Goal: Information Seeking & Learning: Find specific fact

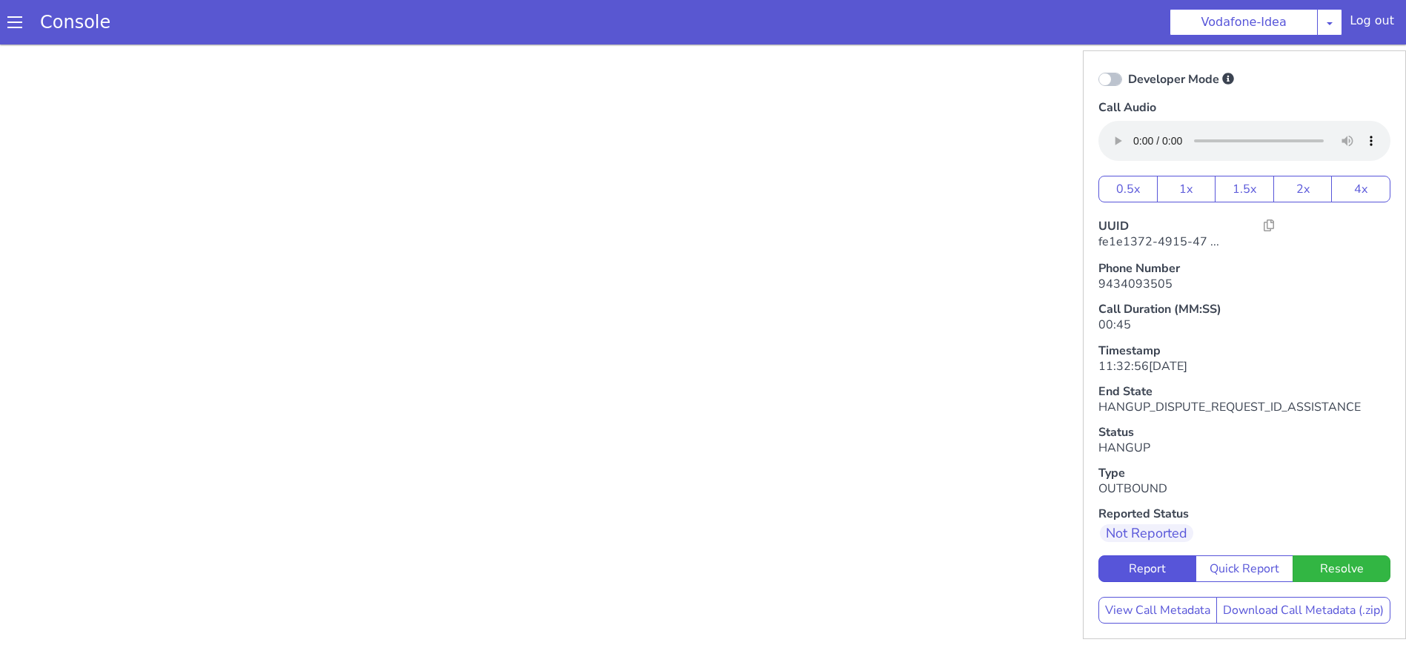
click at [10, 27] on span at bounding box center [14, 22] width 15 height 15
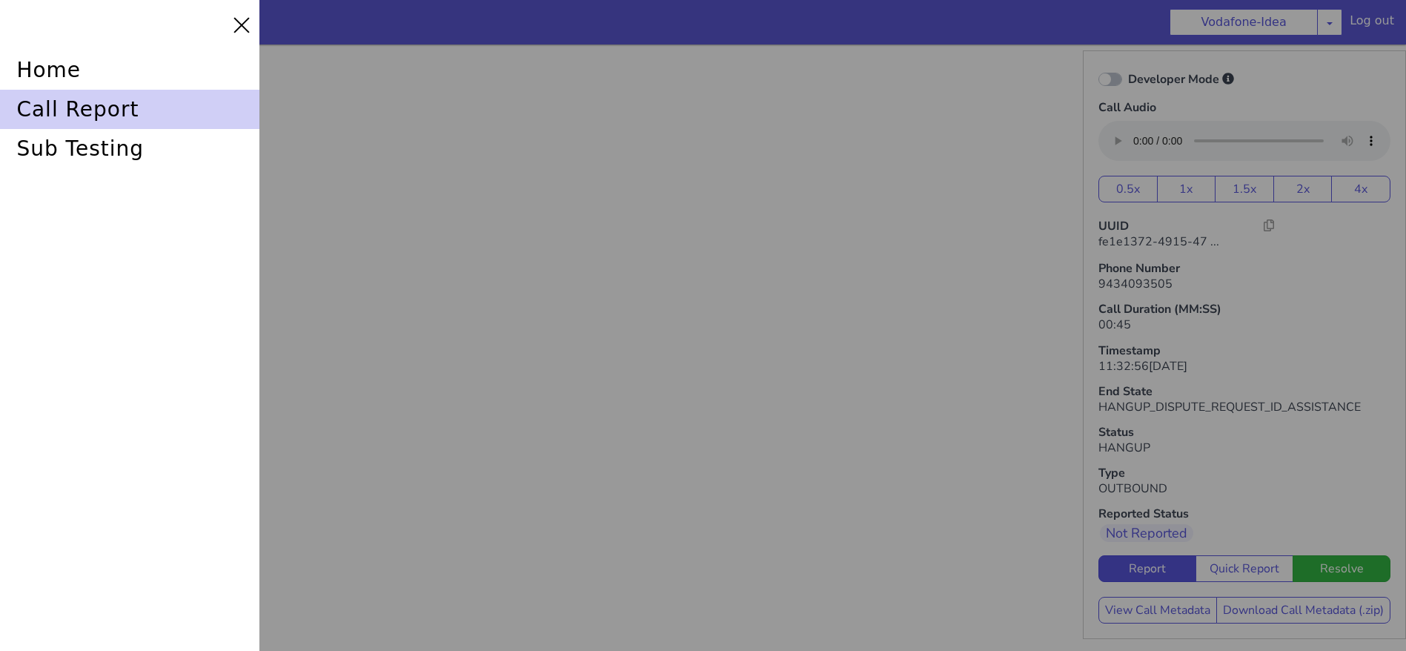
click at [90, 108] on div "call report" at bounding box center [129, 109] width 259 height 39
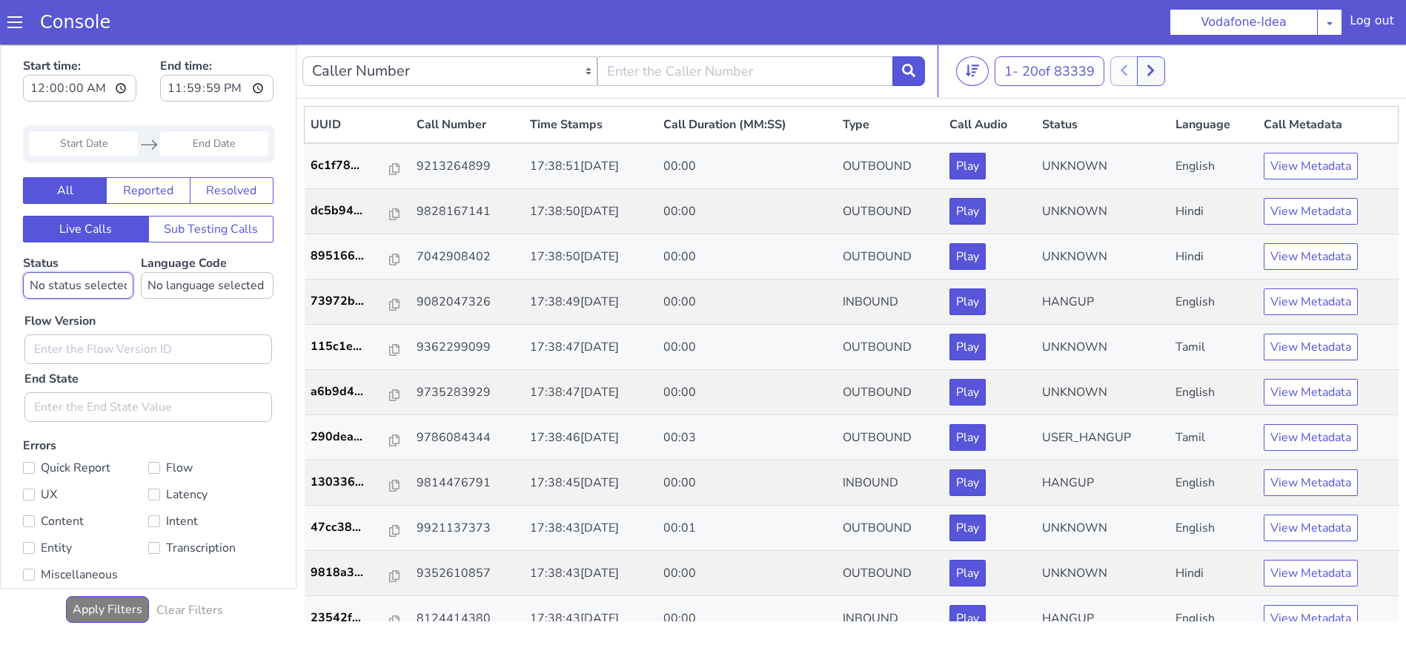
click at [105, 285] on select "No status selected HANGUP USER_HANGUP TRANSFER UNKNOWN" at bounding box center [78, 285] width 110 height 27
select select "HANGUP"
click at [23, 272] on select "No status selected HANGUP USER_HANGUP TRANSFER UNKNOWN" at bounding box center [78, 285] width 110 height 27
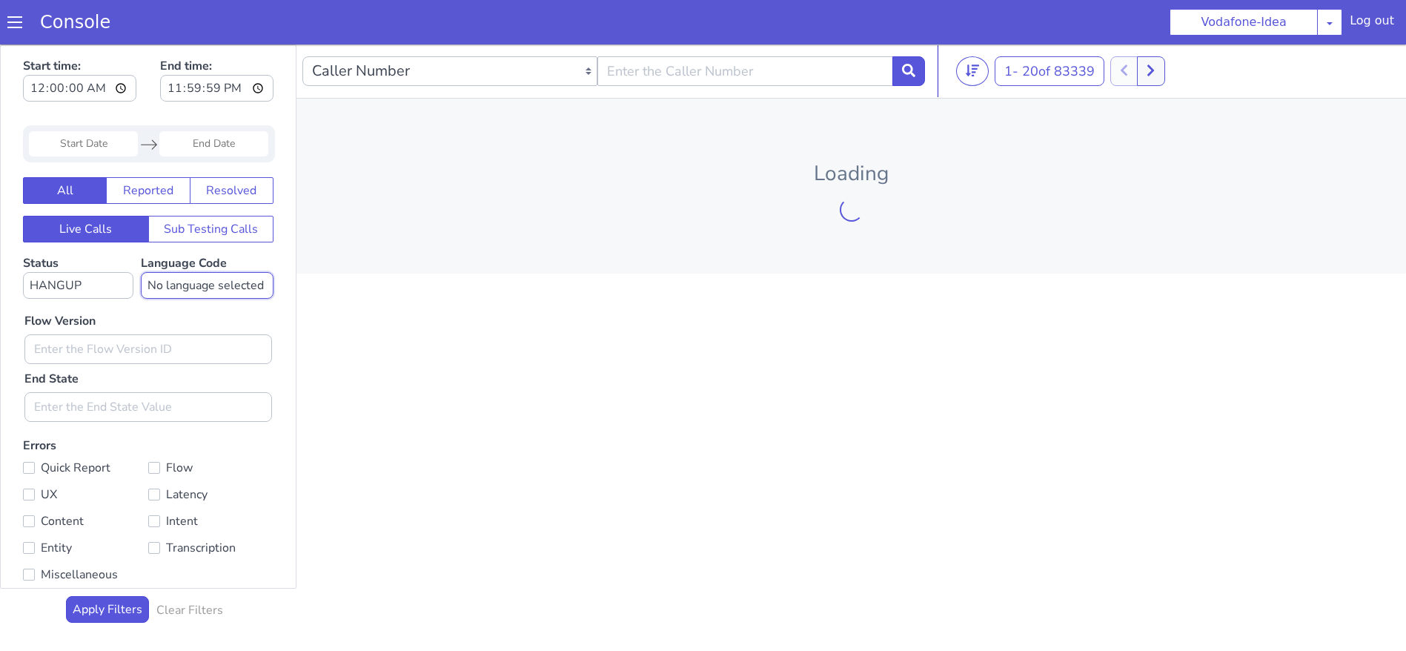
click at [177, 288] on select "No language selected Hindi English Tamil Telugu [GEOGRAPHIC_DATA] Marathi Malay…" at bounding box center [207, 285] width 133 height 27
select select "mr"
click at [144, 272] on select "No language selected Hindi English Tamil Telugu [GEOGRAPHIC_DATA] Marathi Malay…" at bounding box center [207, 285] width 133 height 27
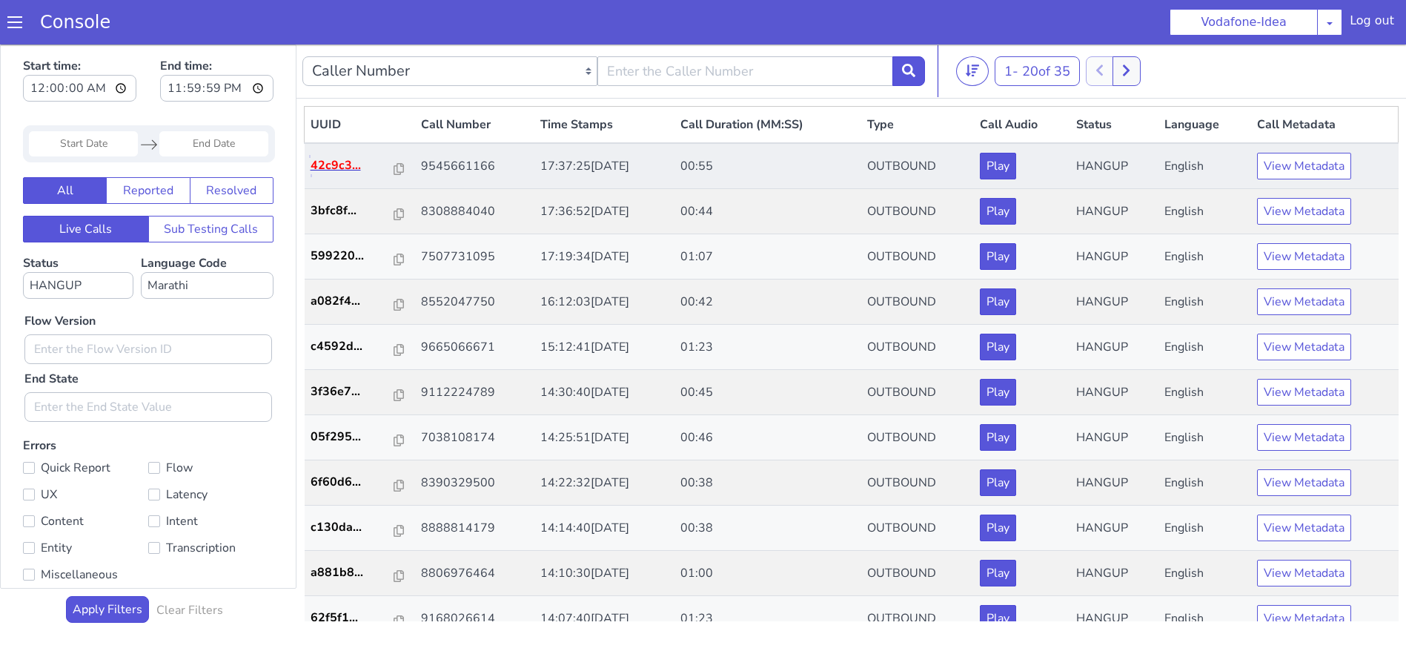
click at [331, 169] on p "42c9c3..." at bounding box center [353, 165] width 85 height 18
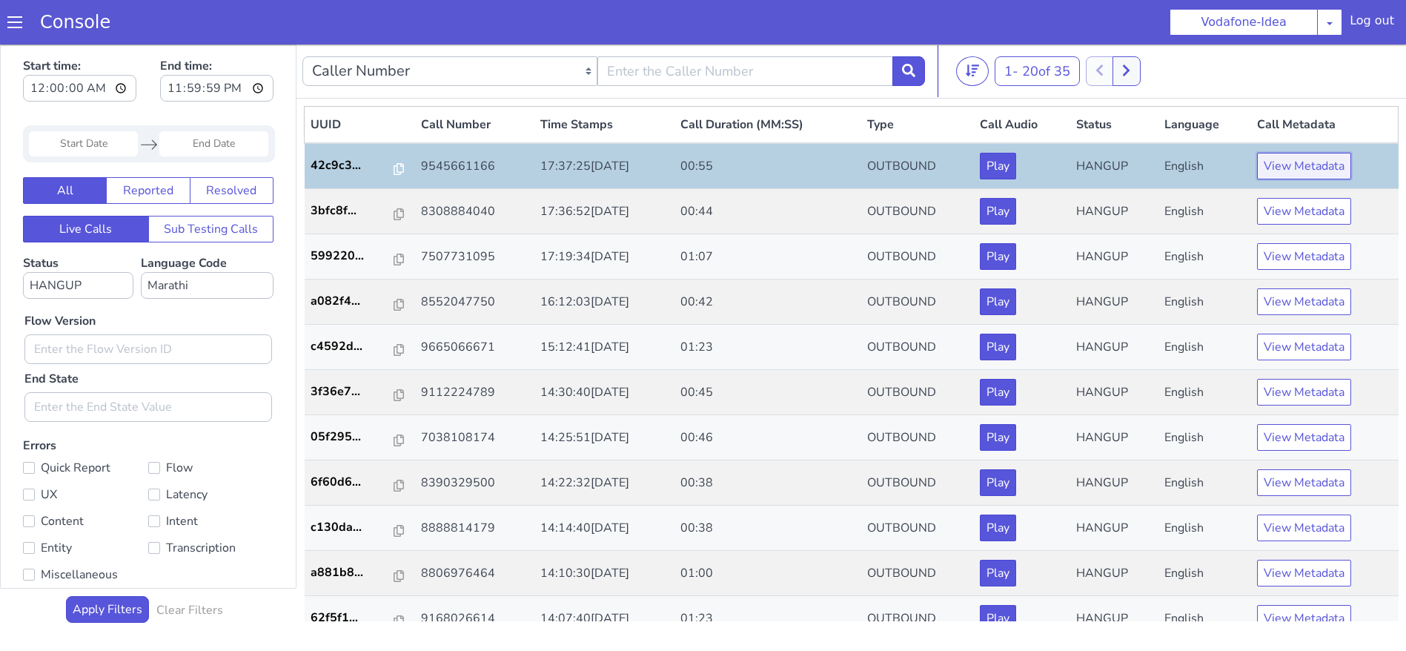
click at [1292, 168] on button "View Metadata" at bounding box center [1304, 166] width 94 height 27
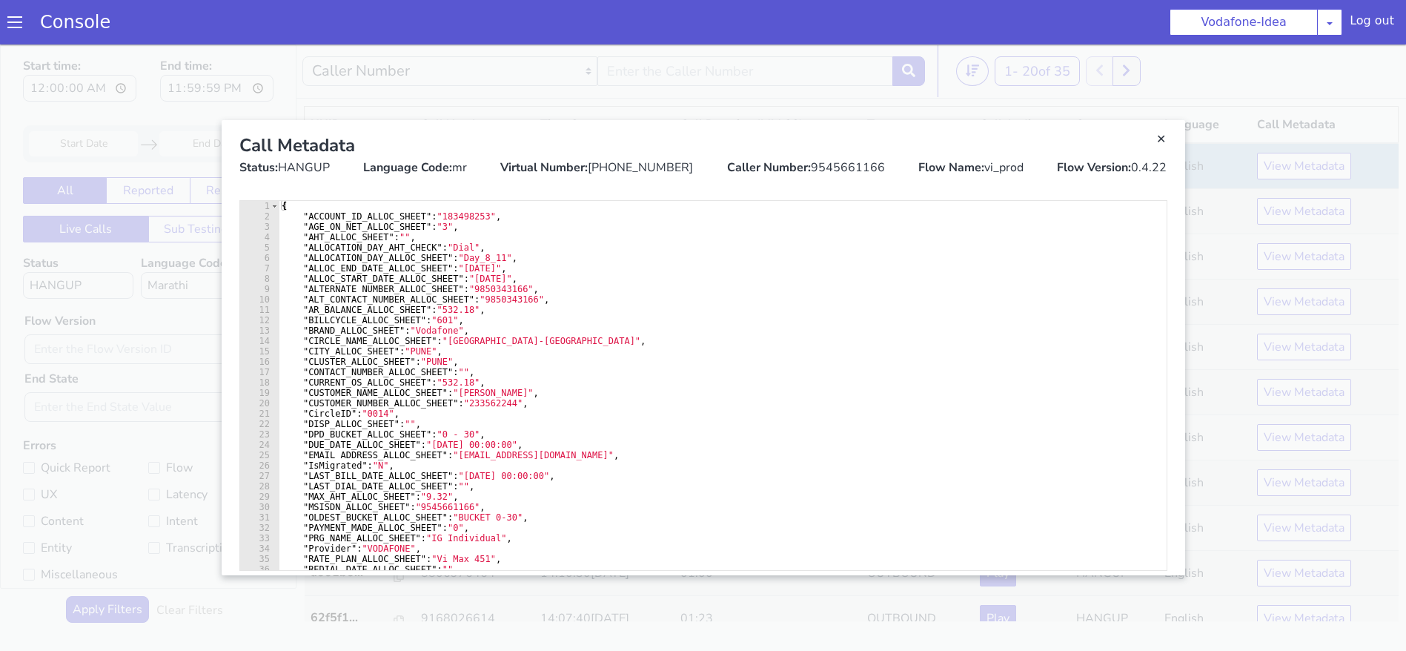
click at [824, 166] on div "Caller Number: 9545661166" at bounding box center [806, 168] width 158 height 18
copy div "9545661166"
click at [1163, 150] on div "Call Metadata" at bounding box center [703, 145] width 928 height 27
click at [1162, 142] on link "Close" at bounding box center [1161, 139] width 15 height 15
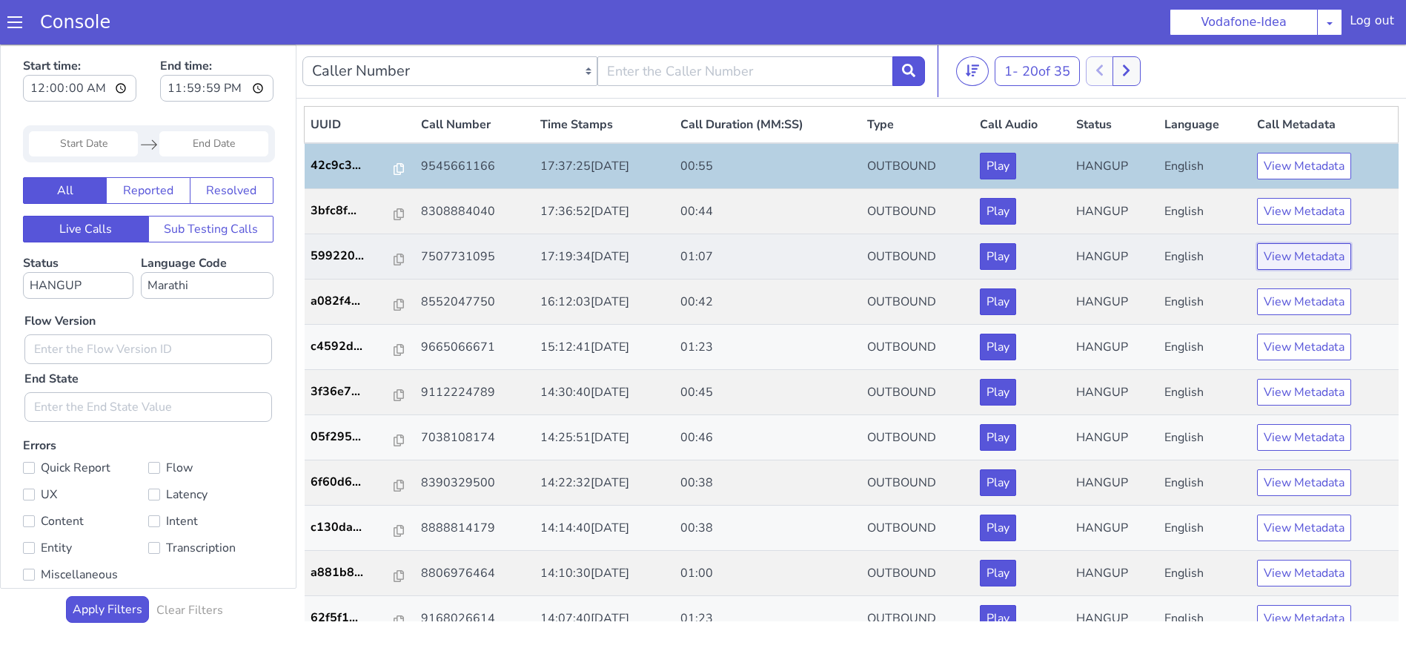
click at [1280, 251] on button "View Metadata" at bounding box center [1304, 256] width 94 height 27
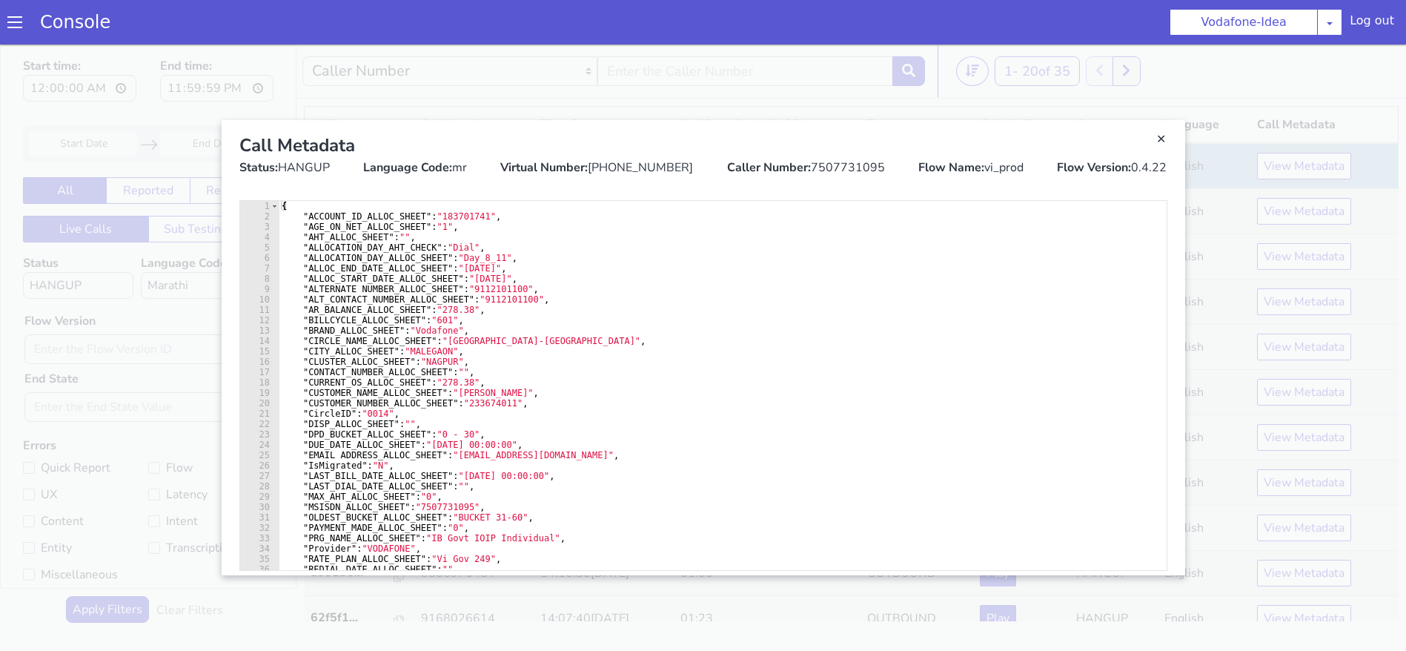
click at [835, 174] on div "Caller Number: 7507731095" at bounding box center [806, 168] width 158 height 18
copy div "7507731095"
click at [615, 33] on section "Console Vodafone-Idea AO Smith Airtel DTH Pilot Airtel POC Alice Blue NT Aliceb…" at bounding box center [703, 22] width 1406 height 44
click at [696, 85] on link "Close" at bounding box center [703, 347] width 1406 height 606
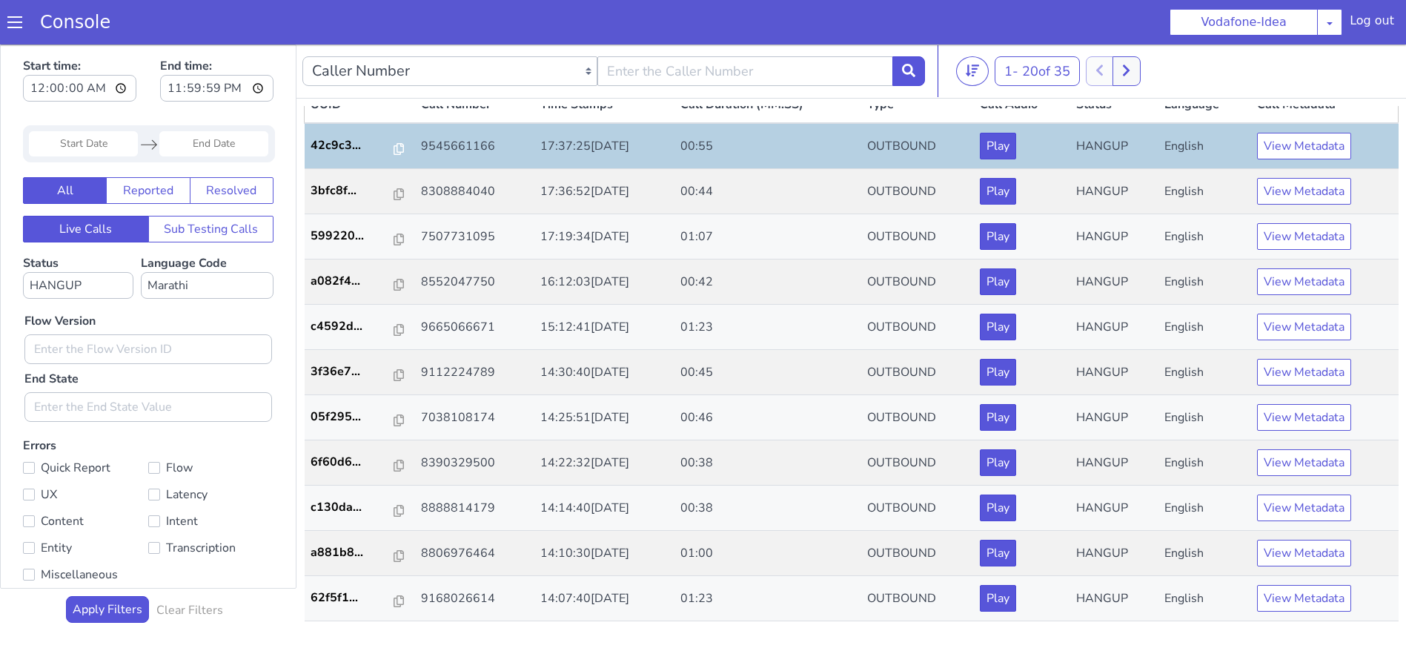
scroll to position [21, 0]
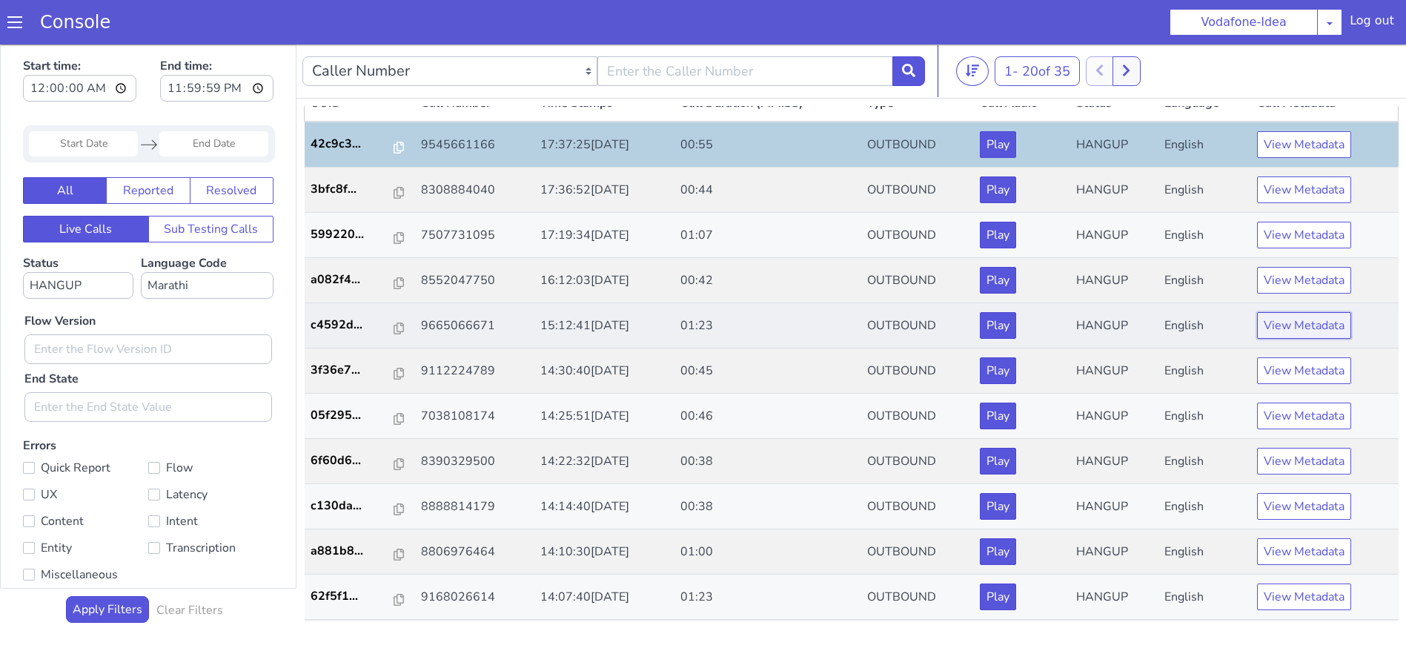
click at [1279, 325] on button "View Metadata" at bounding box center [1304, 325] width 94 height 27
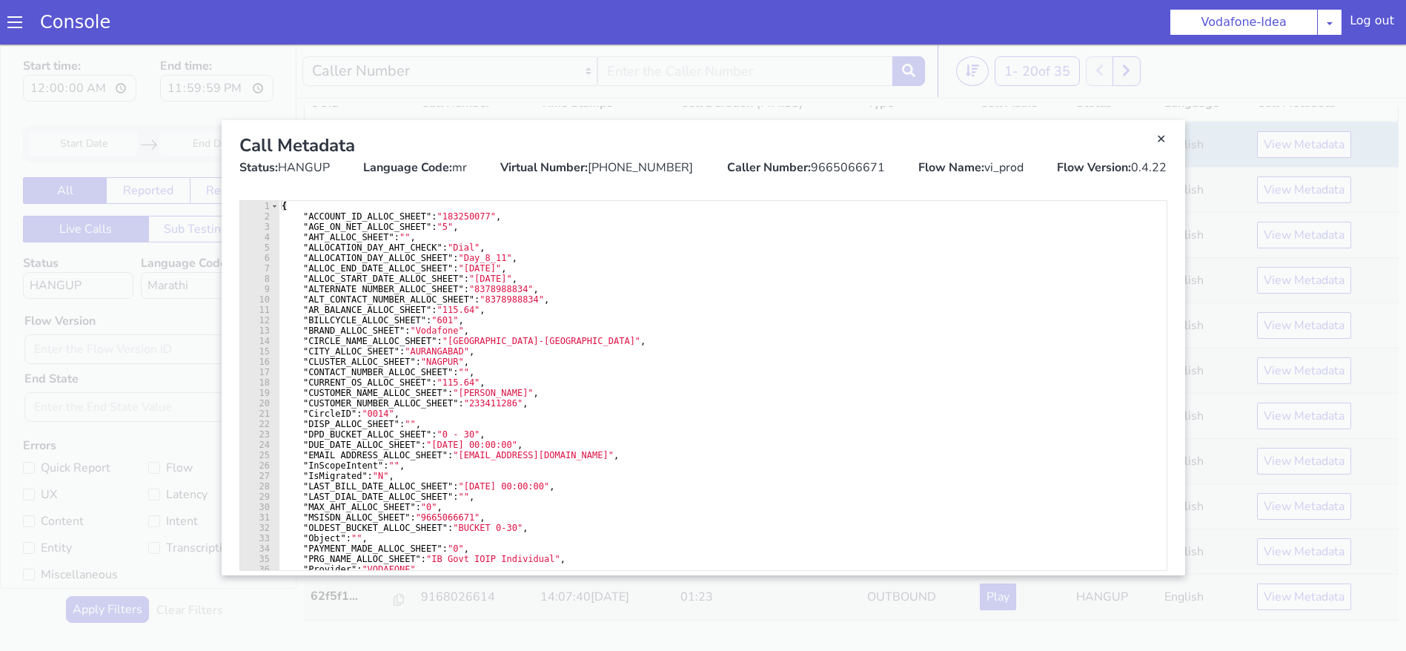
click at [841, 156] on div "Call Metadata" at bounding box center [703, 145] width 928 height 27
click at [841, 165] on div "Caller Number: 9665066671" at bounding box center [806, 168] width 158 height 18
copy div "9665066671"
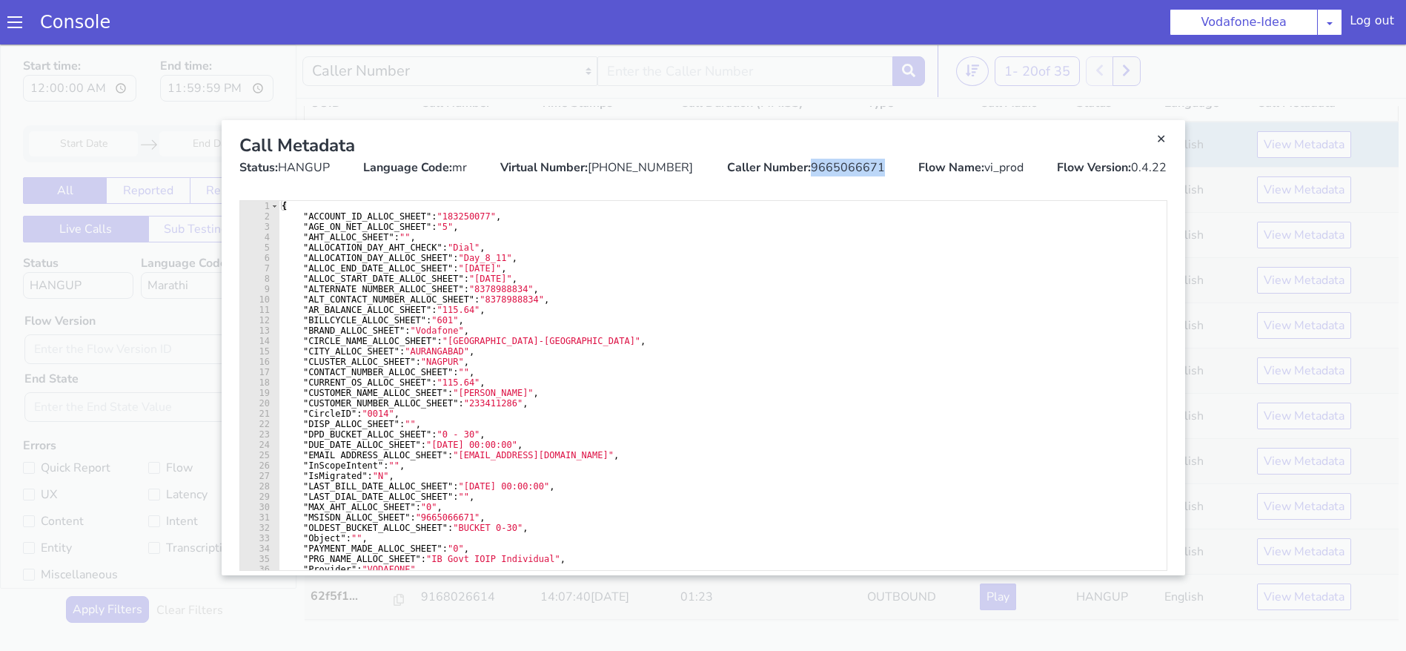
click at [453, 71] on link "Close" at bounding box center [703, 347] width 1406 height 606
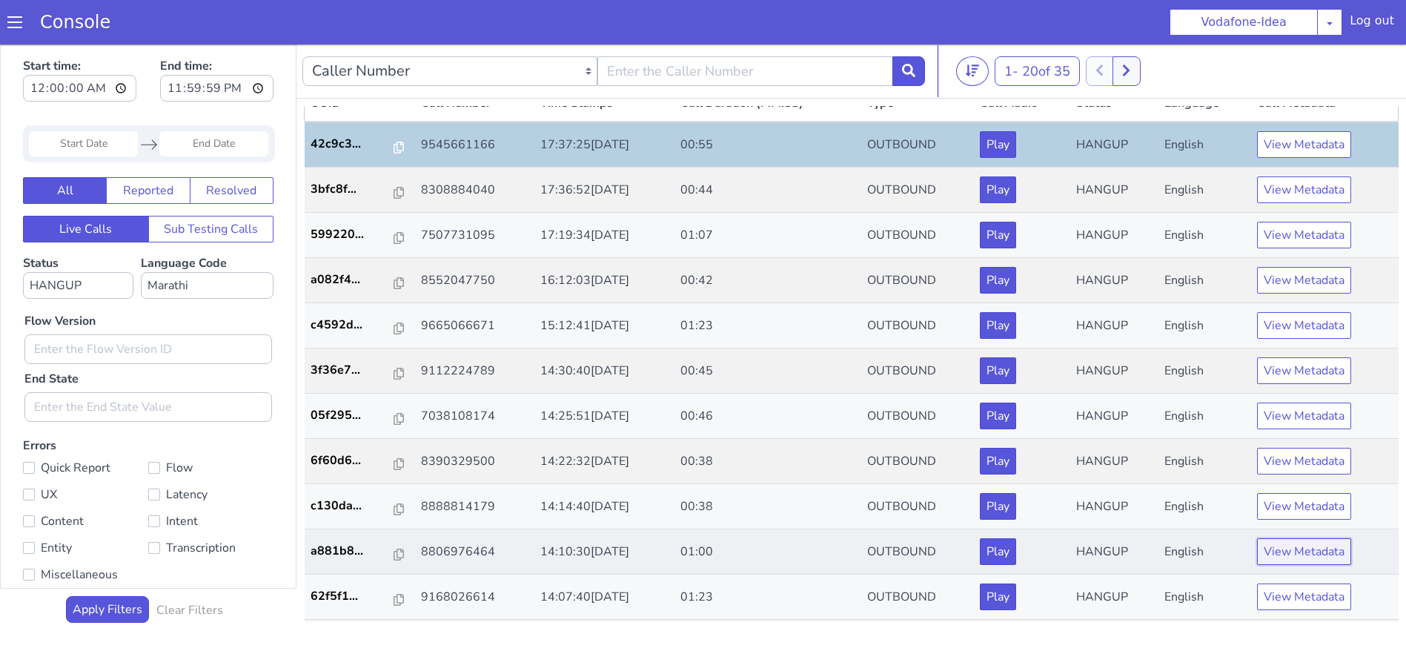
click at [1271, 554] on button "View Metadata" at bounding box center [1304, 551] width 94 height 27
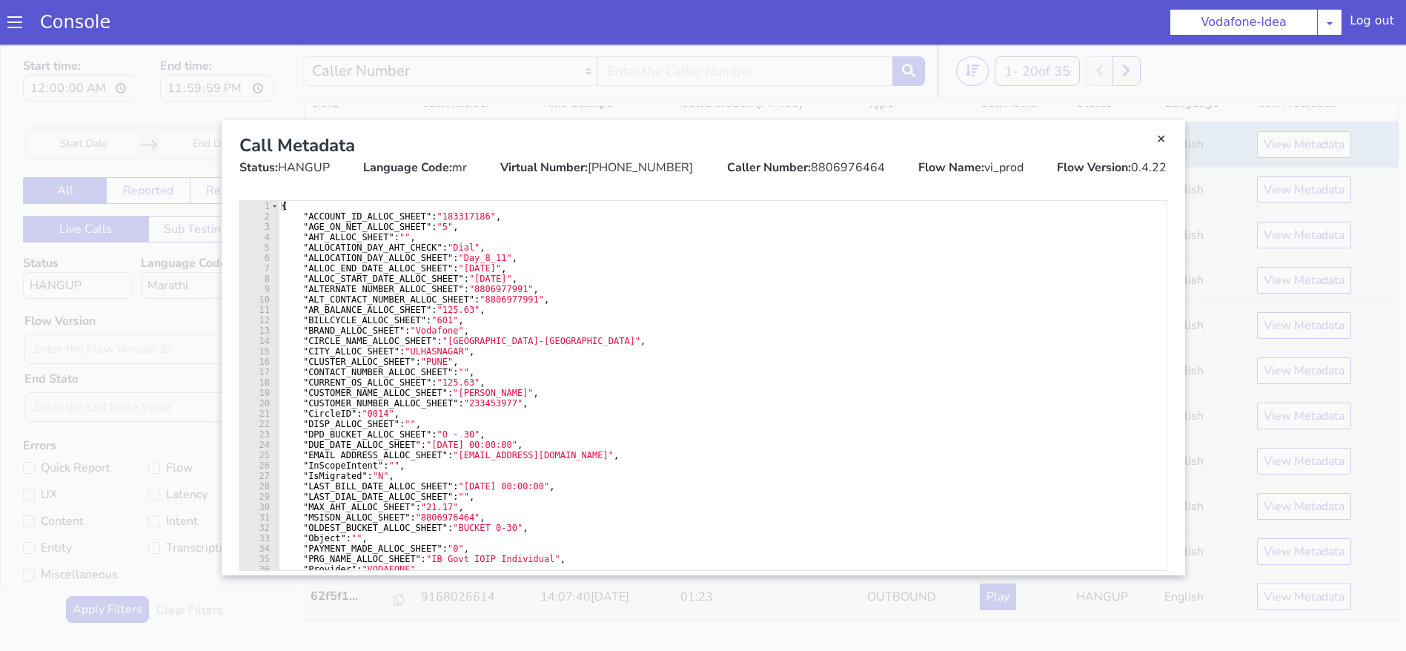
click at [839, 169] on div "Caller Number: 8806976464" at bounding box center [806, 168] width 158 height 18
copy div "8806976464"
click at [260, 64] on link "Close" at bounding box center [703, 347] width 1406 height 606
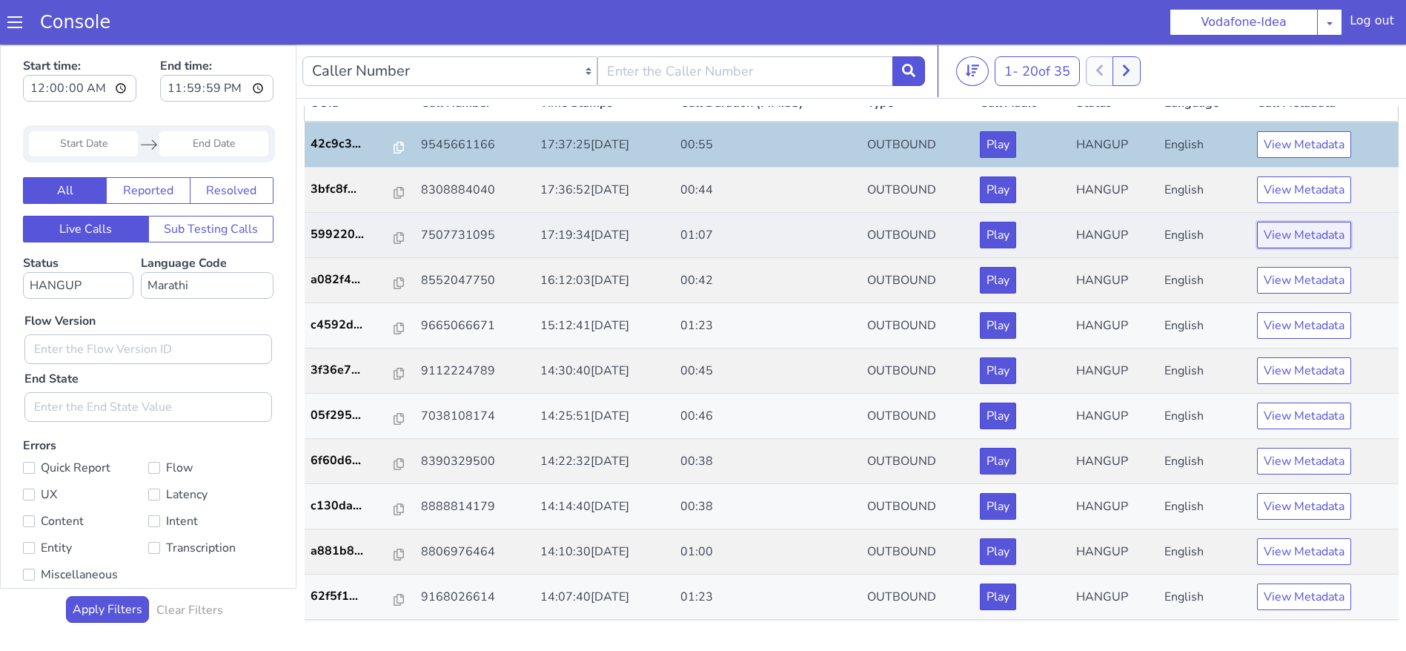
click at [1259, 248] on button "View Metadata" at bounding box center [1304, 235] width 94 height 27
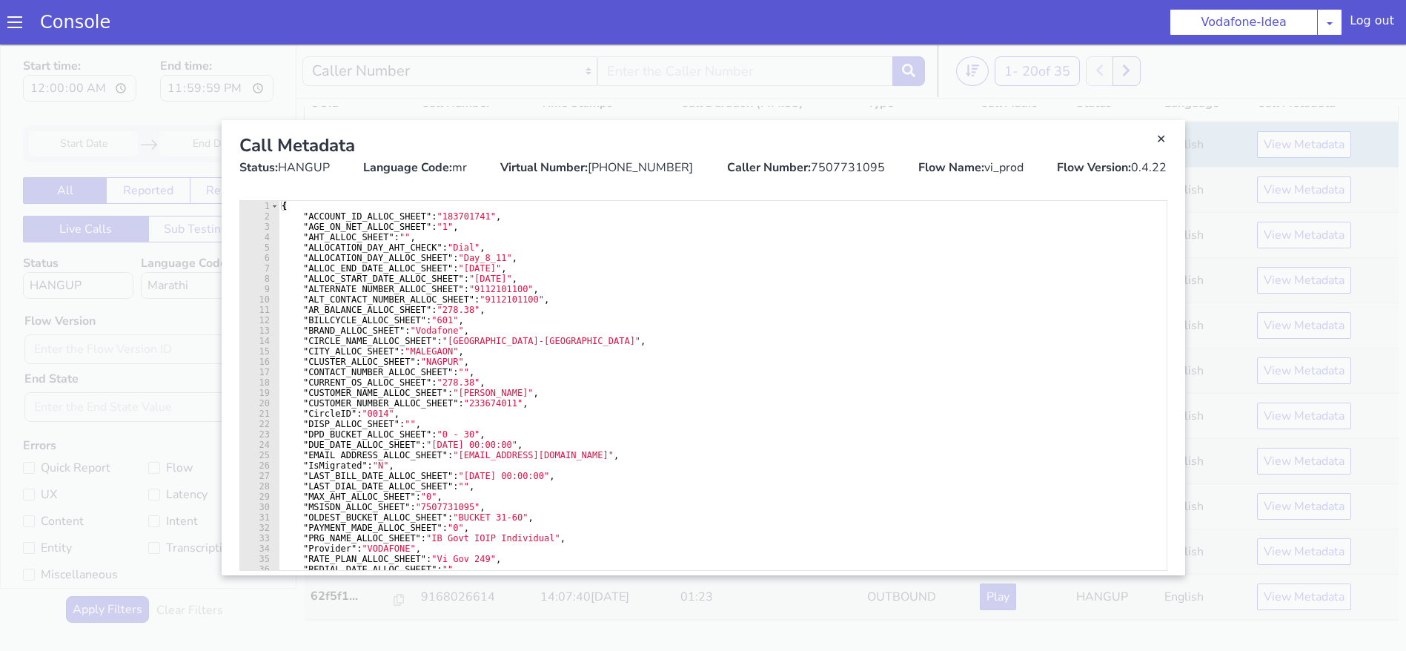
click at [756, 56] on link "Close" at bounding box center [703, 347] width 1406 height 606
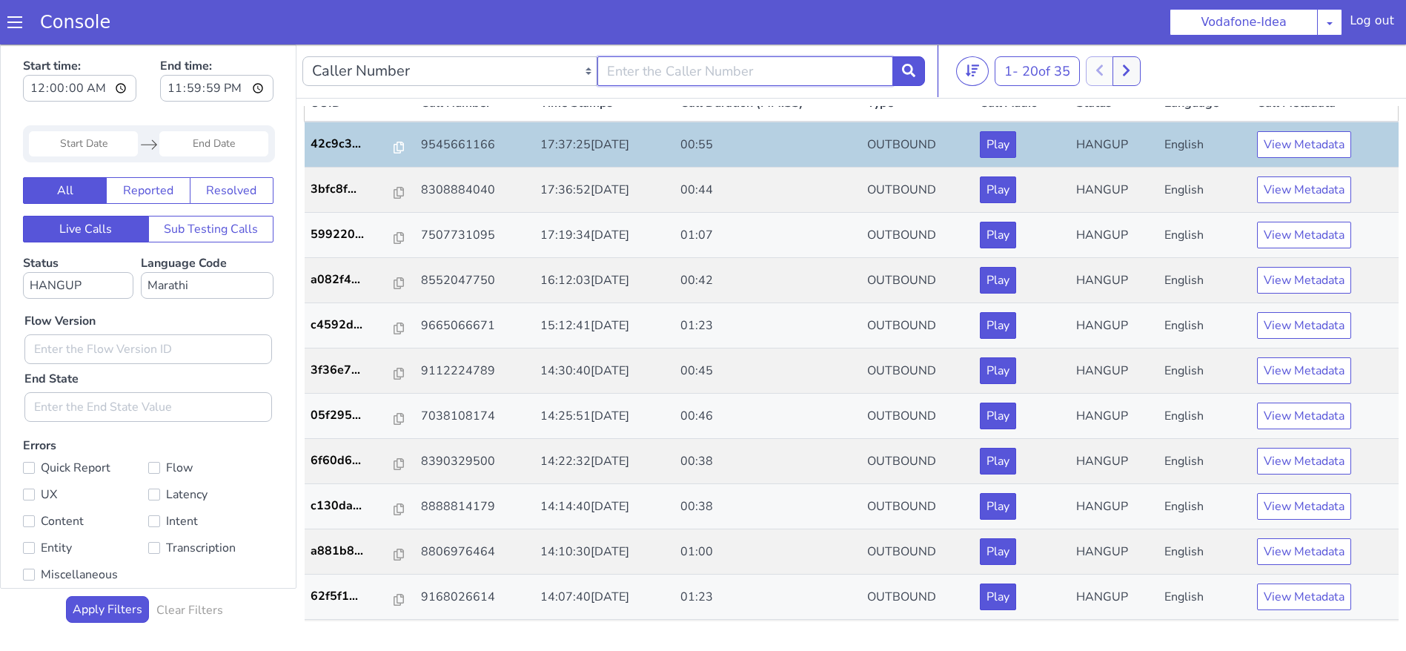
click at [756, 56] on input "text" at bounding box center [744, 71] width 295 height 30
click at [1270, 560] on button "View Metadata" at bounding box center [1304, 551] width 94 height 27
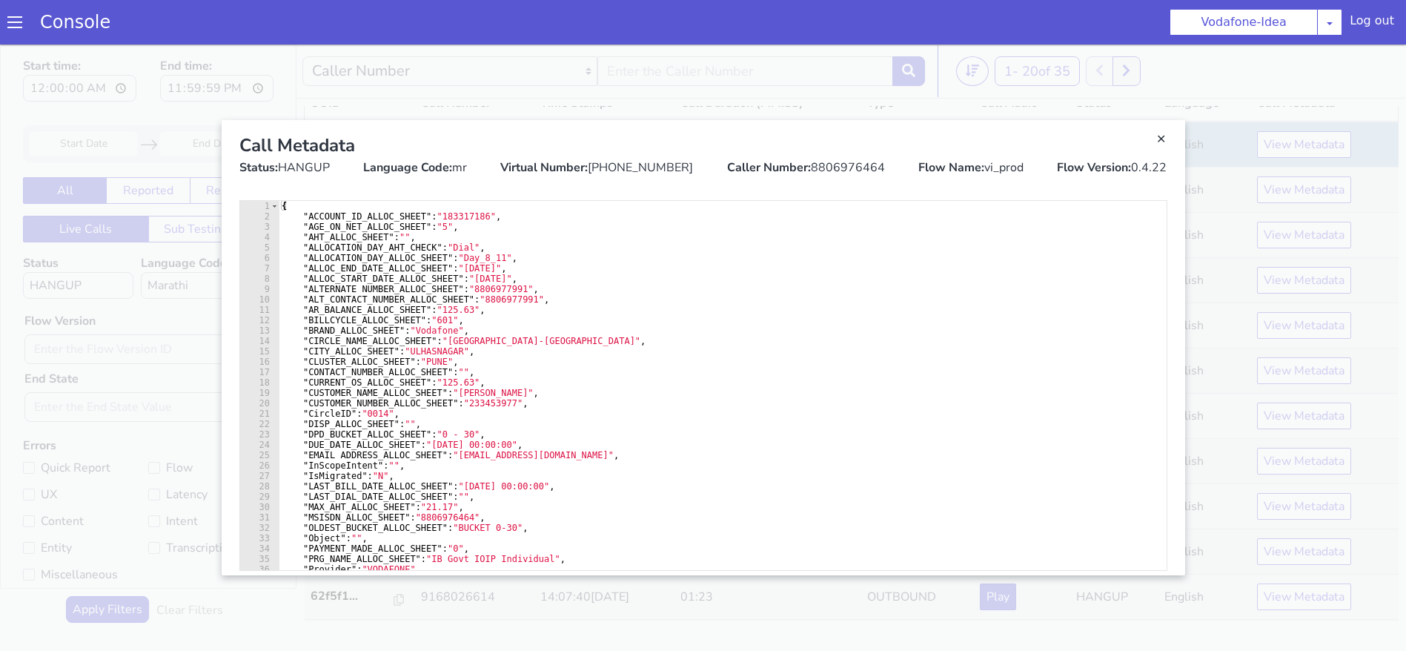
click at [829, 175] on div "Caller Number: 8806976464" at bounding box center [806, 168] width 158 height 18
copy div "8806976464"
click at [1168, 143] on link "Close" at bounding box center [1161, 139] width 15 height 15
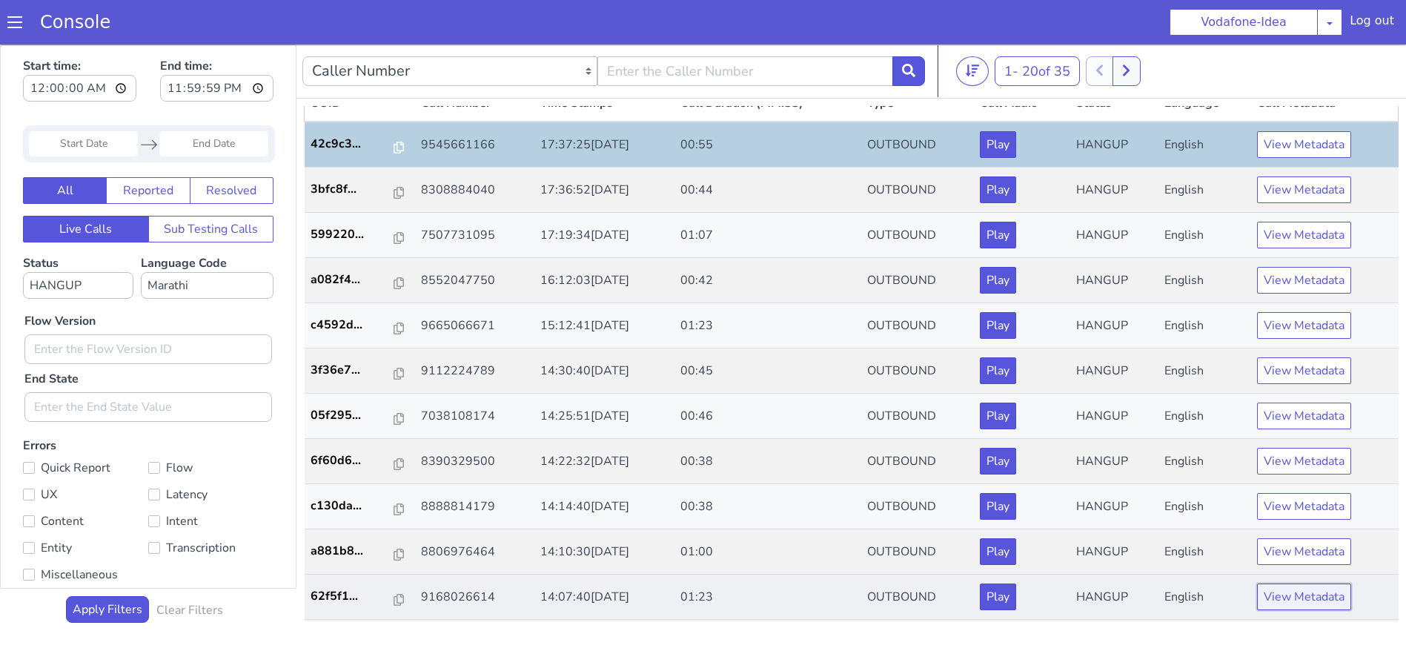
click at [1300, 592] on button "View Metadata" at bounding box center [1304, 596] width 94 height 27
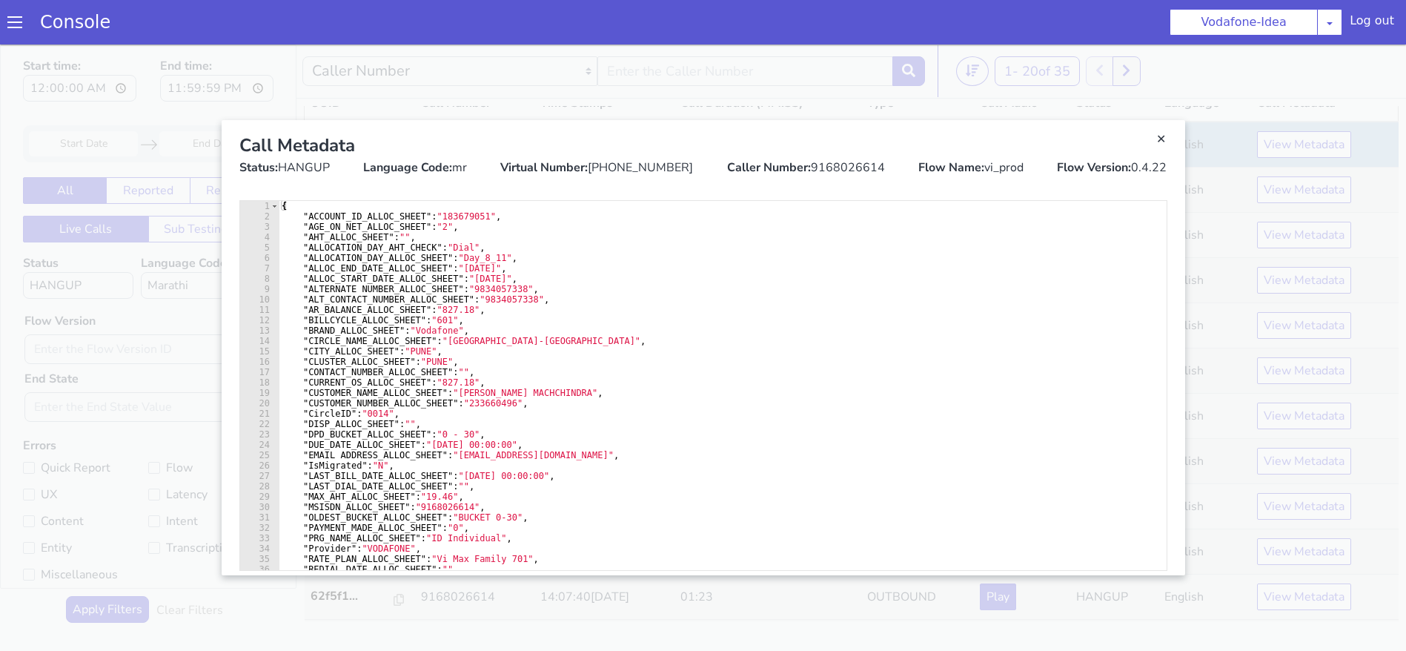
click at [835, 159] on div "Caller Number: 9168026614" at bounding box center [806, 168] width 158 height 18
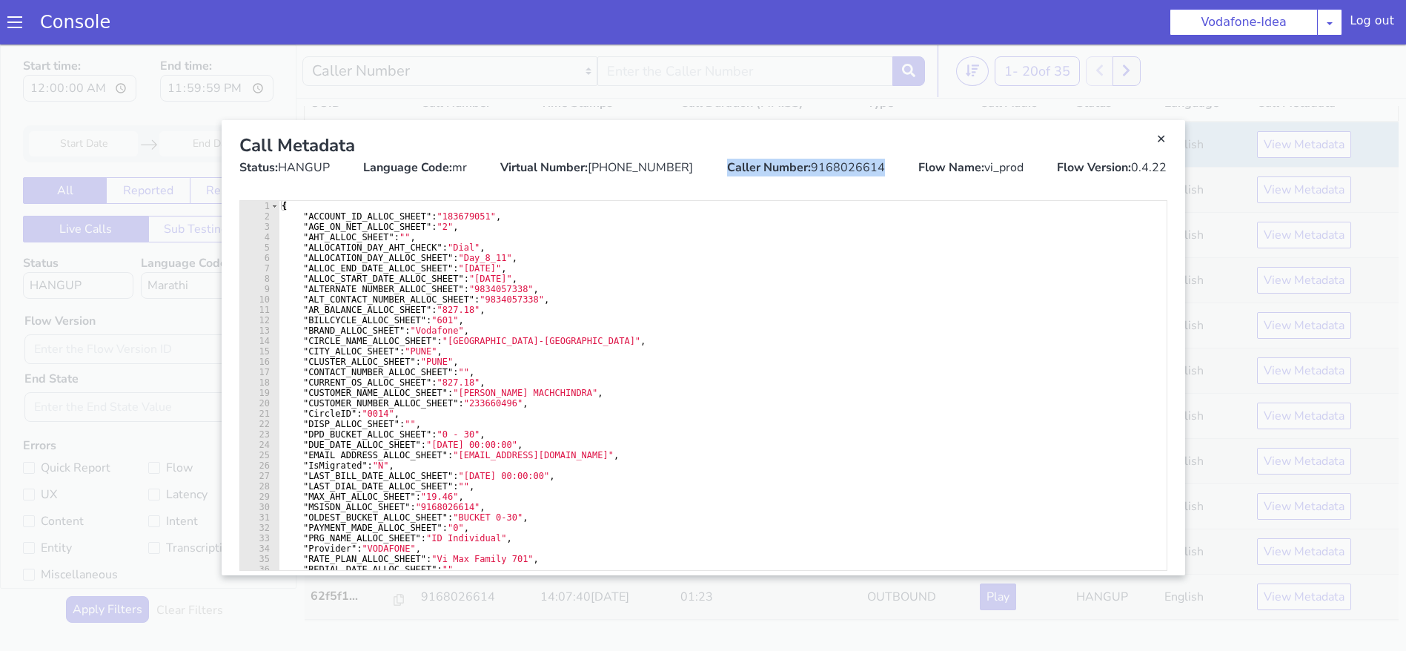
click at [835, 159] on div "Caller Number: 9168026614" at bounding box center [806, 168] width 158 height 18
click at [838, 168] on div "Caller Number: 9168026614" at bounding box center [806, 168] width 158 height 18
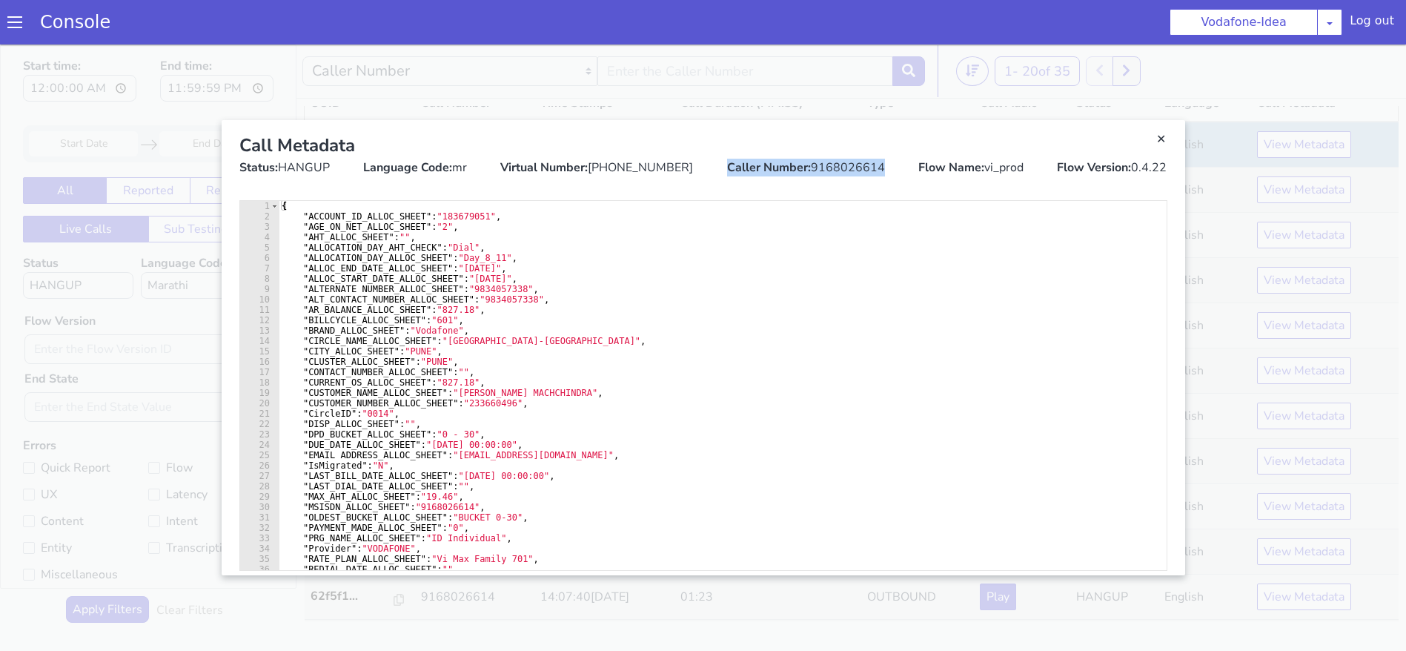
click at [838, 168] on div "Caller Number: 9168026614" at bounding box center [806, 168] width 158 height 18
click at [205, 75] on link "Close" at bounding box center [703, 347] width 1406 height 606
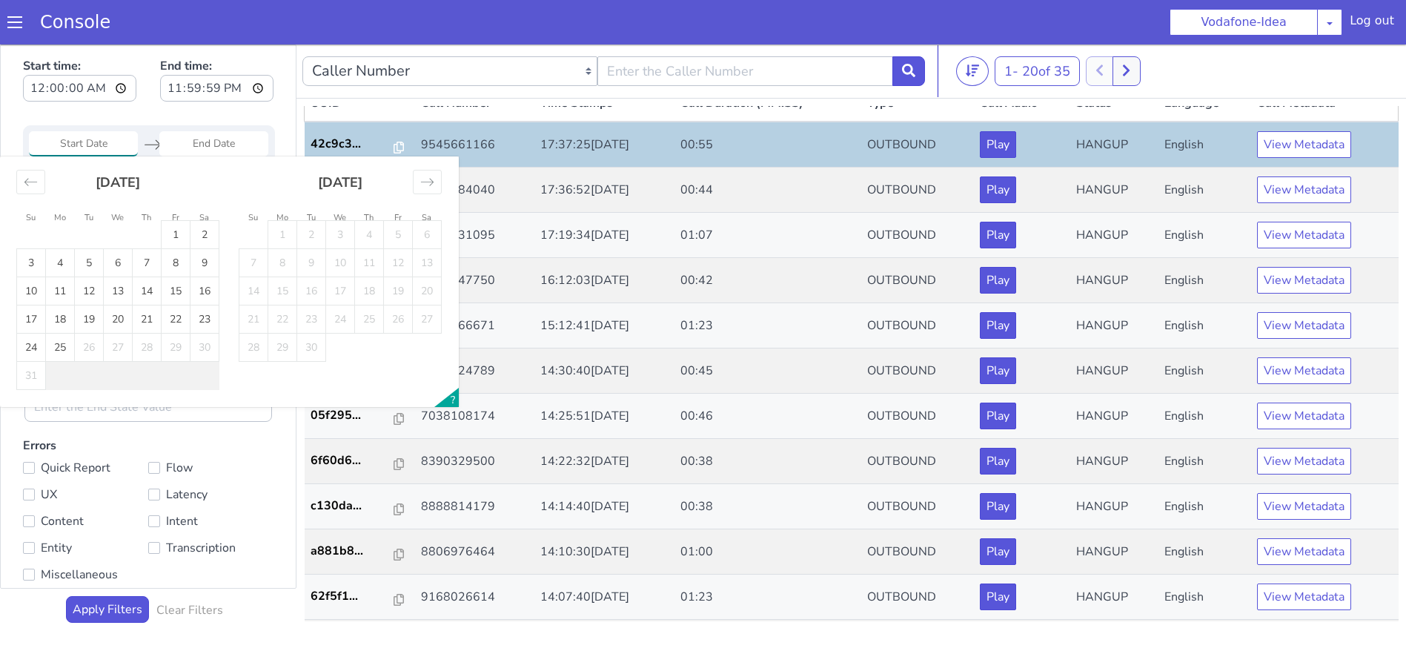
click at [86, 145] on input "Start Date" at bounding box center [83, 143] width 109 height 25
click at [94, 91] on input "00:00:00" at bounding box center [79, 88] width 113 height 27
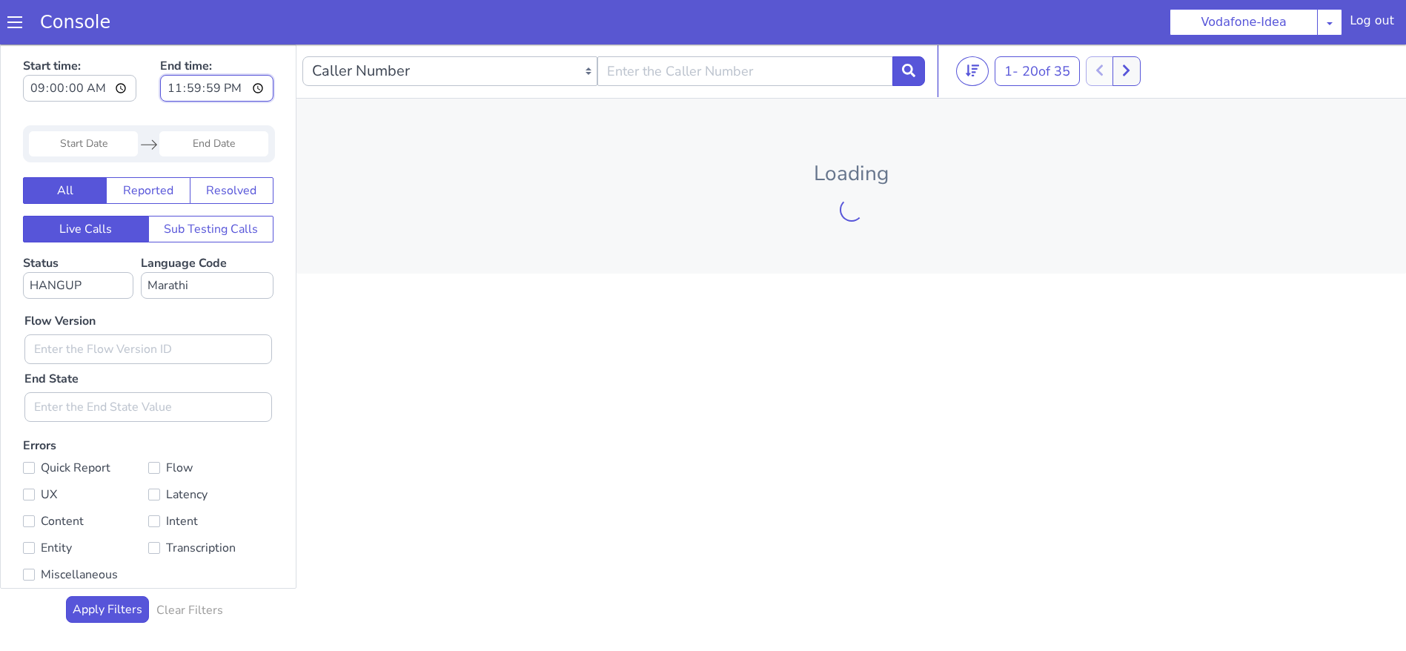
type input "09:00:00"
click at [260, 85] on input "23:59:59" at bounding box center [216, 88] width 113 height 27
click at [146, 35] on section "Console Vodafone-Idea AO Smith Airtel DTH Pilot Airtel POC Alice Blue NT Aliceb…" at bounding box center [703, 22] width 1406 height 44
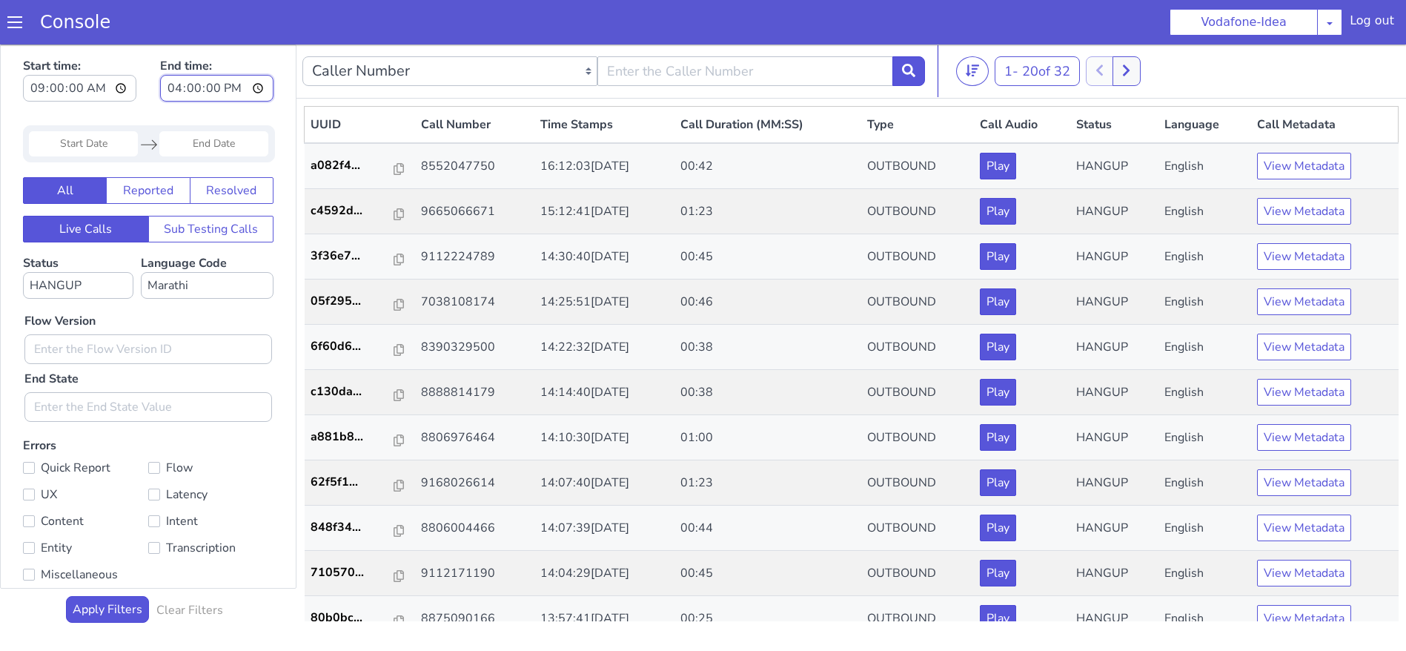
click at [260, 84] on input "16:00:00" at bounding box center [216, 88] width 113 height 27
type input "17:00:00"
click at [153, 113] on div "Start time: 09:00:00 End time: 17:00:00 Navigate forward to interact with the c…" at bounding box center [148, 316] width 295 height 543
click at [93, 85] on input "09:00:00" at bounding box center [79, 88] width 113 height 27
type input "08:00:00"
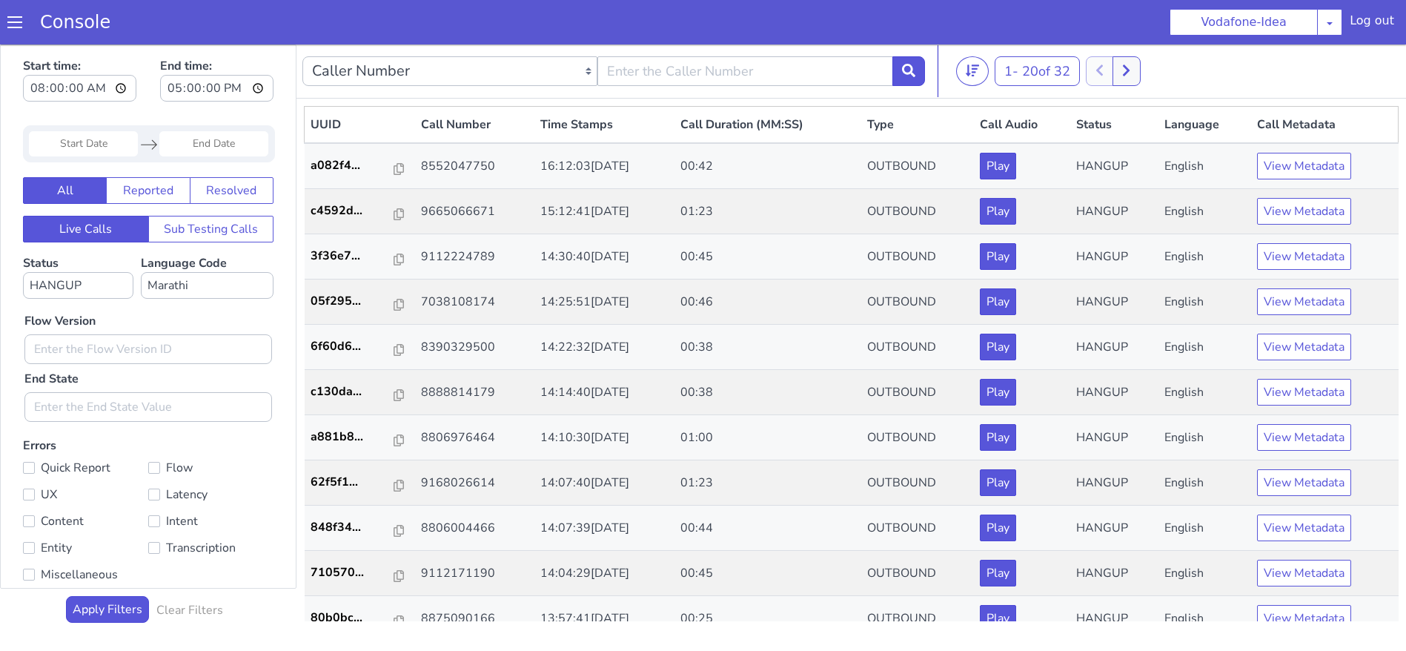
click at [122, 85] on div "Start time: 08:00:00 End time: 17:00:00" at bounding box center [148, 82] width 251 height 58
click at [1267, 222] on button "View Metadata" at bounding box center [1304, 211] width 94 height 27
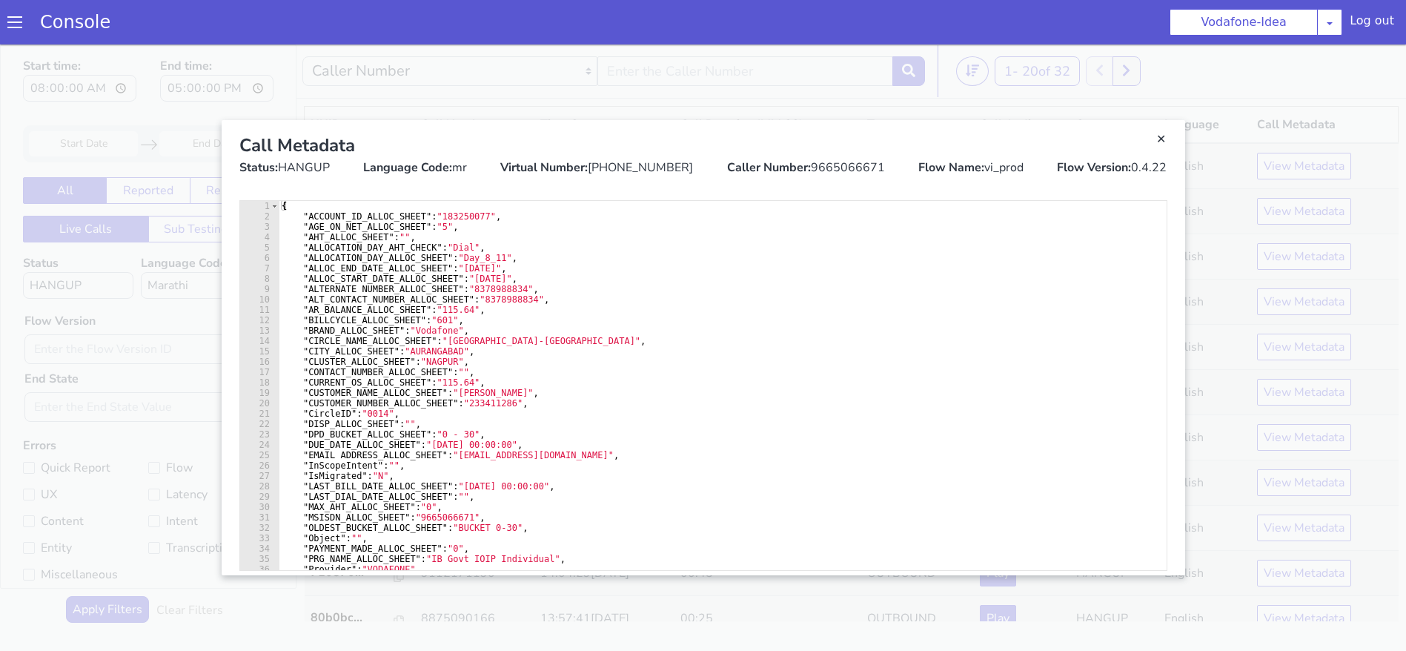
click at [835, 174] on div "Caller Number: 9665066671" at bounding box center [806, 168] width 158 height 18
copy div "9665066671"
click at [404, 87] on link "Close" at bounding box center [703, 347] width 1406 height 606
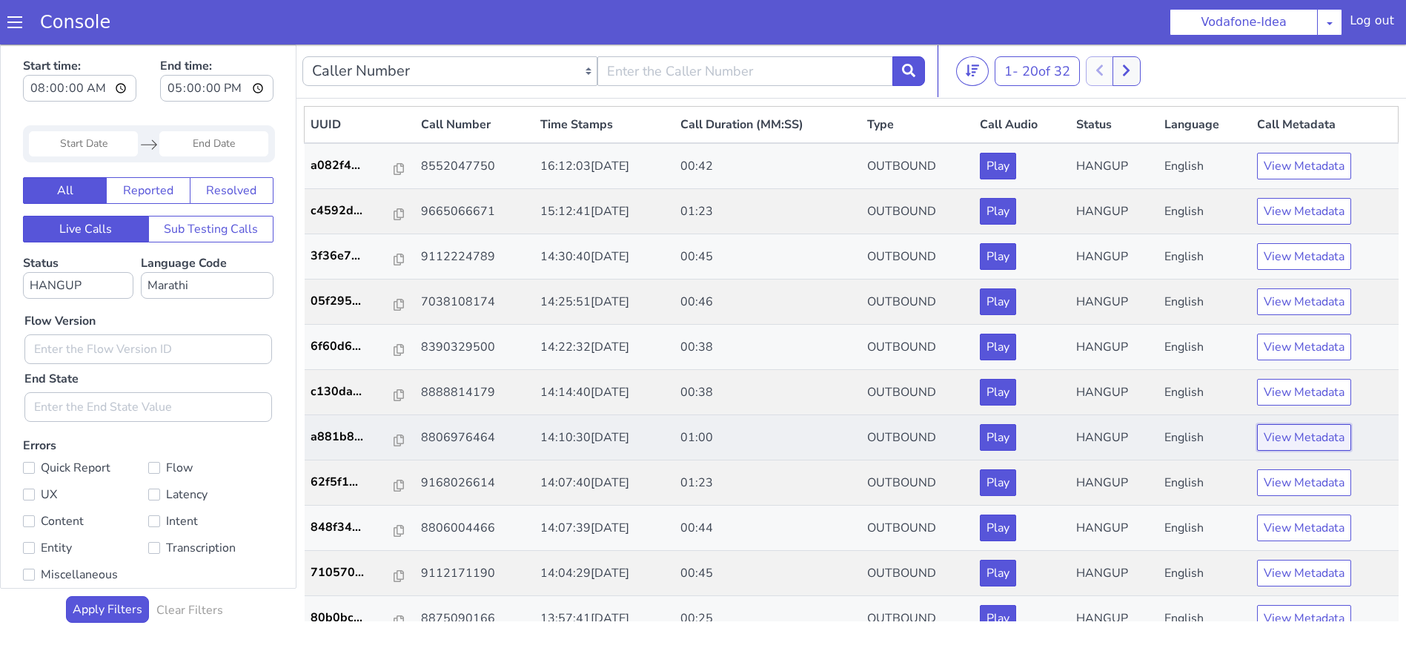
click at [1279, 440] on button "View Metadata" at bounding box center [1304, 437] width 94 height 27
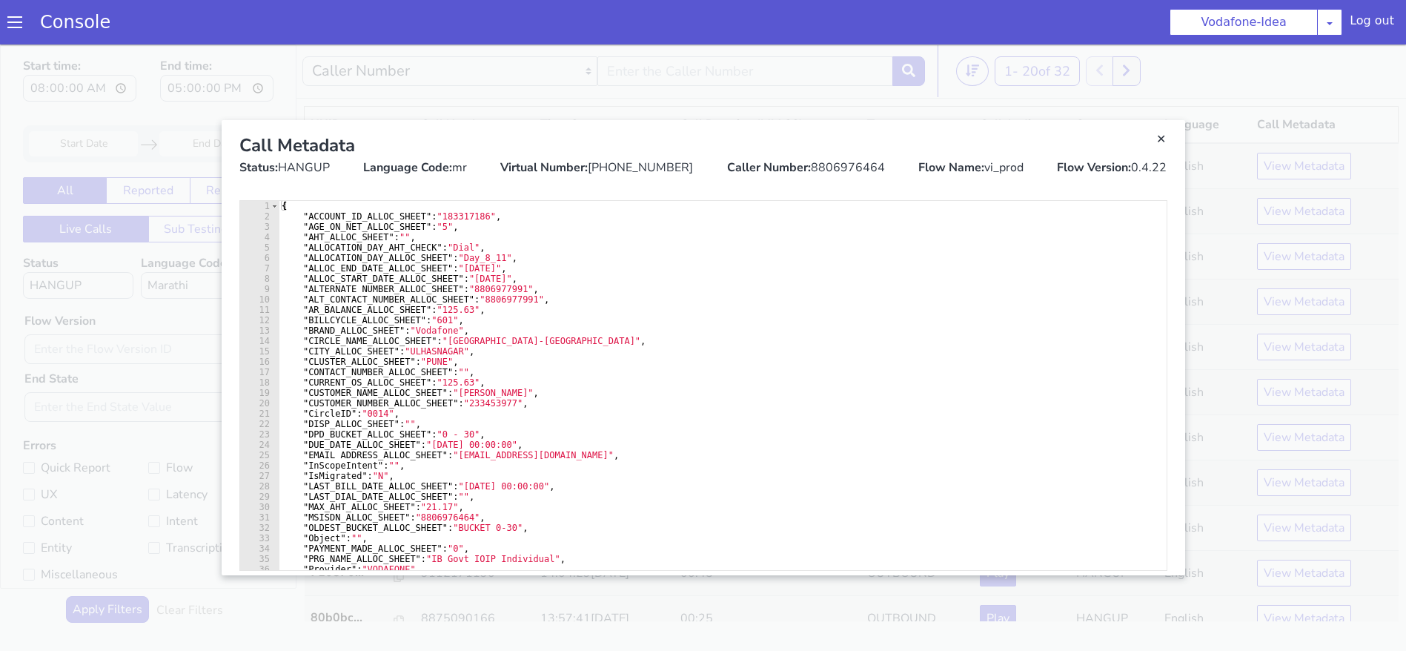
click at [818, 165] on div "Caller Number: 8806976464" at bounding box center [806, 168] width 158 height 18
copy div "8806976464"
click at [835, 93] on link "Close" at bounding box center [703, 347] width 1406 height 606
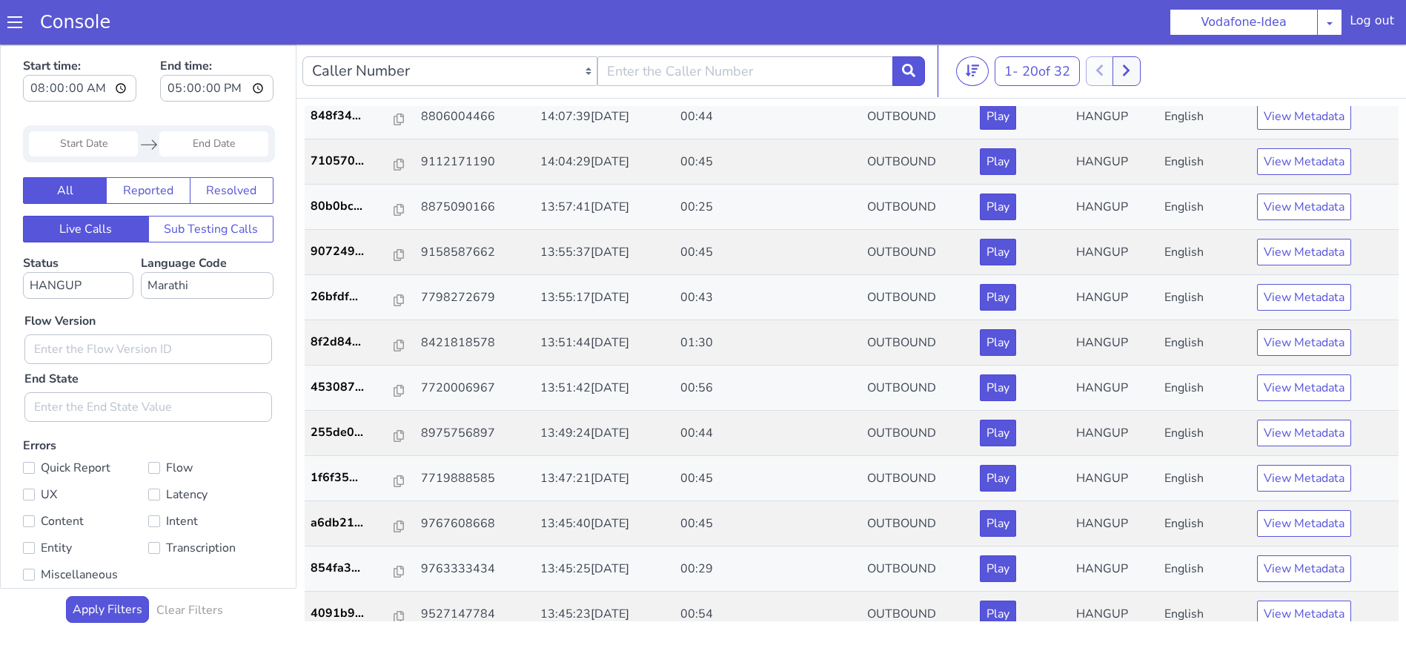
scroll to position [427, 0]
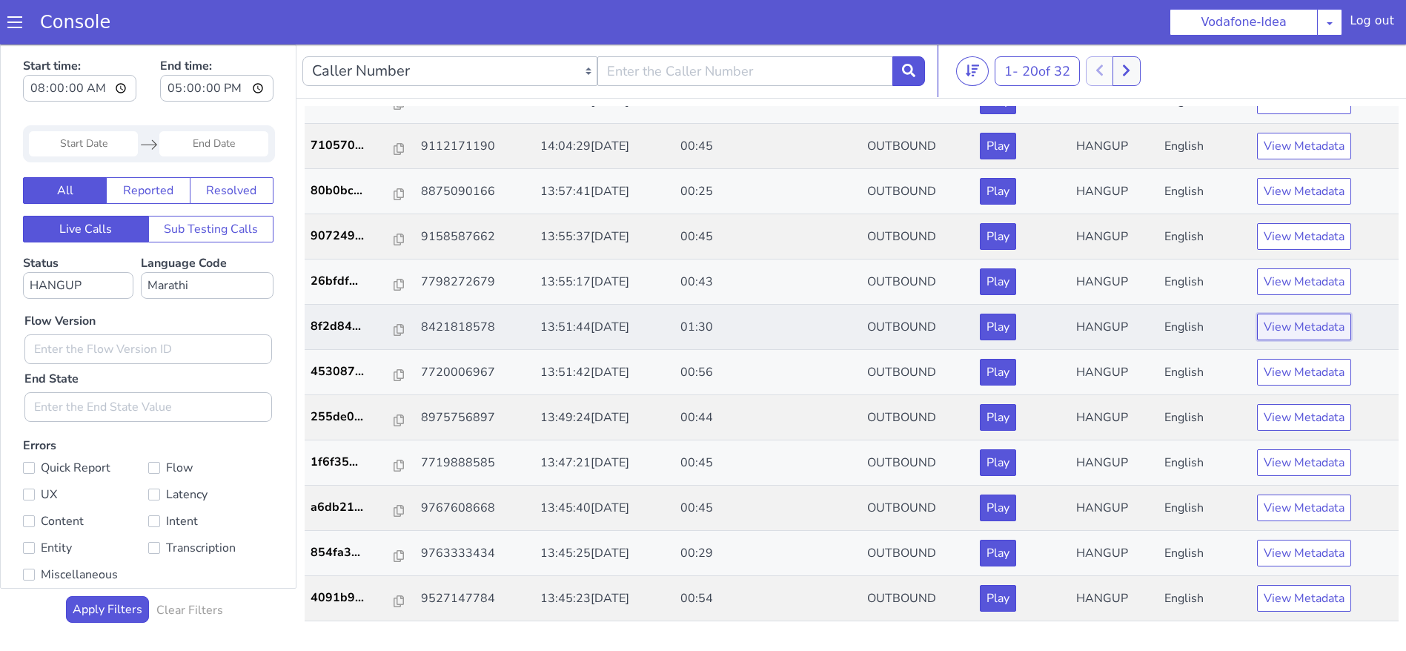
click at [1297, 324] on button "View Metadata" at bounding box center [1304, 327] width 94 height 27
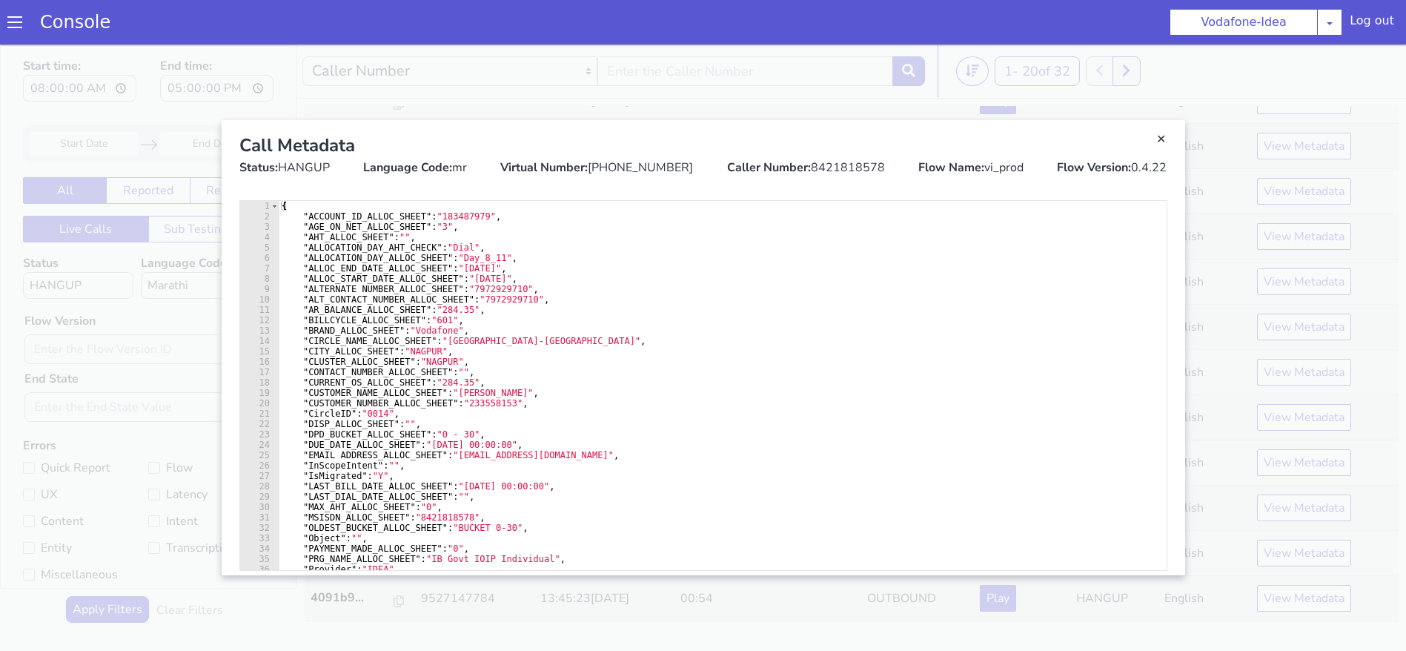
click at [850, 165] on div "Caller Number: 8421818578" at bounding box center [806, 168] width 158 height 18
copy div "8421818578"
click at [424, 62] on link "Close" at bounding box center [703, 347] width 1406 height 606
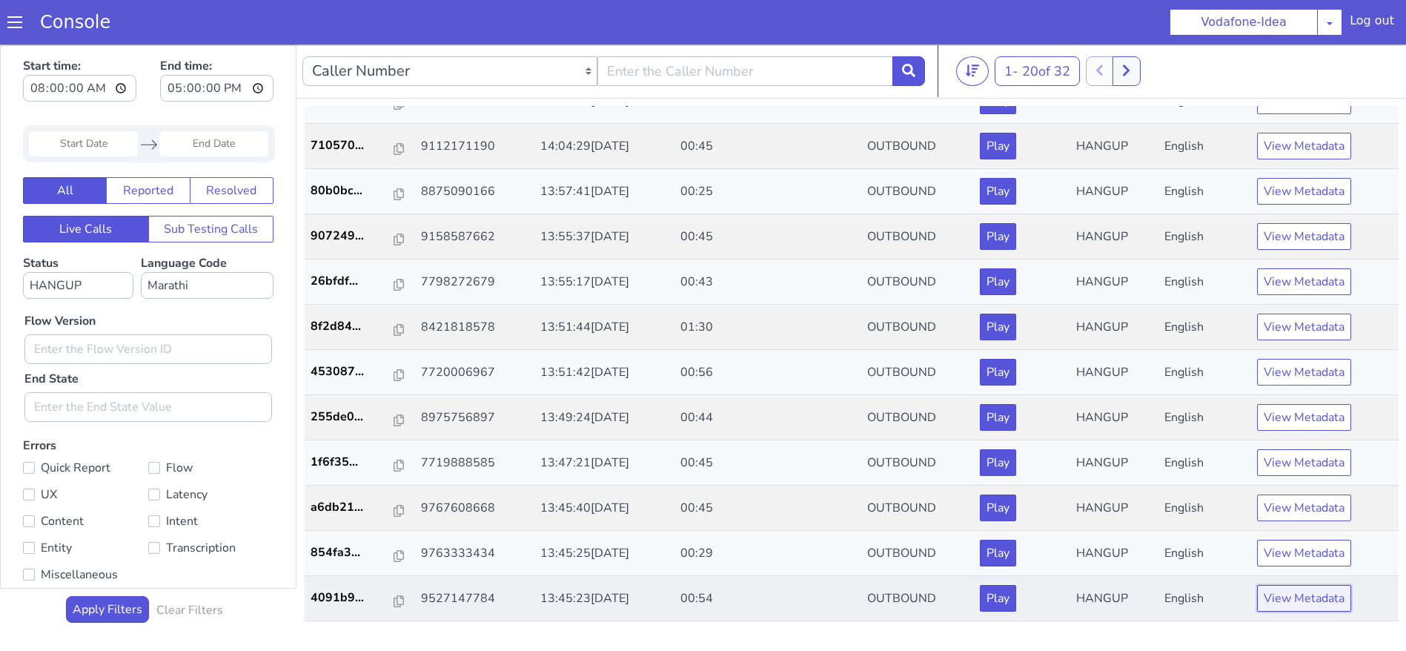
click at [1286, 604] on button "View Metadata" at bounding box center [1304, 598] width 94 height 27
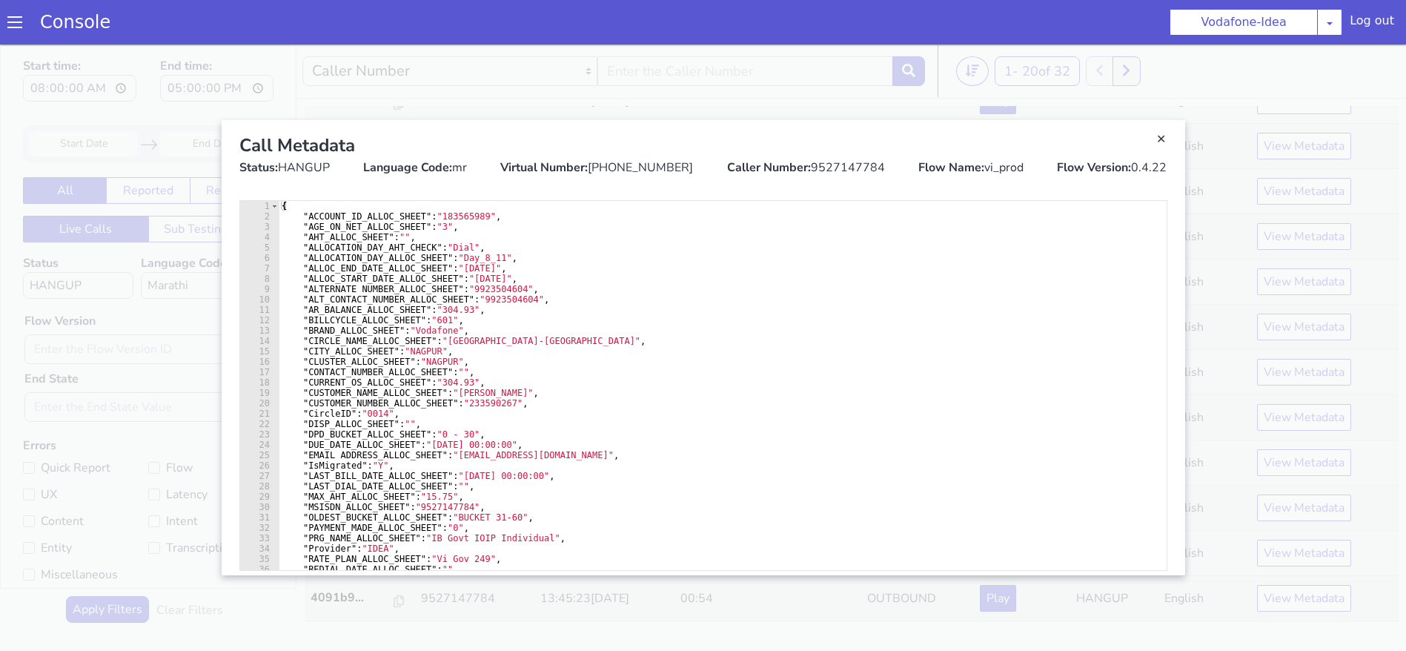
click at [635, 162] on div "Virtual Number: +918062121892" at bounding box center [596, 168] width 193 height 18
click at [838, 165] on div "Caller Number: 9527147784" at bounding box center [806, 168] width 158 height 18
copy div "9527147784"
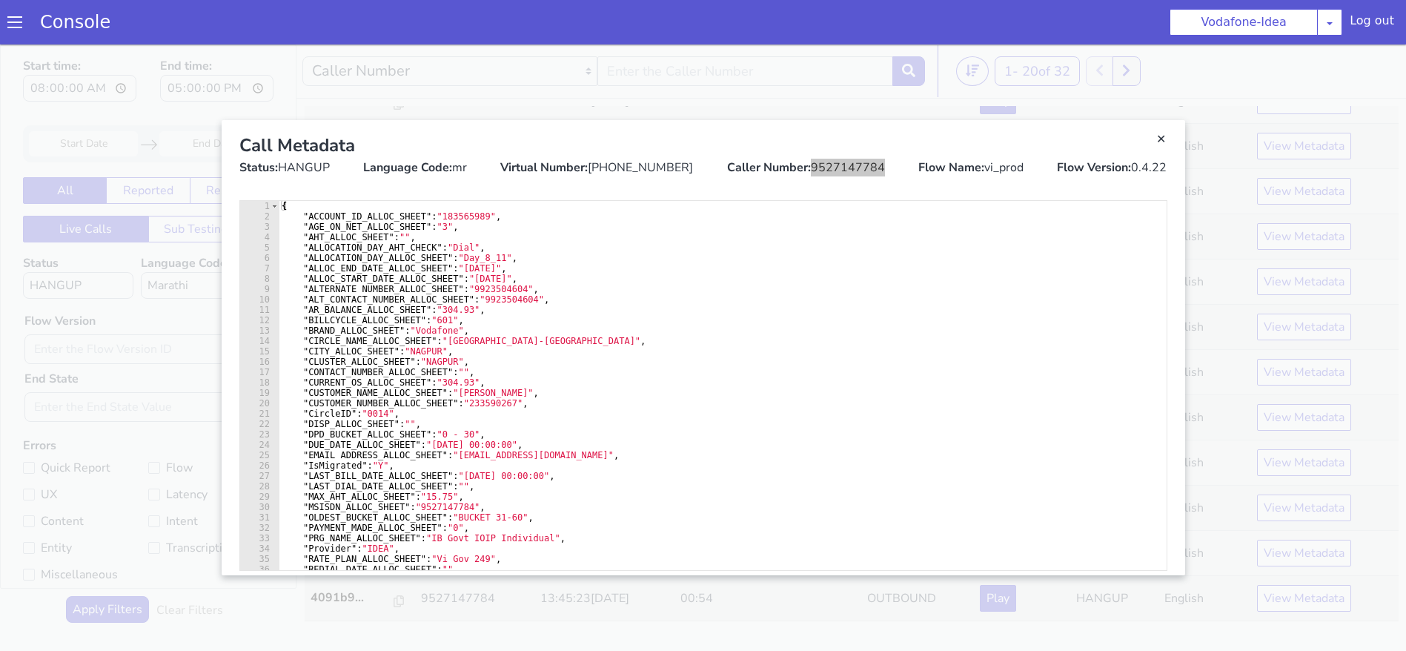
click at [509, 39] on section "Console Vodafone-Idea AO Smith Airtel DTH Pilot Airtel POC Alice Blue NT Aliceb…" at bounding box center [703, 22] width 1406 height 44
click at [511, 80] on link "Close" at bounding box center [703, 347] width 1406 height 606
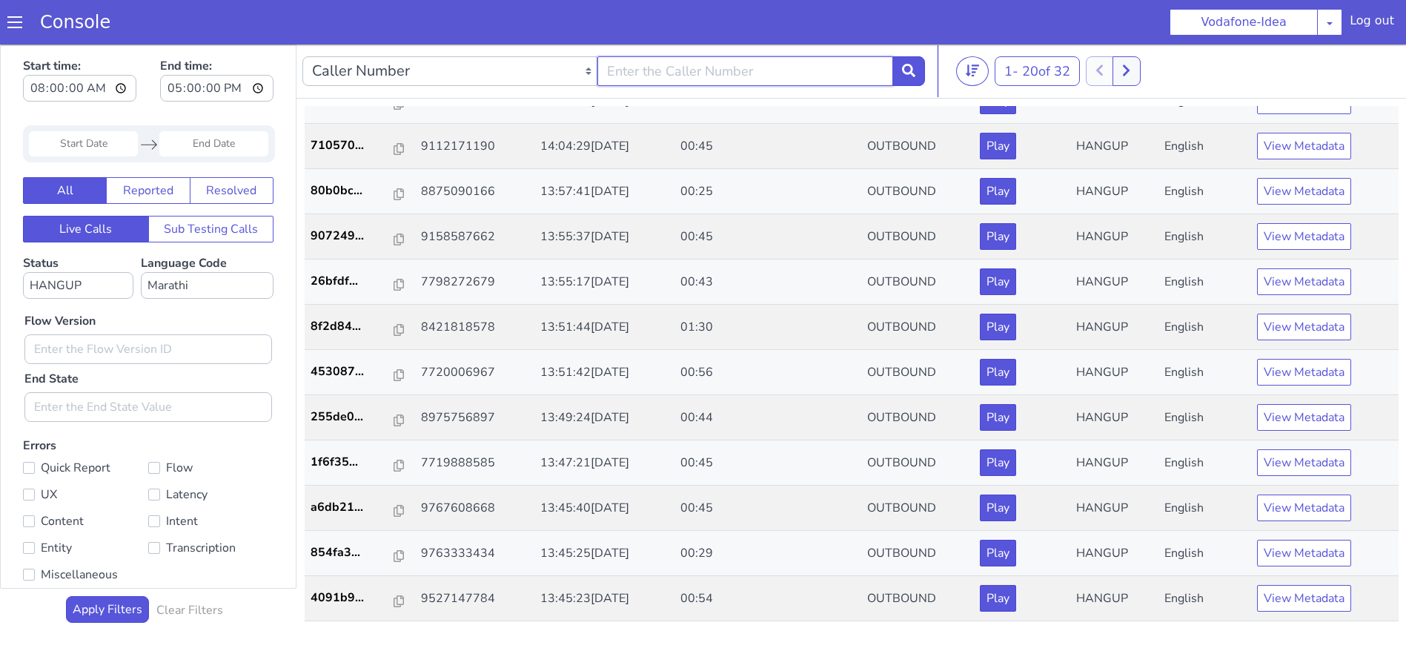
click at [639, 67] on input "text" at bounding box center [744, 71] width 295 height 30
paste input "9527147784"
type input "9527147784"
click at [639, 67] on input "9527147784" at bounding box center [744, 71] width 295 height 30
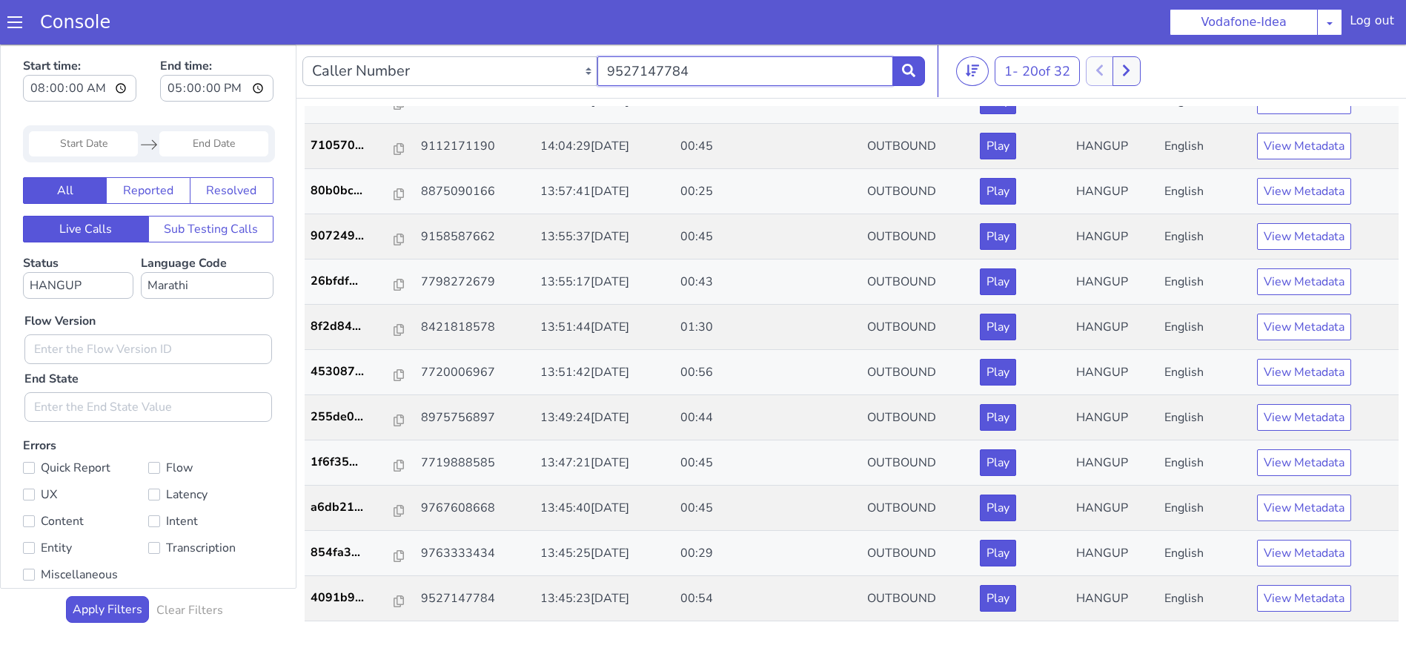
click at [639, 67] on input "9527147784" at bounding box center [744, 71] width 295 height 30
click at [1140, 76] on button at bounding box center [1126, 71] width 27 height 30
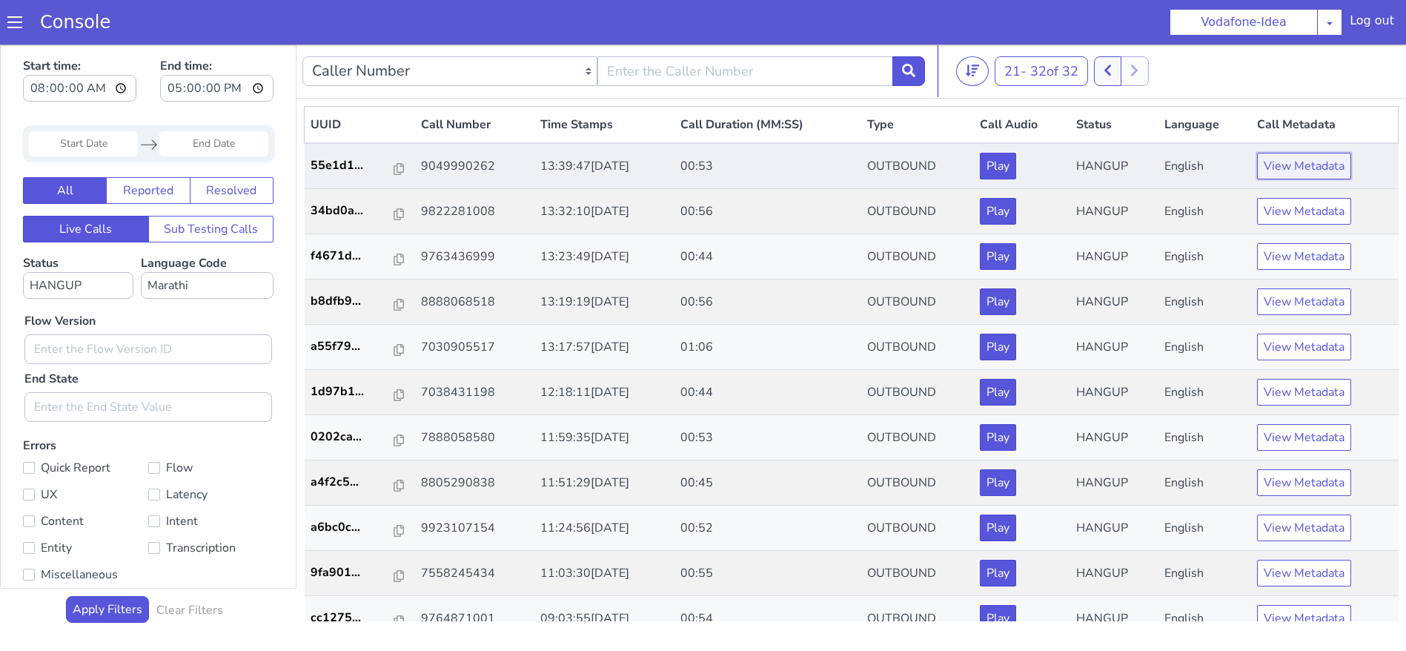
click at [1302, 161] on button "View Metadata" at bounding box center [1304, 166] width 94 height 27
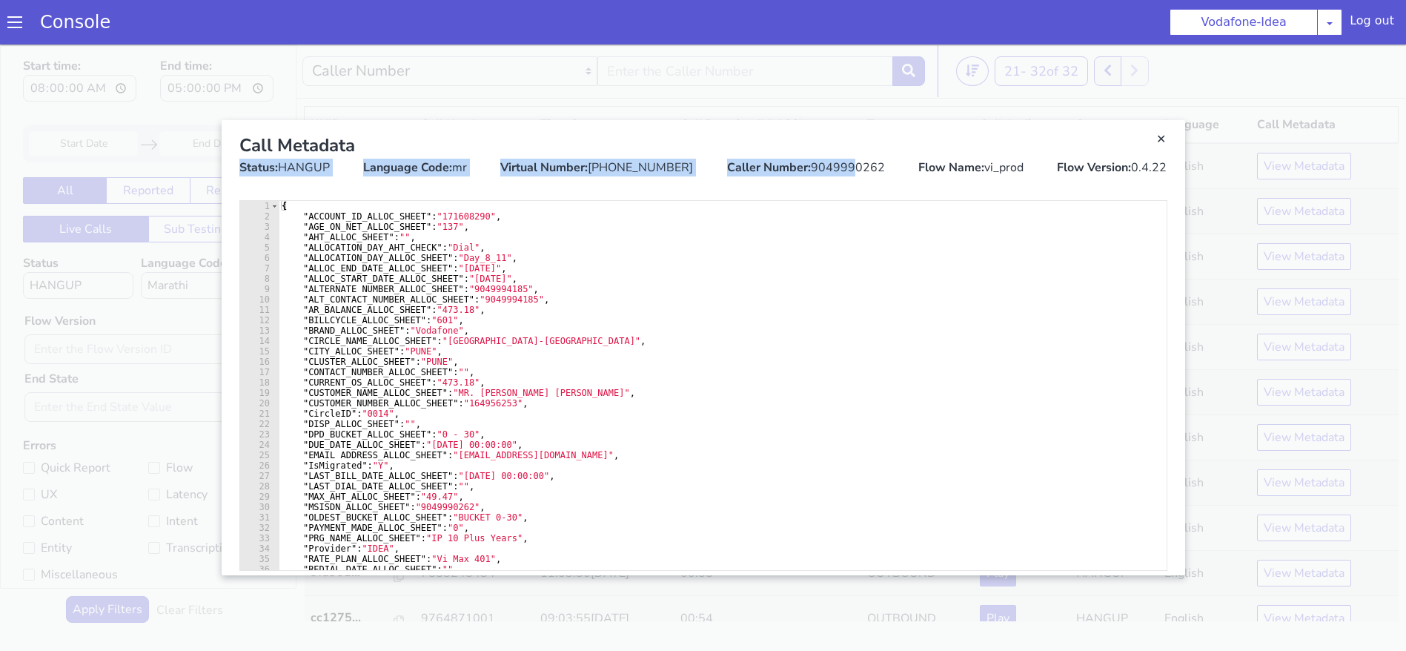
drag, startPoint x: 849, startPoint y: 176, endPoint x: 840, endPoint y: 157, distance: 20.6
click at [840, 157] on div "Call Metadata Status: HANGUP Language Code: mr Virtual Number: +918062121892 Ca…" at bounding box center [704, 154] width 952 height 68
click at [840, 157] on div "Call Metadata" at bounding box center [703, 145] width 928 height 27
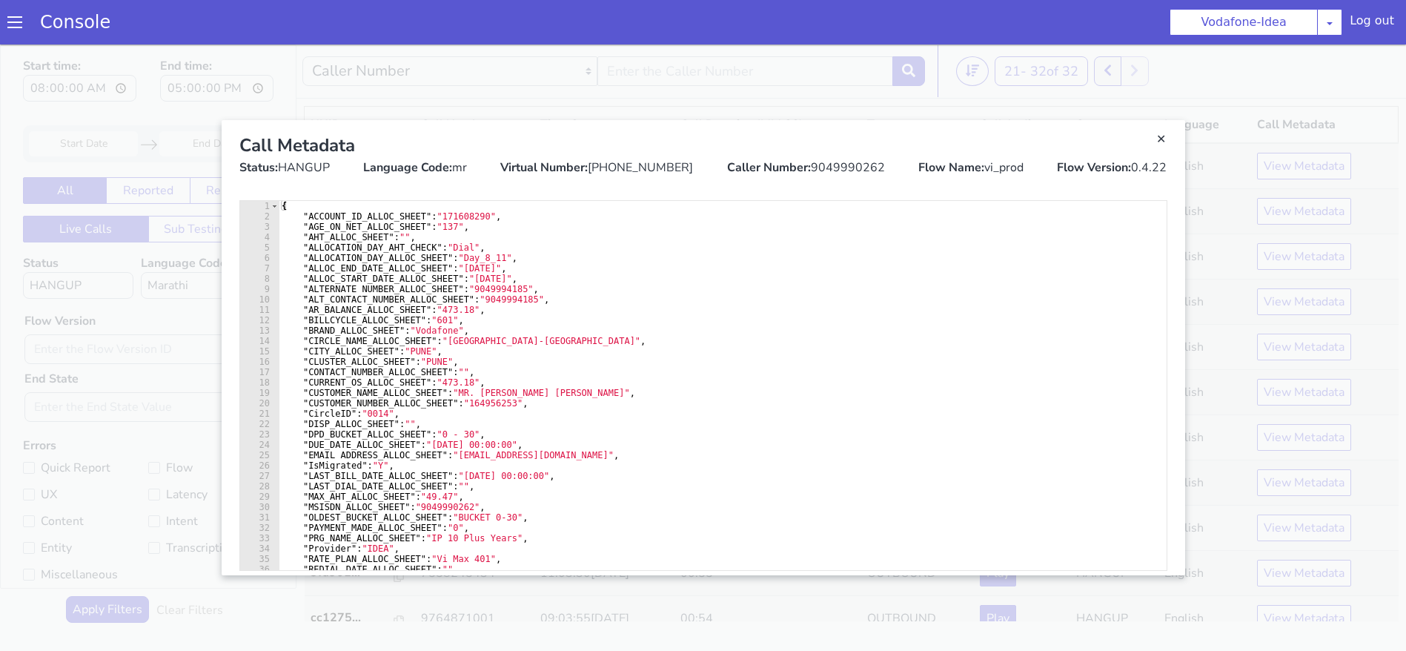
click at [840, 157] on div "Call Metadata" at bounding box center [703, 145] width 928 height 27
click at [841, 168] on div "Caller Number: 9049990262" at bounding box center [806, 168] width 158 height 18
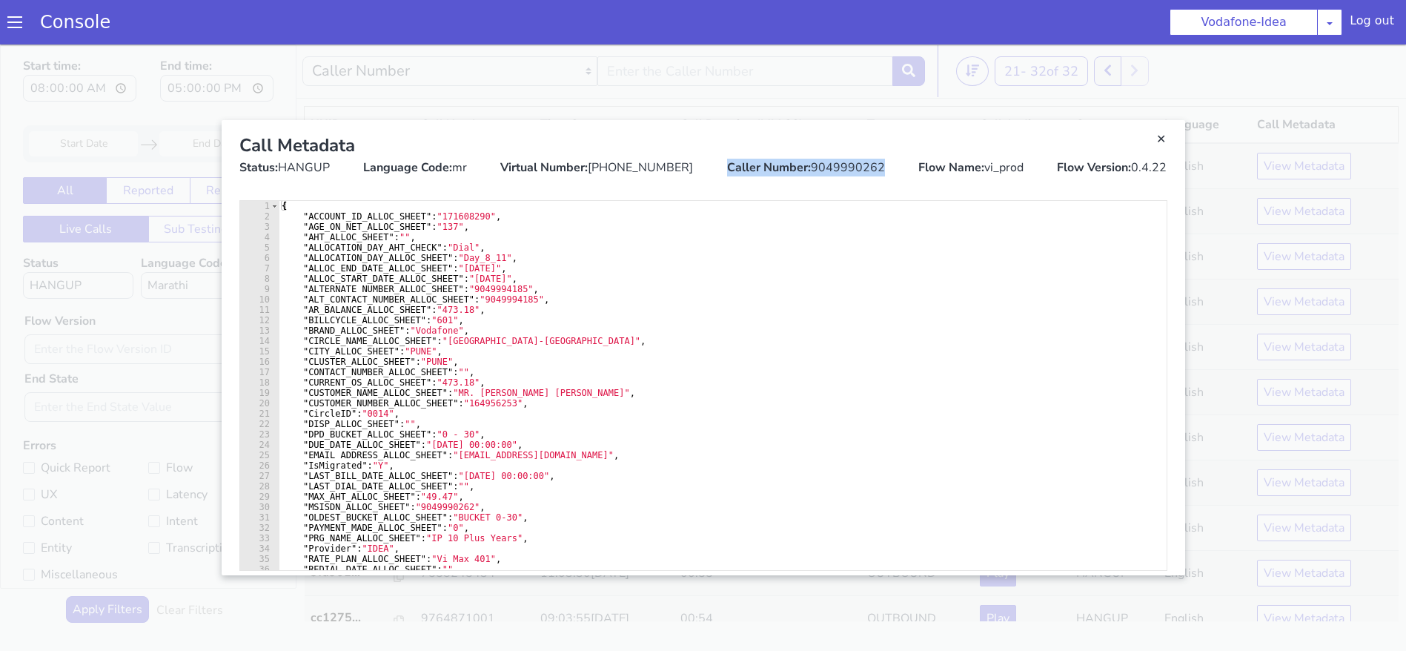
click at [841, 168] on div "Caller Number: 9049990262" at bounding box center [806, 168] width 158 height 18
click at [698, 93] on link "Close" at bounding box center [703, 347] width 1406 height 606
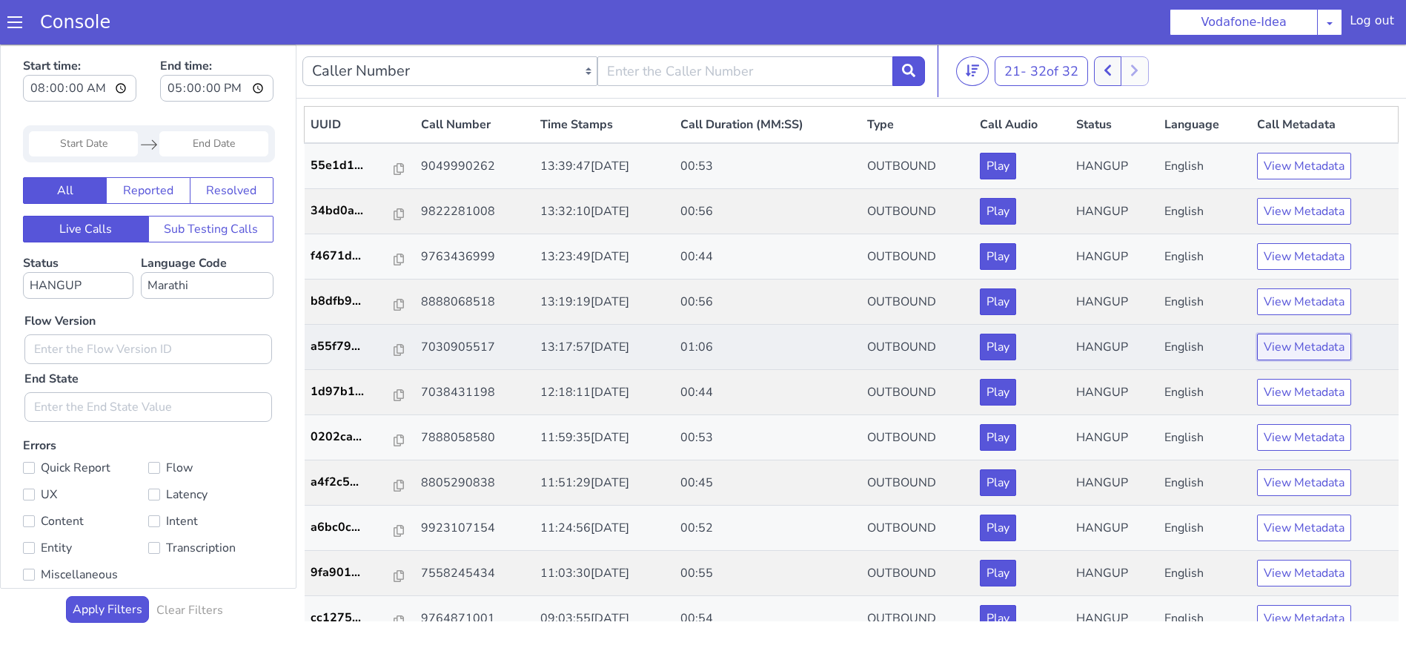
click at [1270, 353] on button "View Metadata" at bounding box center [1304, 347] width 94 height 27
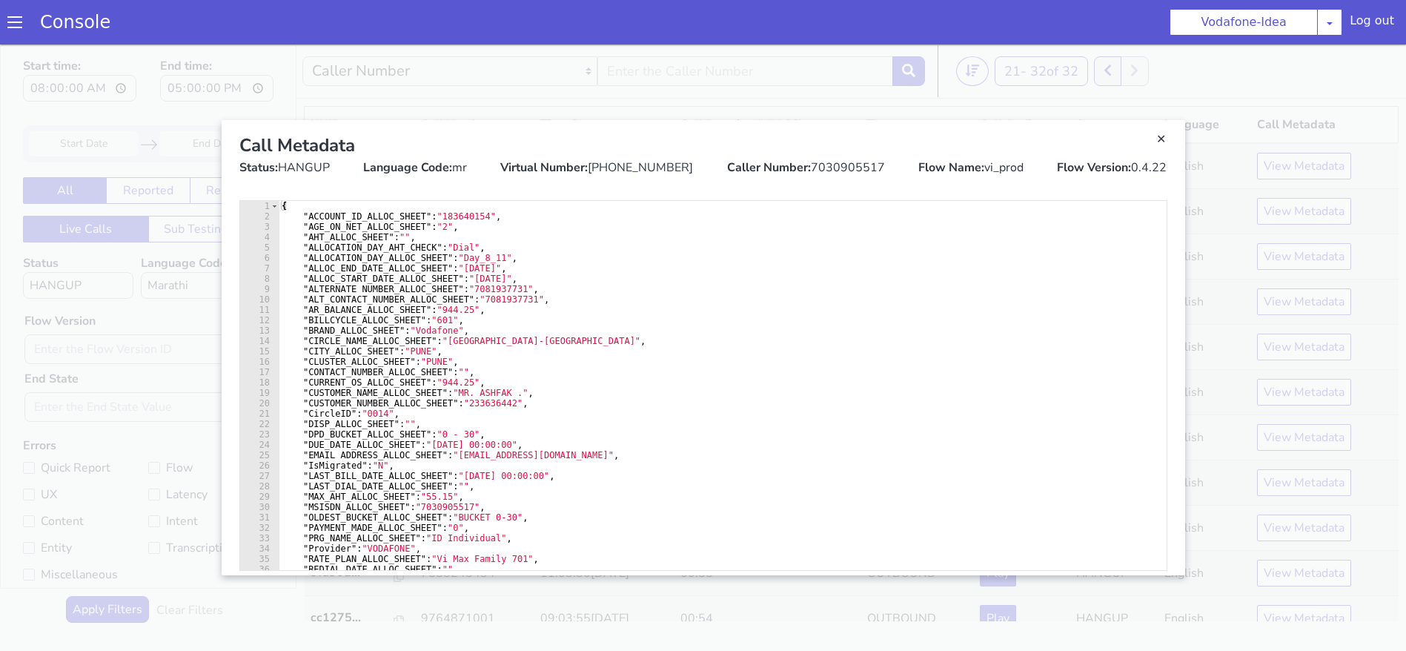
click at [832, 168] on div "Caller Number: 7030905517" at bounding box center [806, 168] width 158 height 18
copy div "7030905517"
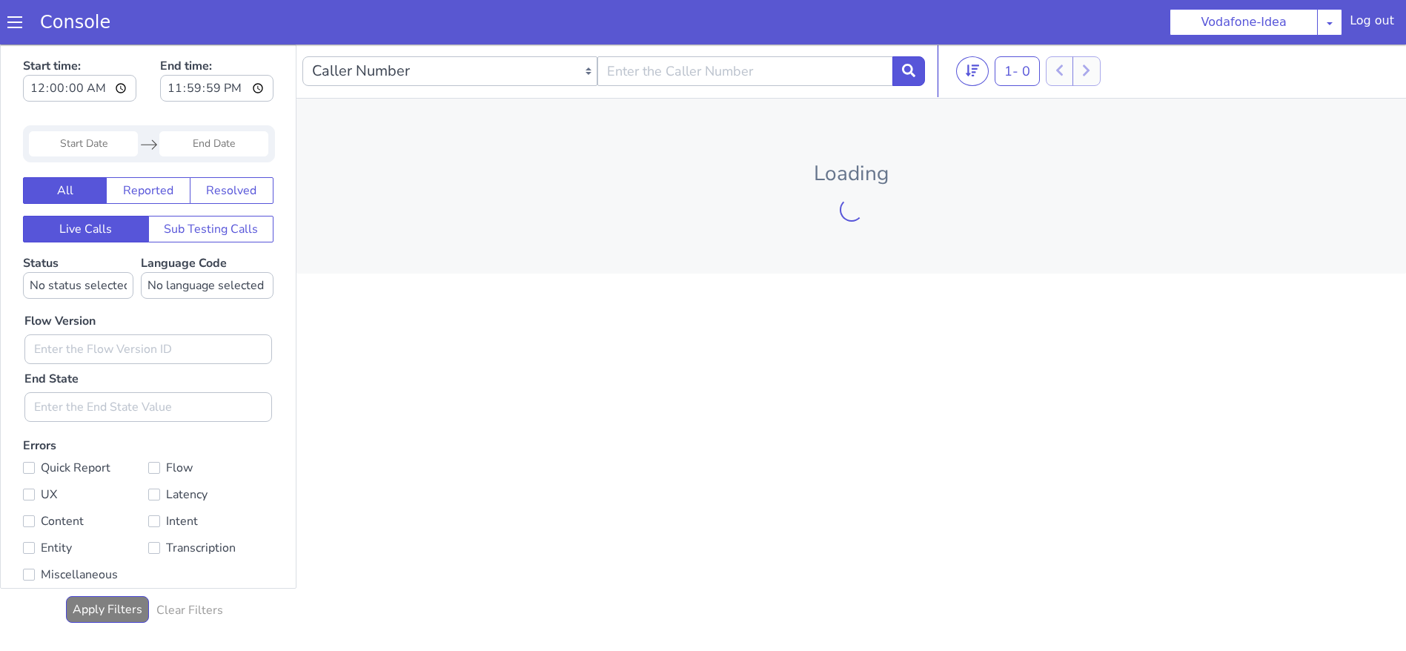
type input "08:00:00"
type input "17:00:00"
type input "00:00:00"
type input "23:59:59"
type input "08:00:00"
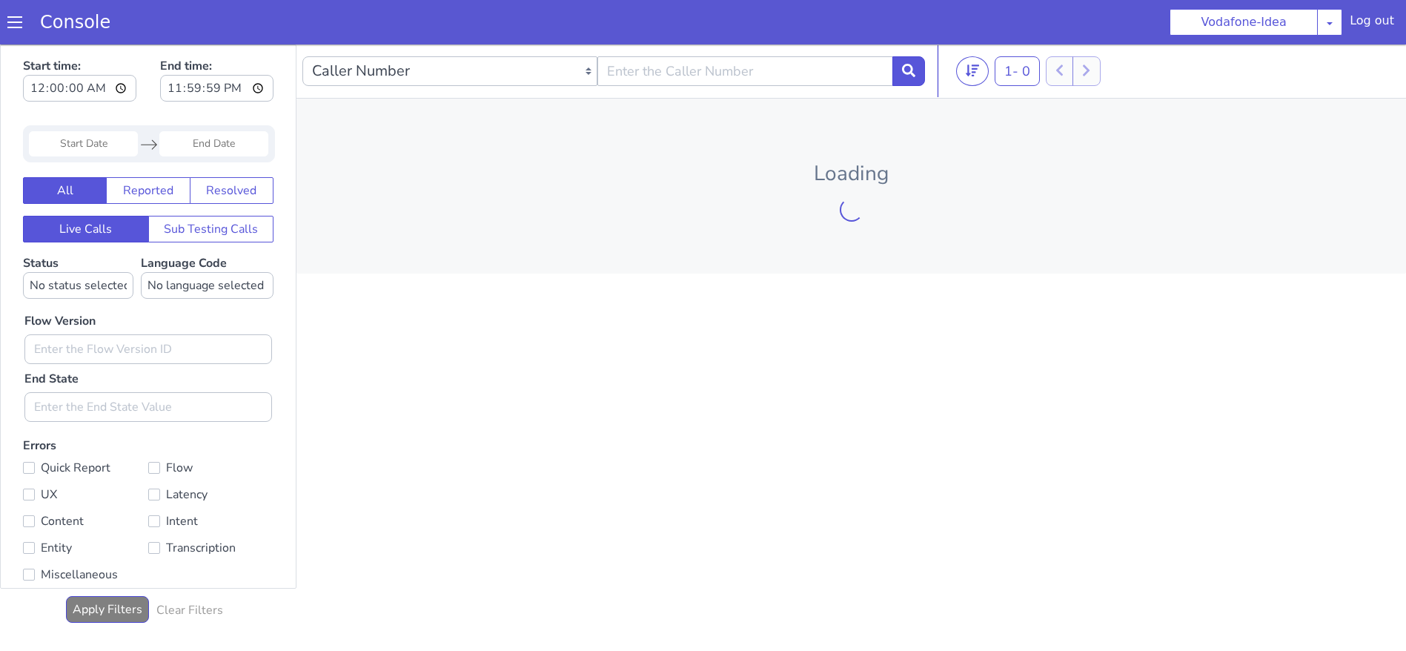
type input "17:00:00"
type input "00:00:00"
type input "23:59:59"
type input "08:00:00"
type input "17:00:00"
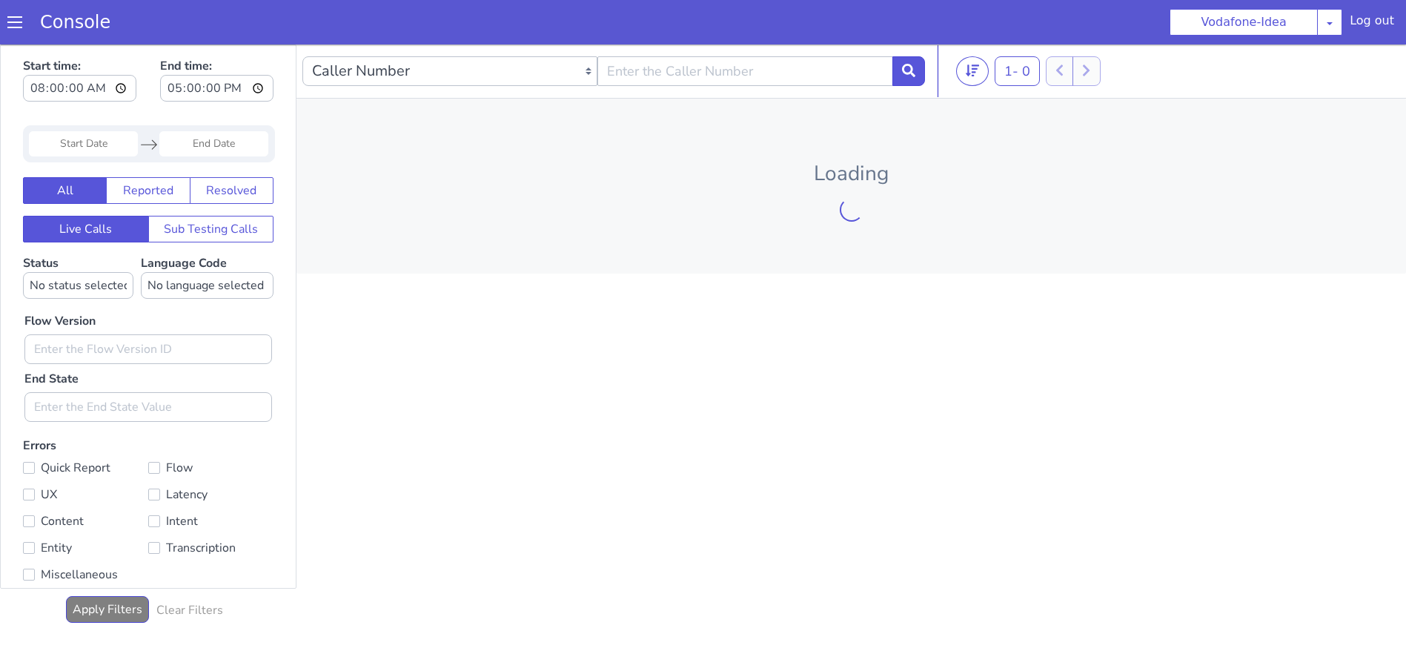
type input "00:00:00"
type input "23:59:59"
type input "08:00:00"
type input "17:00:00"
type input "08:00:00"
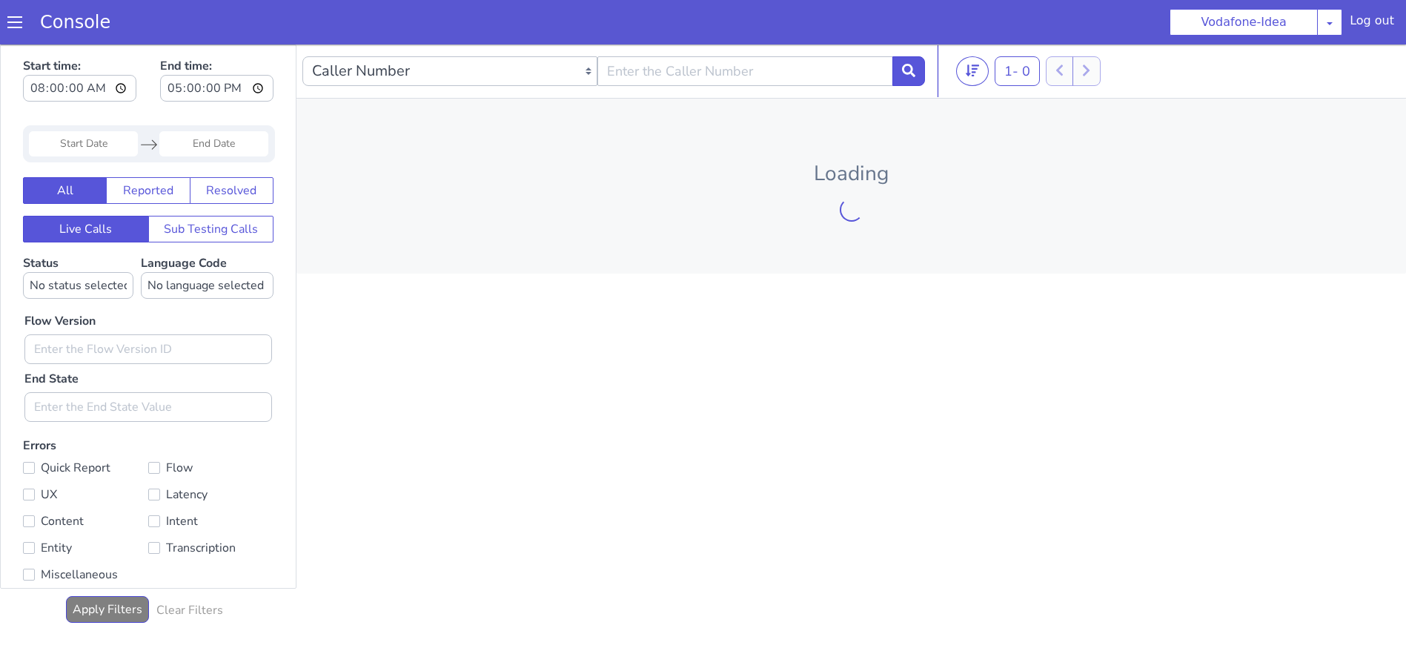
type input "17:00:00"
type input "00:00:00"
type input "23:59:59"
type input "08:00:00"
type input "17:00:00"
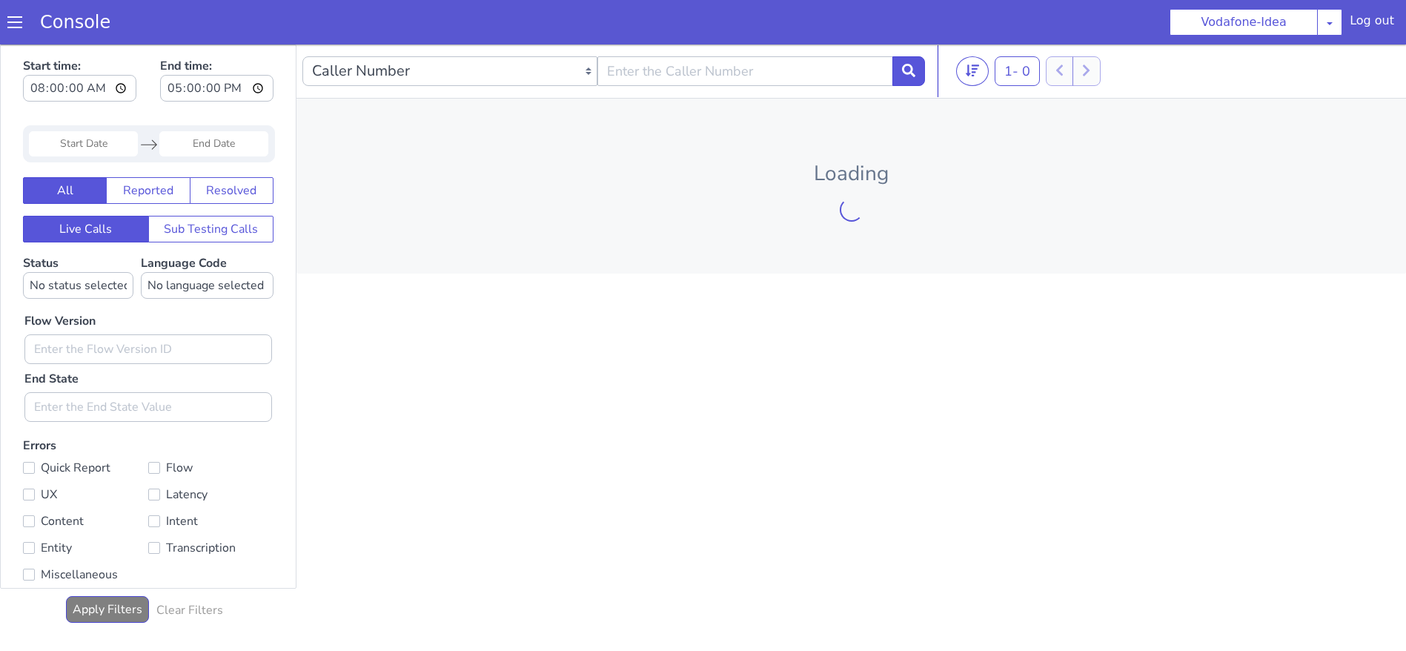
type input "00:00:00"
type input "23:59:59"
type input "08:00:00"
type input "17:00:00"
type input "08:00:00"
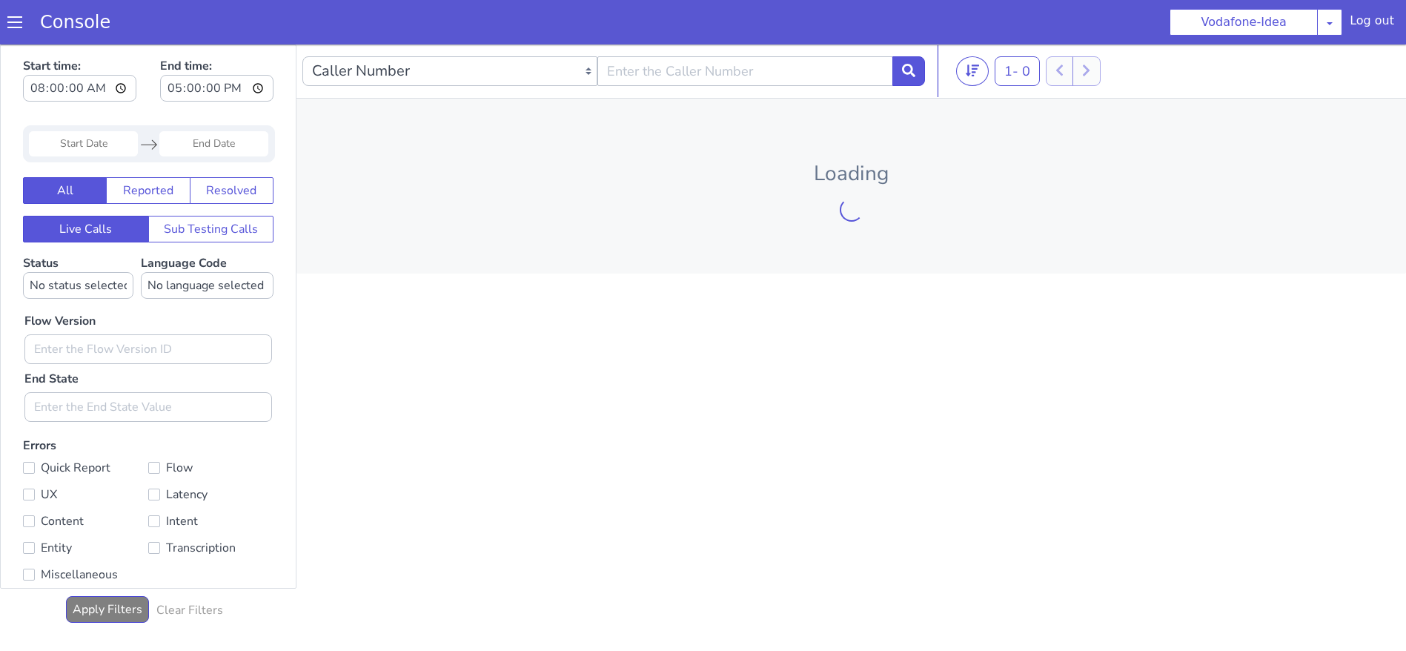
type input "17:00:00"
type input "00:00:00"
type input "23:59:59"
type input "00:00:00"
type input "23:59:59"
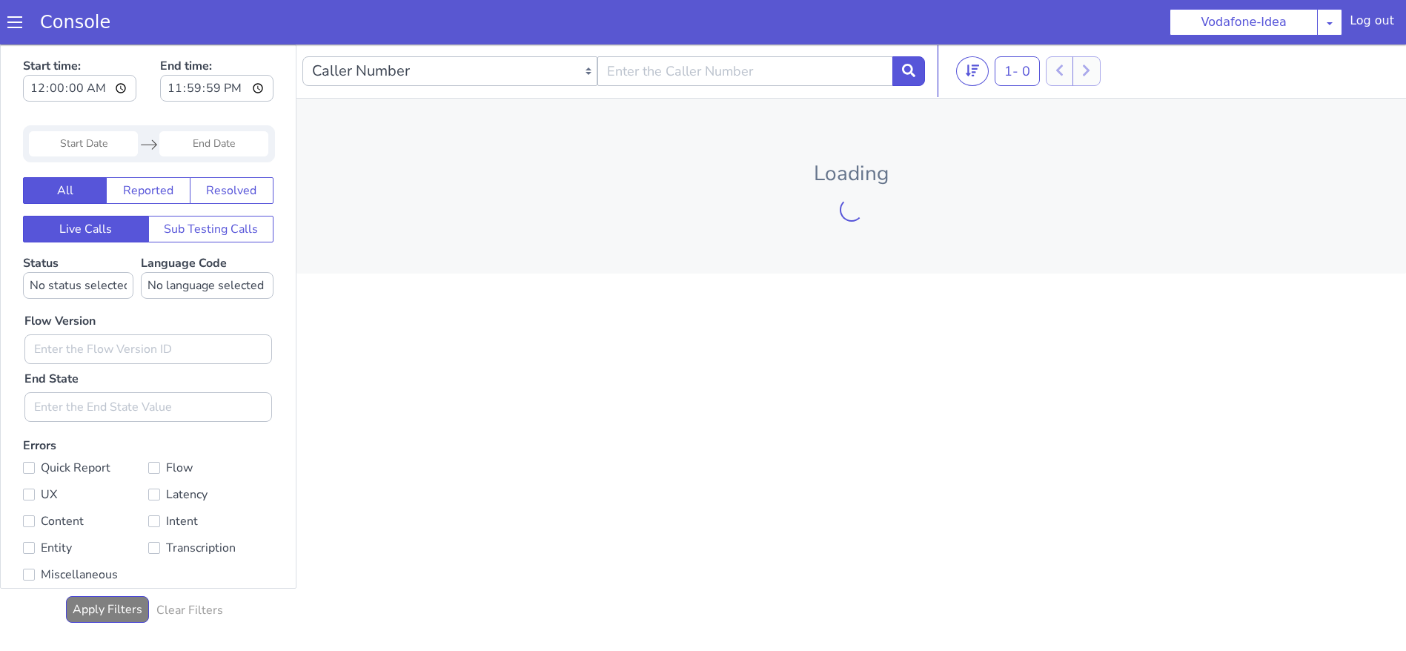
type input "08:00:00"
type input "17:00:00"
type input "00:00:00"
type input "23:59:59"
type input "08:00:00"
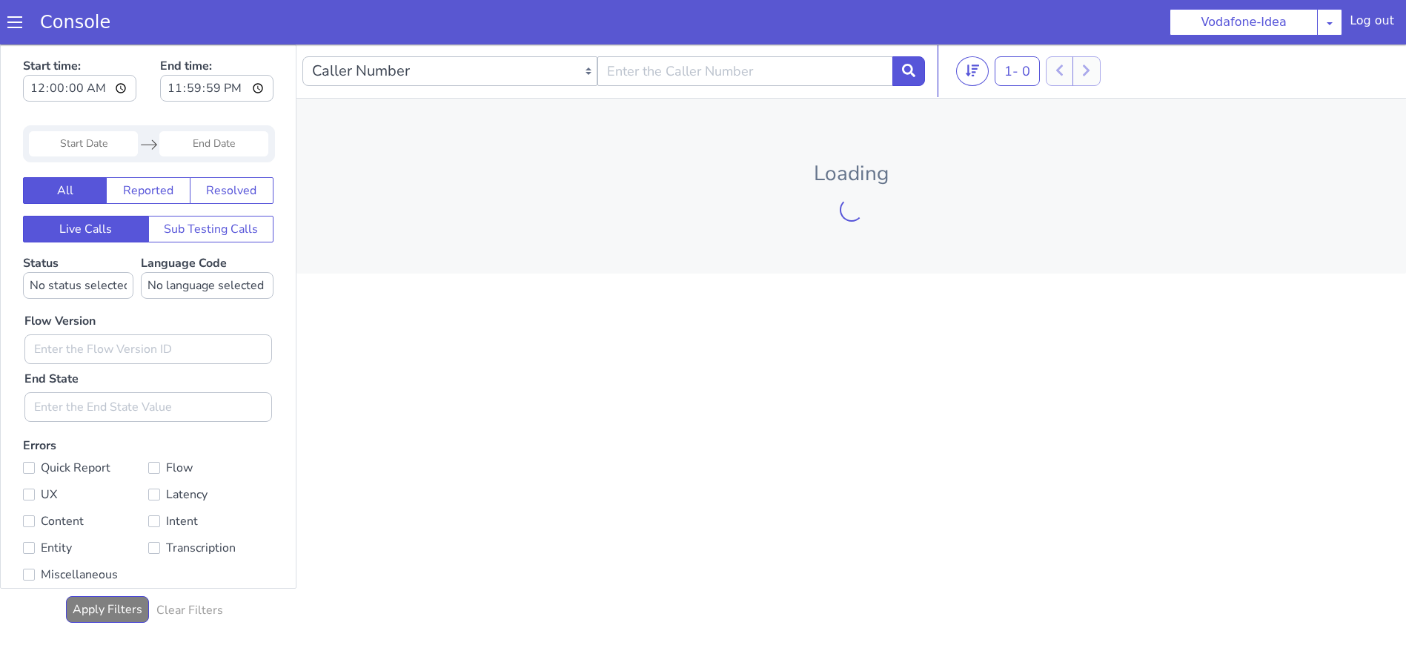
type input "17:00:00"
type input "00:00:00"
type input "23:59:59"
type input "08:00:00"
type input "17:00:00"
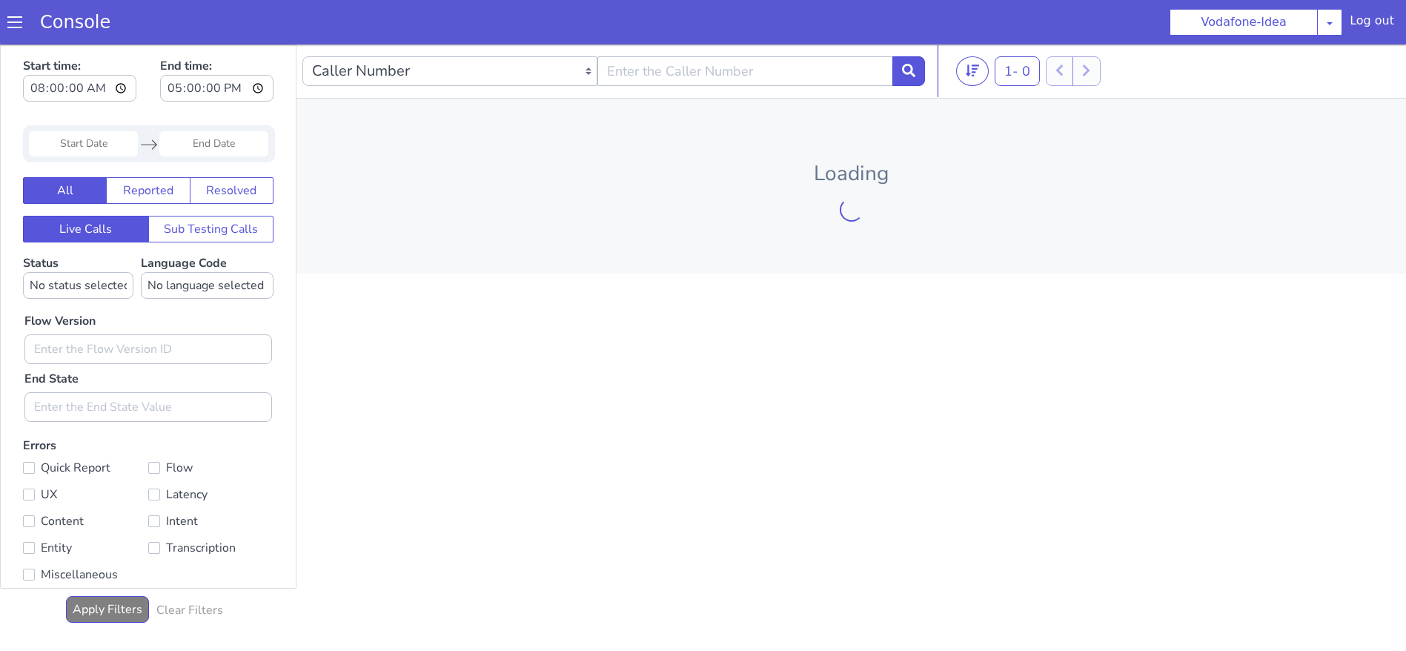
type input "08:00:00"
type input "17:00:00"
type input "00:00:00"
type input "23:59:59"
type input "08:00:00"
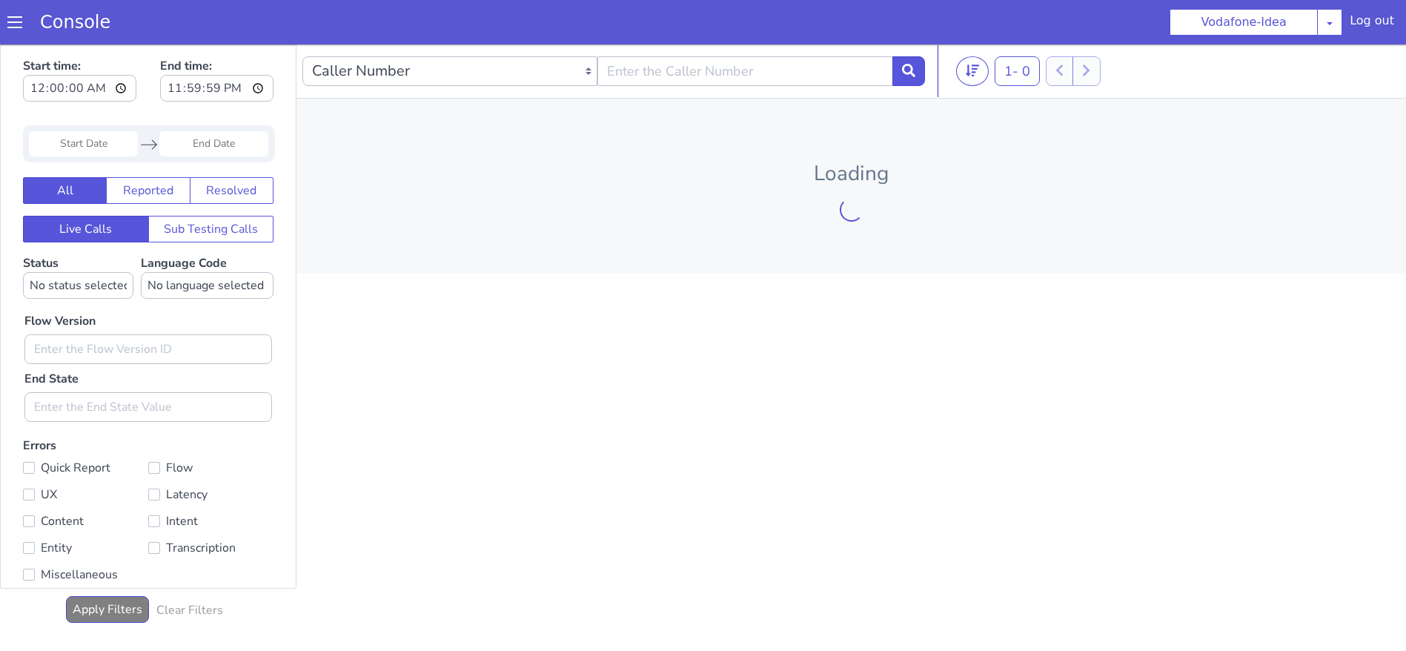
type input "17:00:00"
type input "00:00:00"
type input "23:59:59"
type input "08:00:00"
type input "17:00:00"
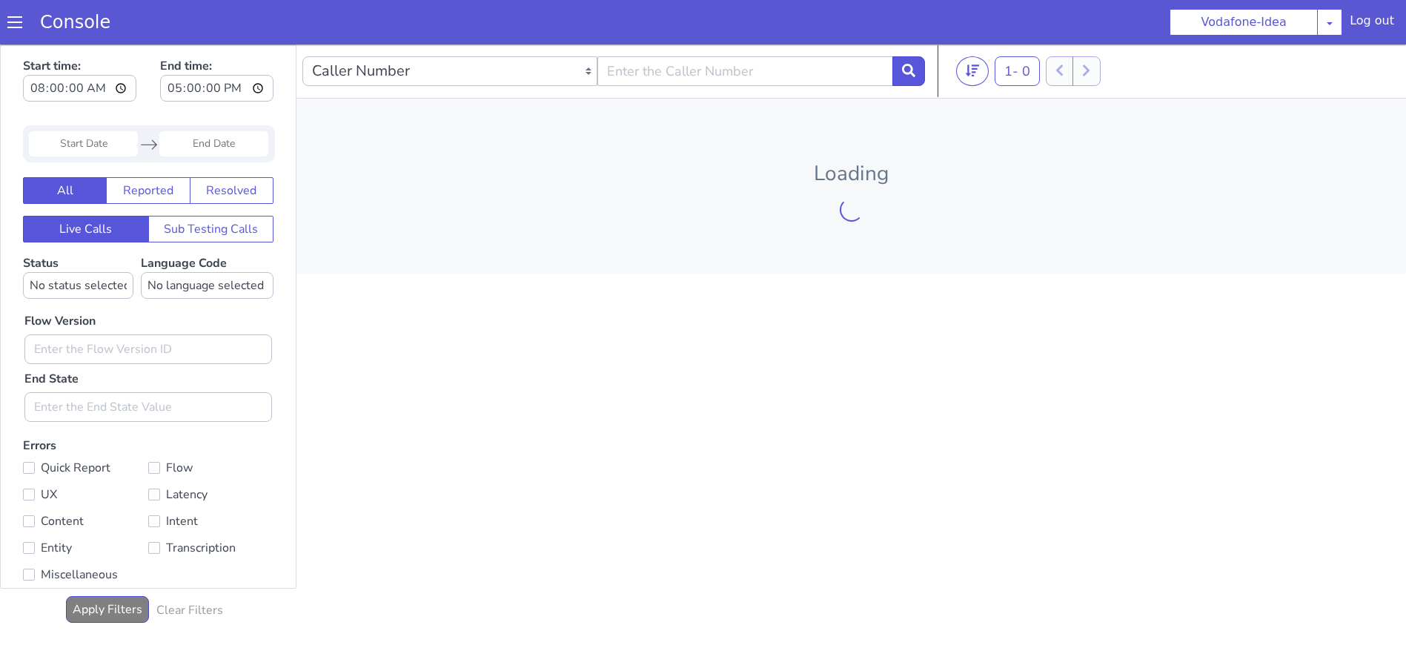
type input "00:00:00"
type input "23:59:59"
type input "08:00:00"
type input "17:00:00"
type input "00:00:00"
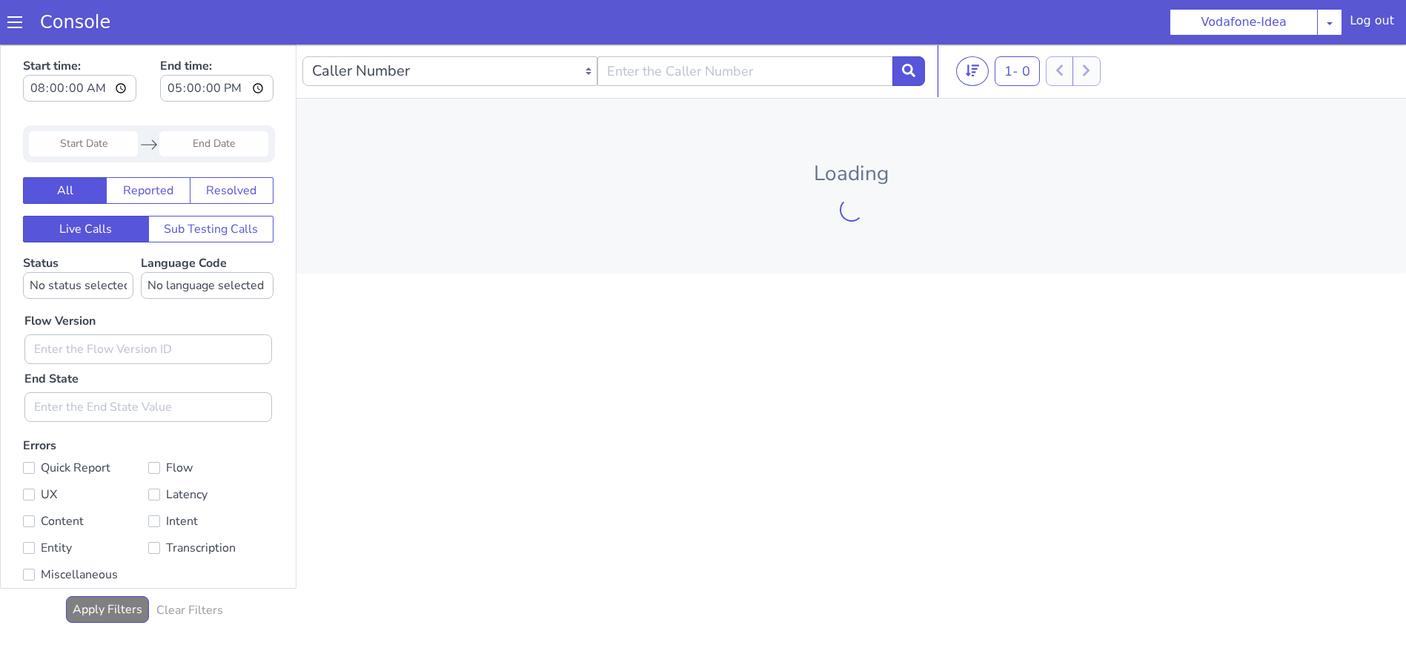
type input "23:59:59"
type input "08:00:00"
type input "17:00:00"
type input "00:00:00"
type input "23:59:59"
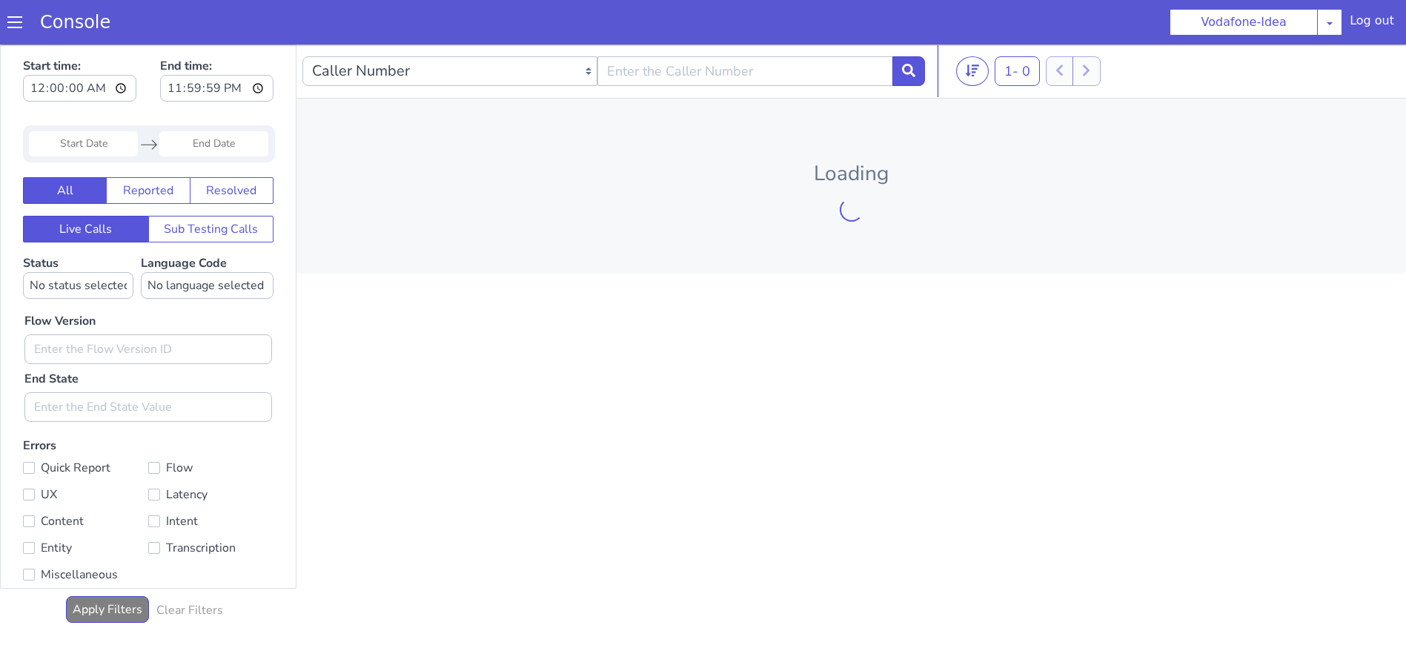
type input "00:00:00"
type input "23:59:59"
type input "00:00:00"
type input "23:59:59"
type input "00:00:00"
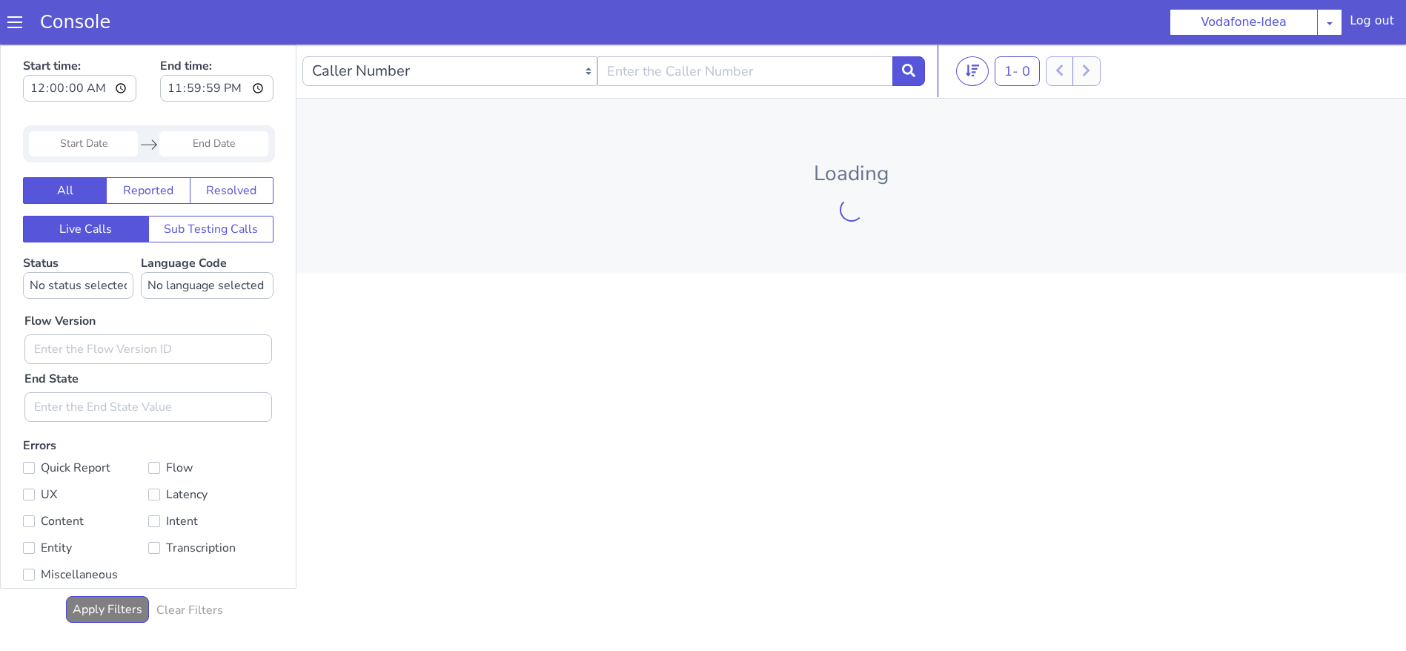
type input "23:59:59"
type input "08:00:00"
type input "17:00:00"
type input "00:00:00"
type input "23:59:59"
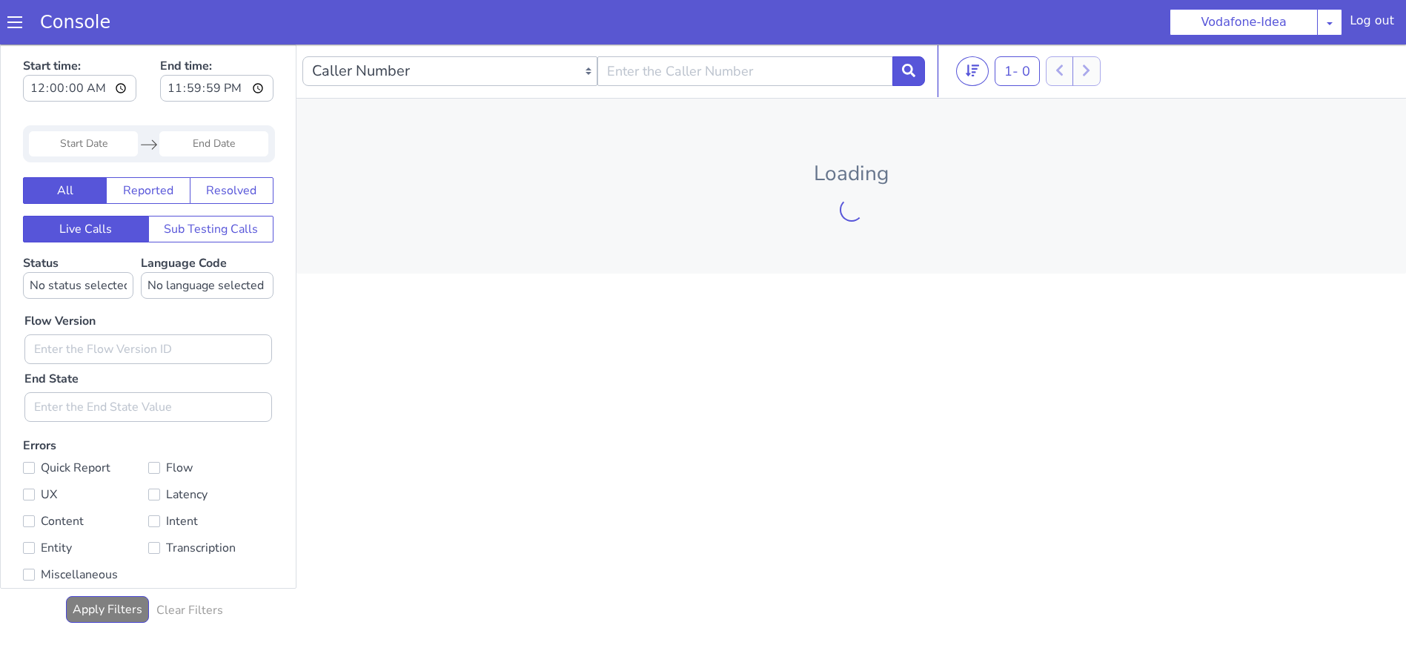
type input "00:00:00"
type input "23:59:59"
type input "08:00:00"
type input "17:00:00"
type input "00:00:00"
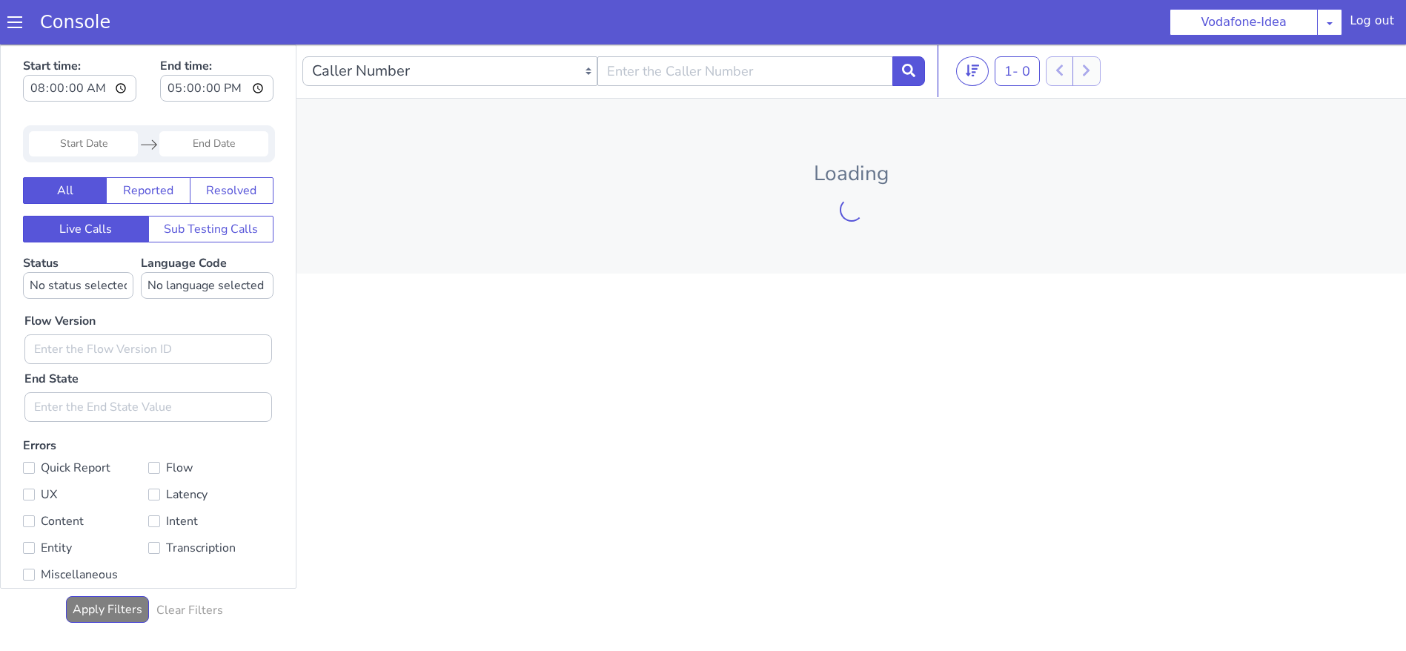
type input "23:59:59"
type input "08:00:00"
type input "17:00:00"
type input "08:00:00"
type input "17:00:00"
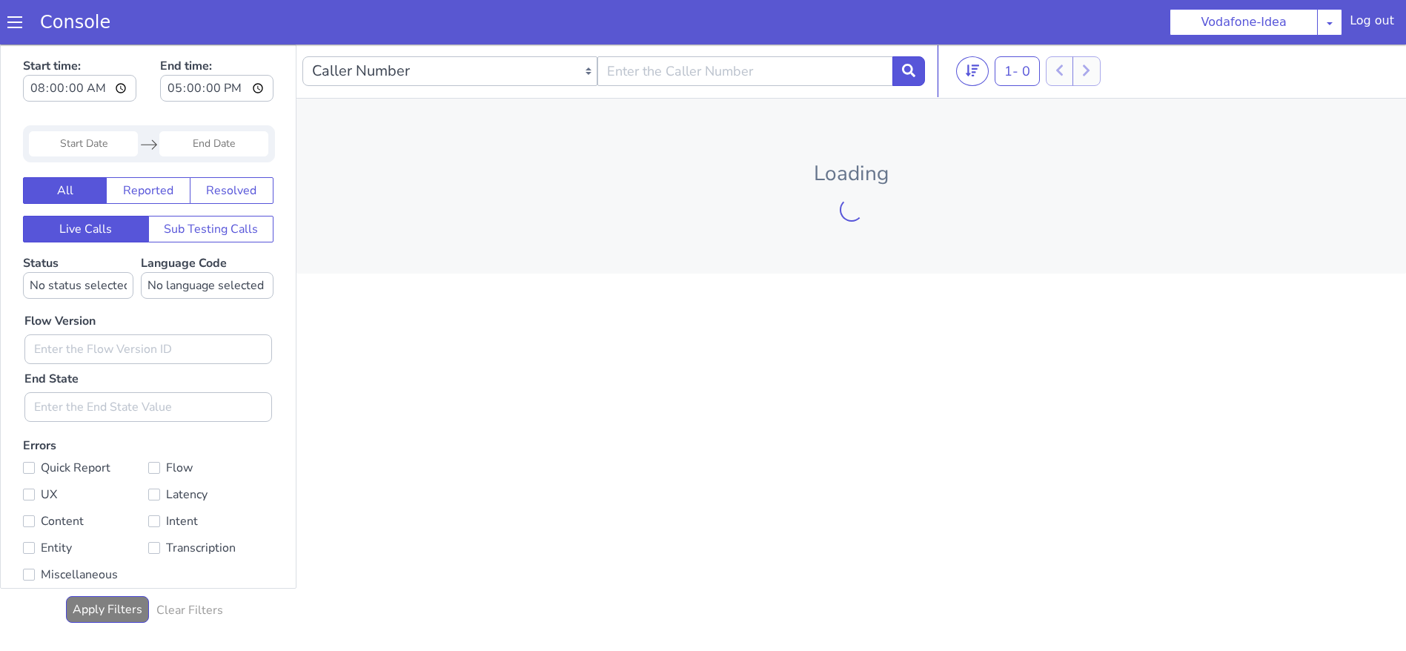
type input "00:00:00"
type input "23:59:59"
type input "00:00:00"
type input "23:59:59"
type input "08:00:00"
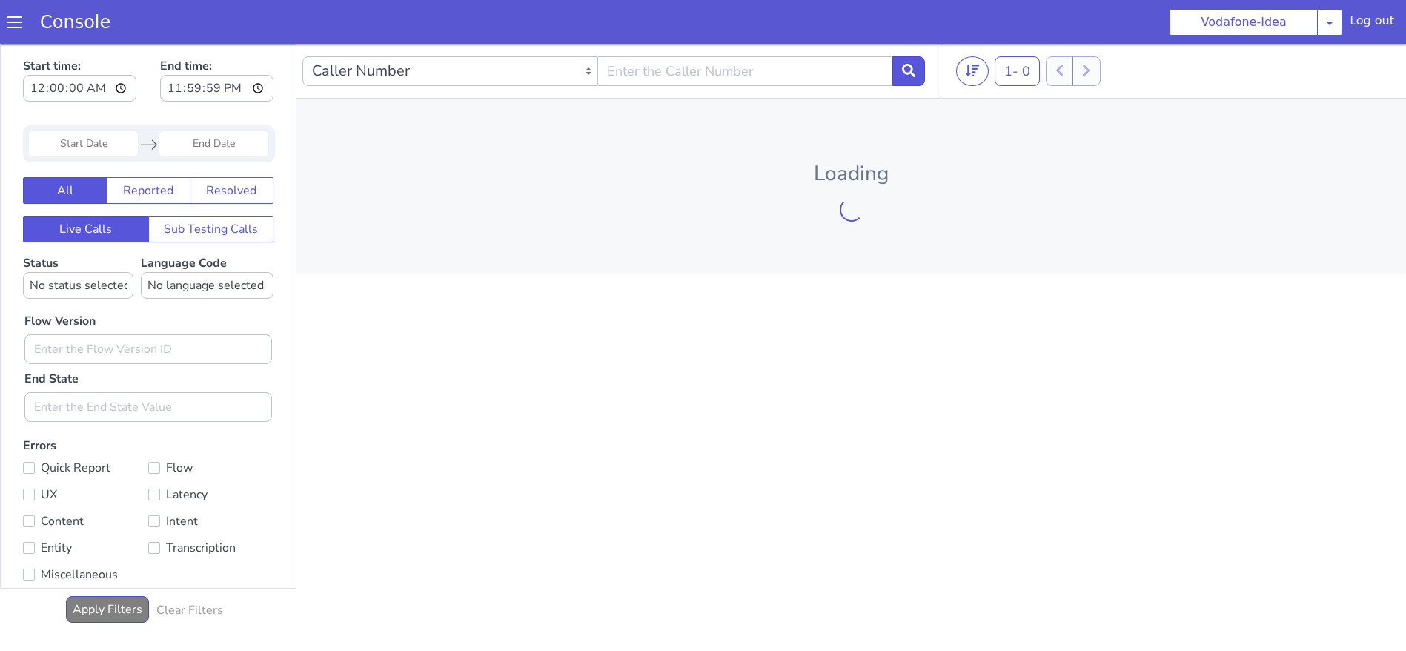
type input "17:00:00"
type input "00:00:00"
type input "23:59:59"
type input "00:00:00"
type input "23:59:59"
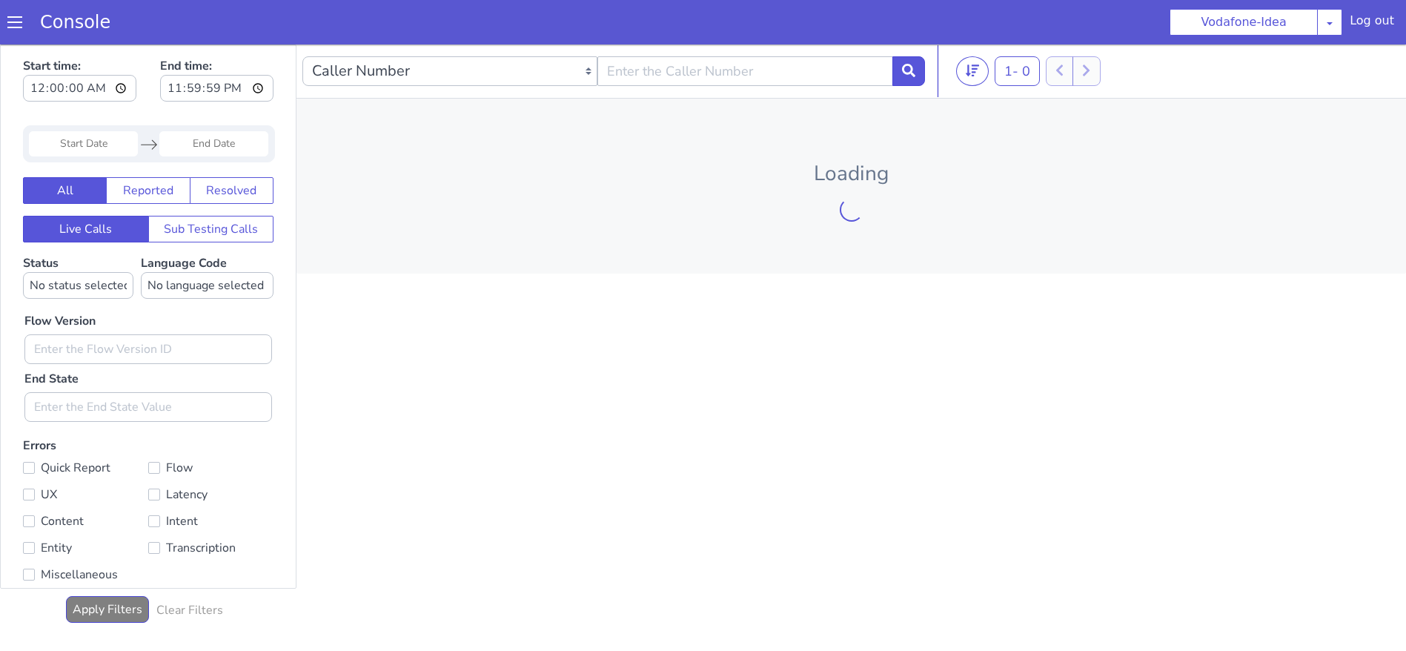
type input "08:00:00"
type input "17:00:00"
type input "00:00:00"
type input "23:59:59"
type input "08:00:00"
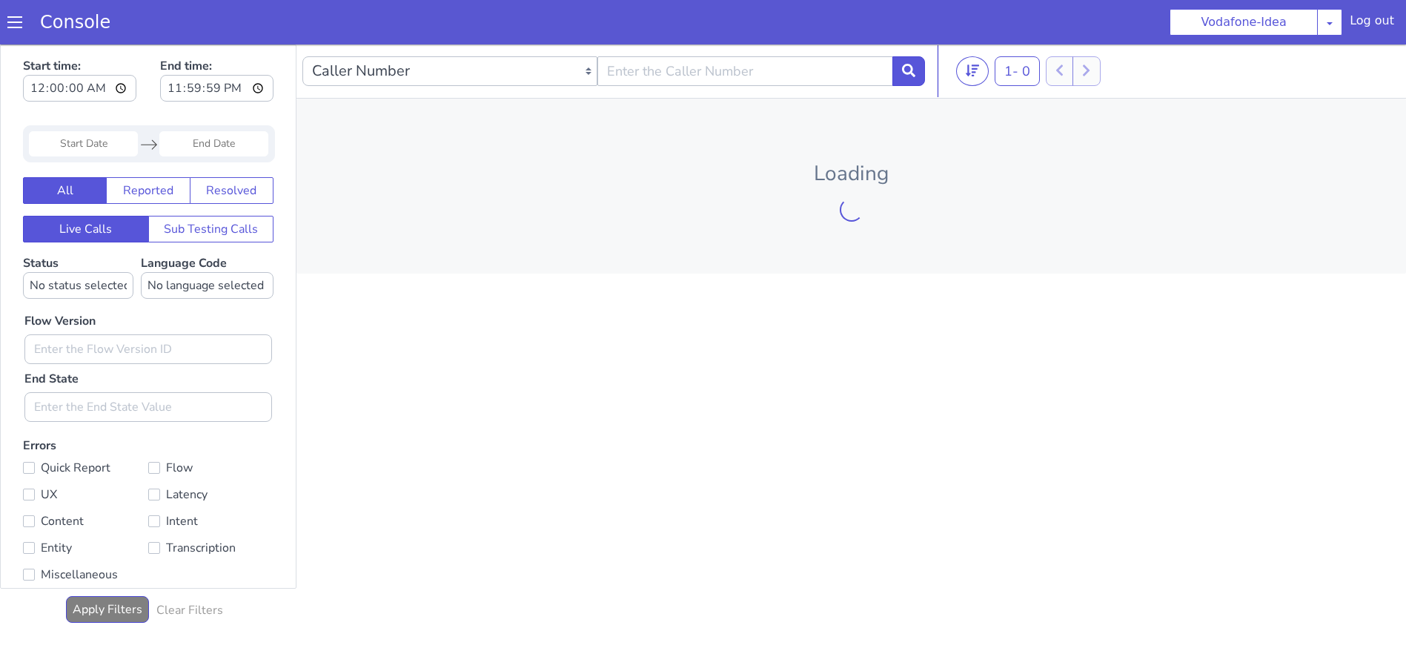
type input "17:00:00"
type input "08:00:00"
type input "17:00:00"
type input "00:00:00"
type input "23:59:59"
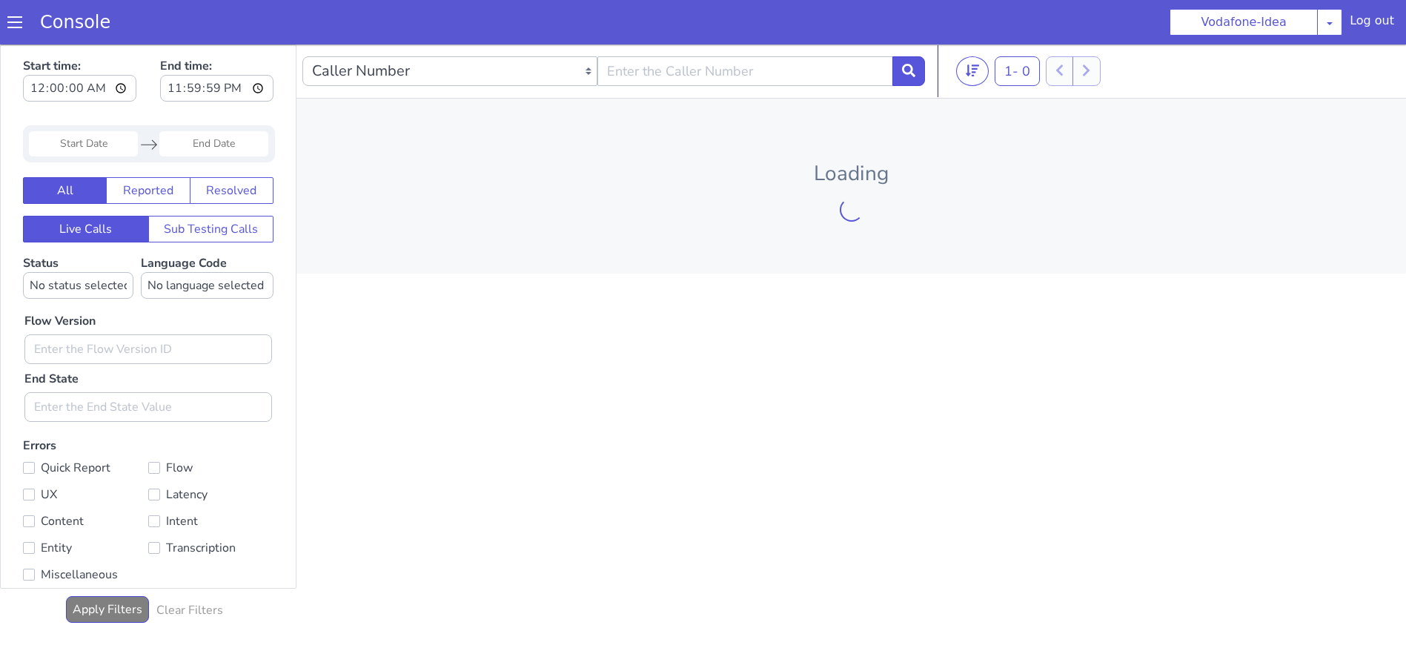
type input "08:00:00"
type input "17:00:00"
type input "08:00:00"
type input "17:00:00"
type input "00:00:00"
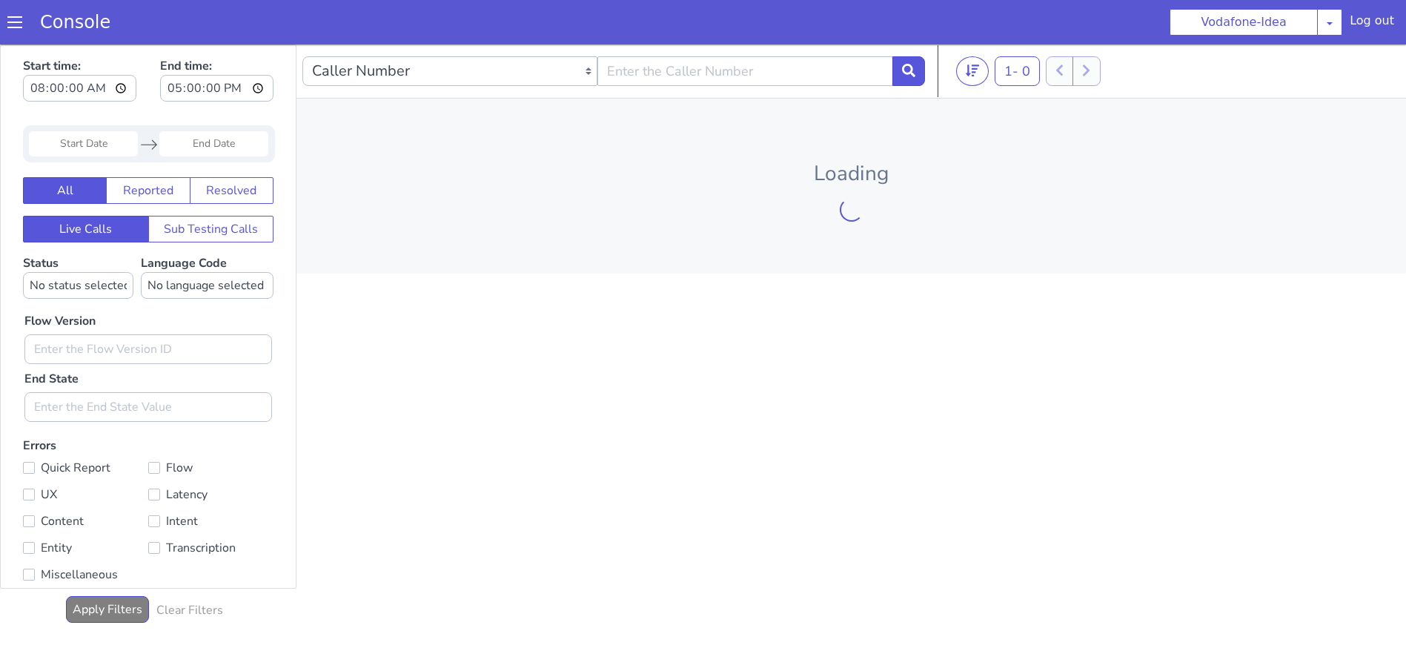
type input "23:59:59"
type input "08:00:00"
type input "17:00:00"
type input "00:00:00"
type input "23:59:59"
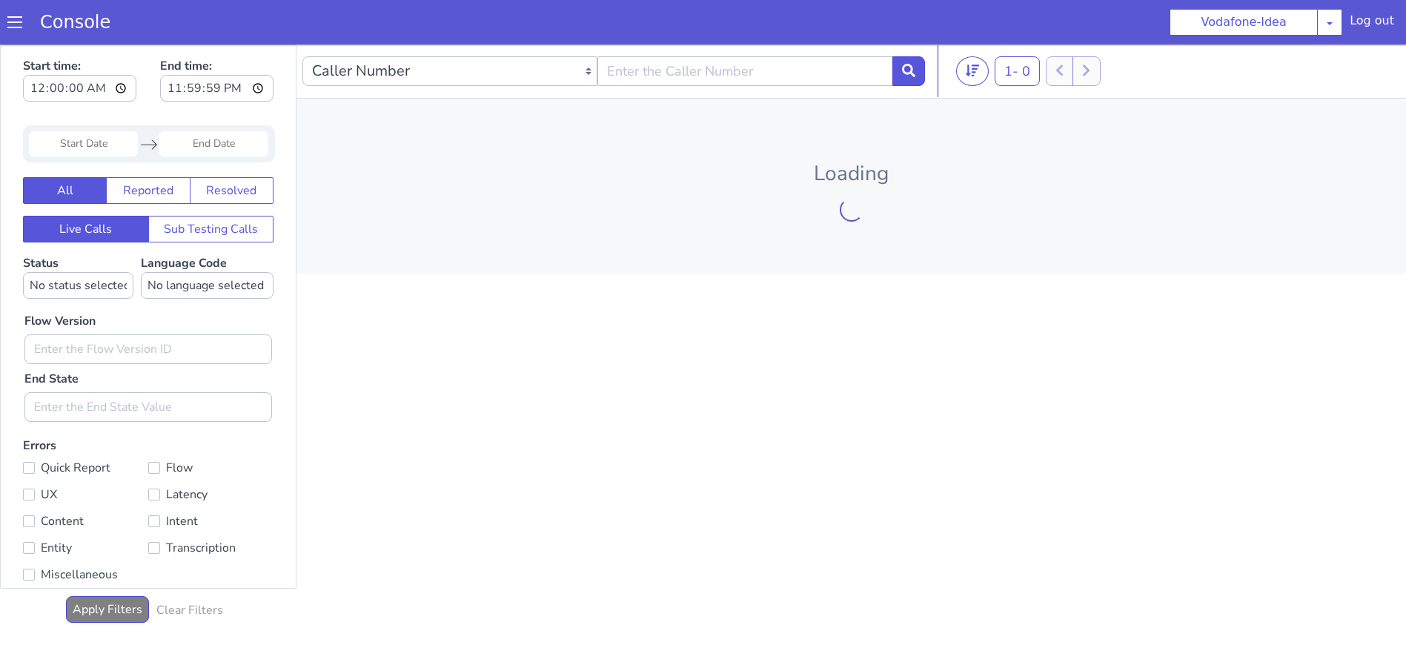
type input "08:00:00"
type input "17:00:00"
type input "00:00:00"
type input "23:59:59"
type input "08:00:00"
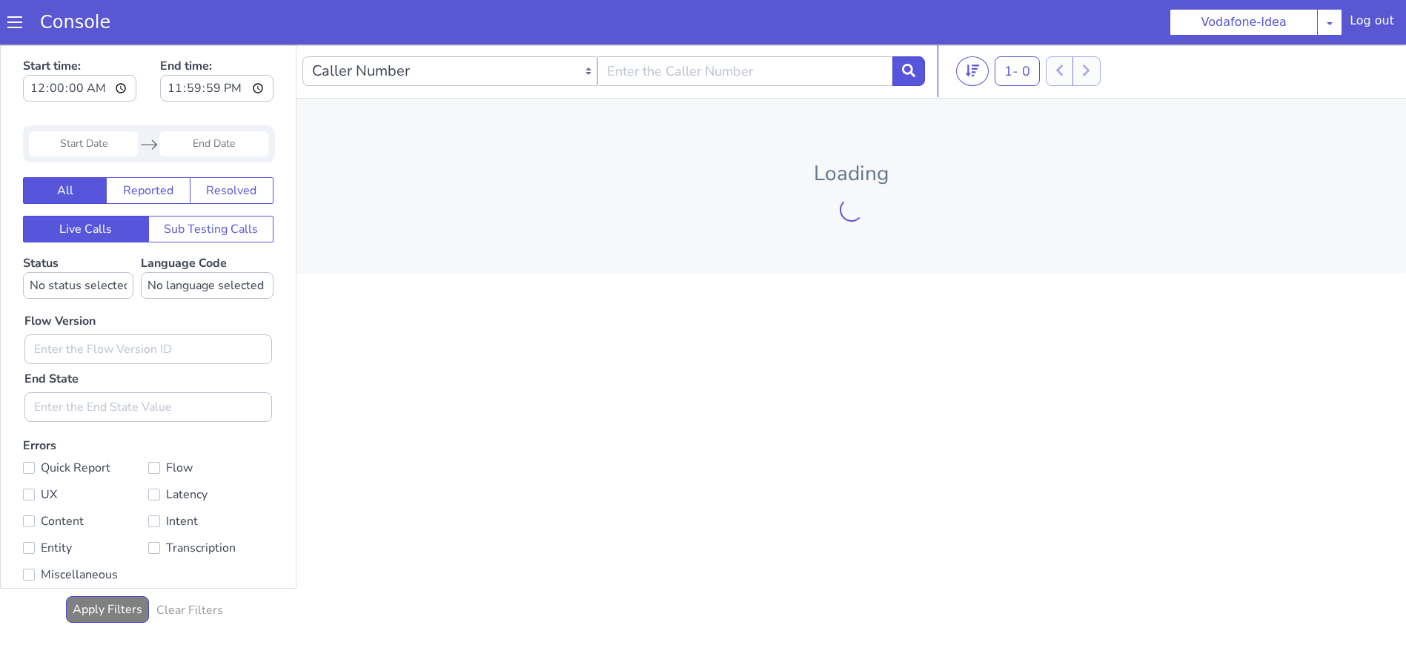
type input "17:00:00"
type input "00:00:00"
type input "23:59:59"
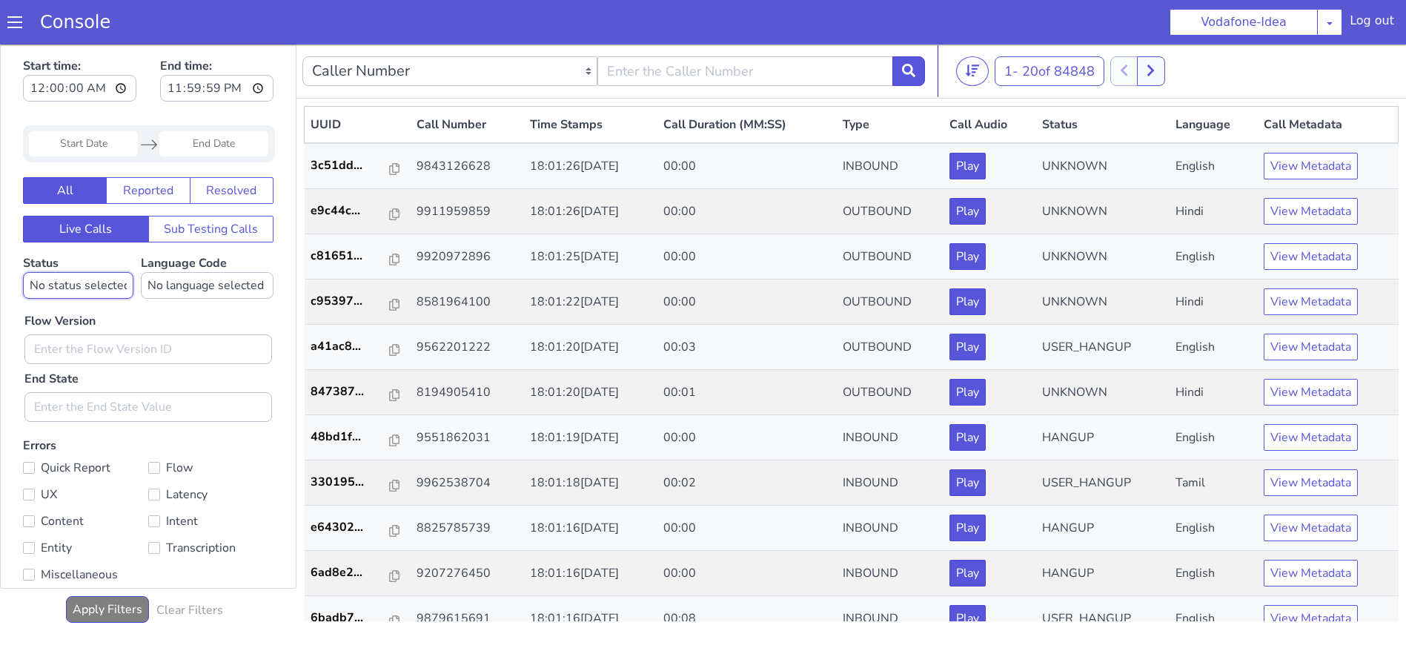
click at [89, 285] on select "No status selected HANGUP USER_HANGUP TRANSFER UNKNOWN" at bounding box center [78, 285] width 110 height 27
click at [218, 275] on select "No language selected Hindi English Tamil Telugu [GEOGRAPHIC_DATA] Marathi Malay…" at bounding box center [207, 285] width 133 height 27
select select "mr"
click at [144, 272] on select "No language selected Hindi English Tamil Telugu [GEOGRAPHIC_DATA] Marathi Malay…" at bounding box center [207, 285] width 133 height 27
click at [165, 88] on div "Start time: 00:00:00 End time: 23:59:59" at bounding box center [148, 82] width 251 height 58
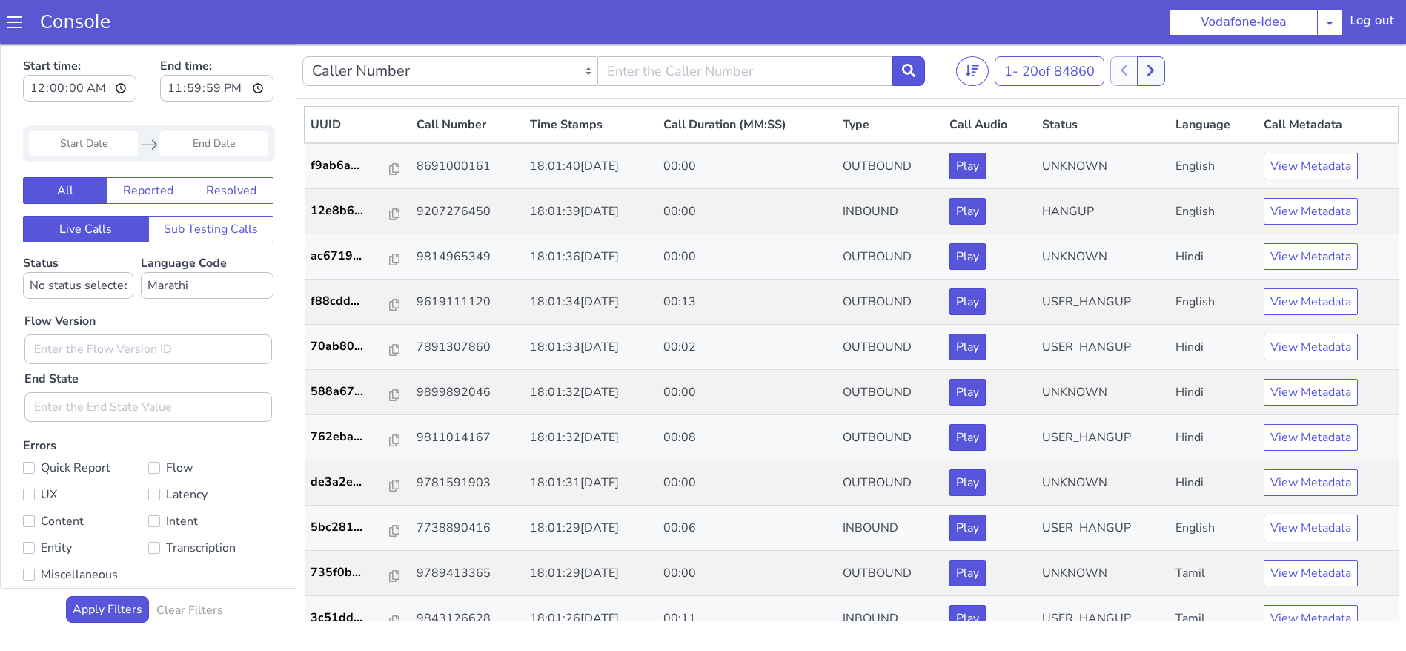
click at [172, 101] on div "Start time: 00:00:00 End time: 23:59:59" at bounding box center [148, 82] width 251 height 58
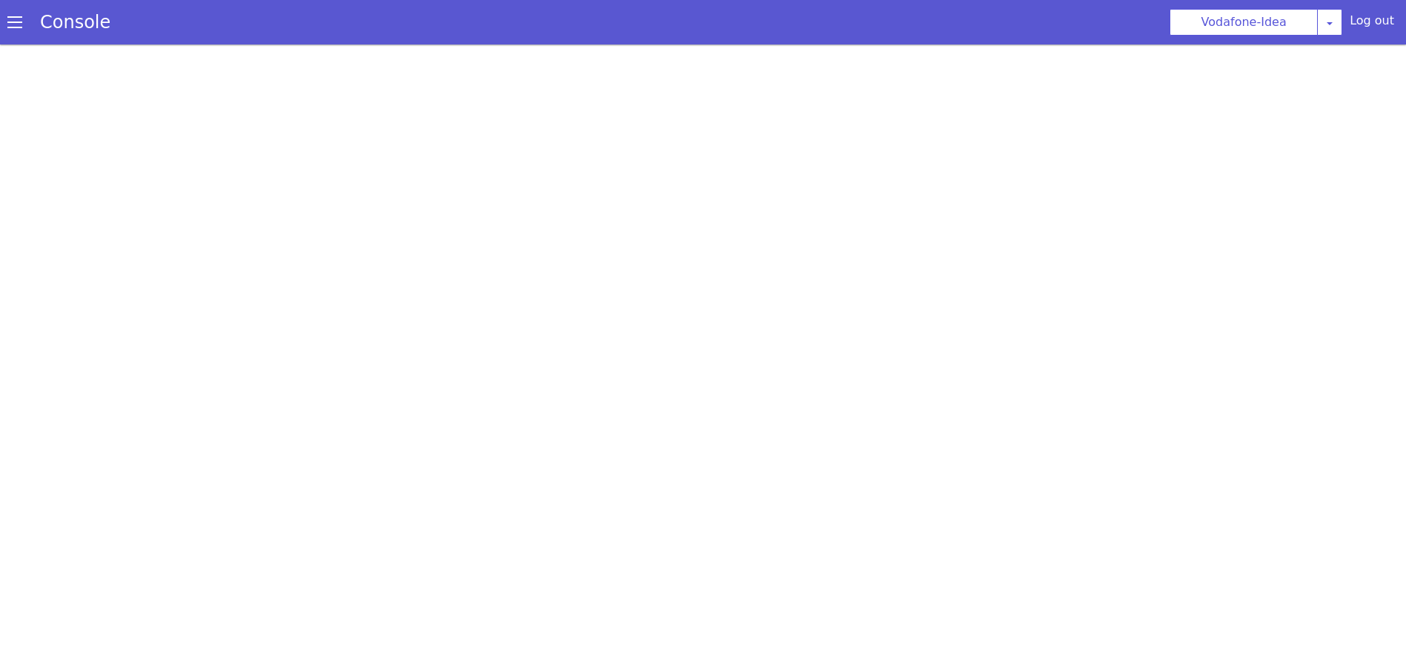
select select "mr"
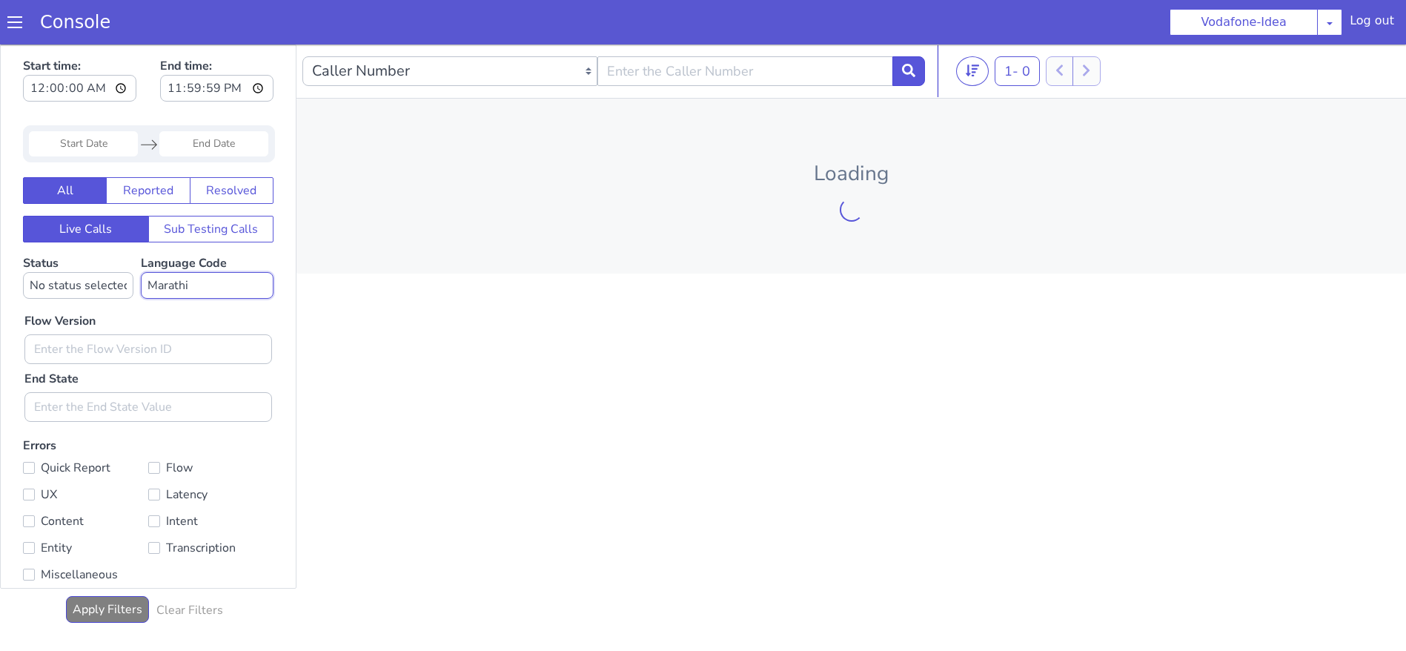
drag, startPoint x: 0, startPoint y: 44, endPoint x: 186, endPoint y: 282, distance: 301.5
click at [186, 282] on select "No language selected Hindi English Tamil Telugu [GEOGRAPHIC_DATA] Marathi Malay…" at bounding box center [207, 285] width 133 height 27
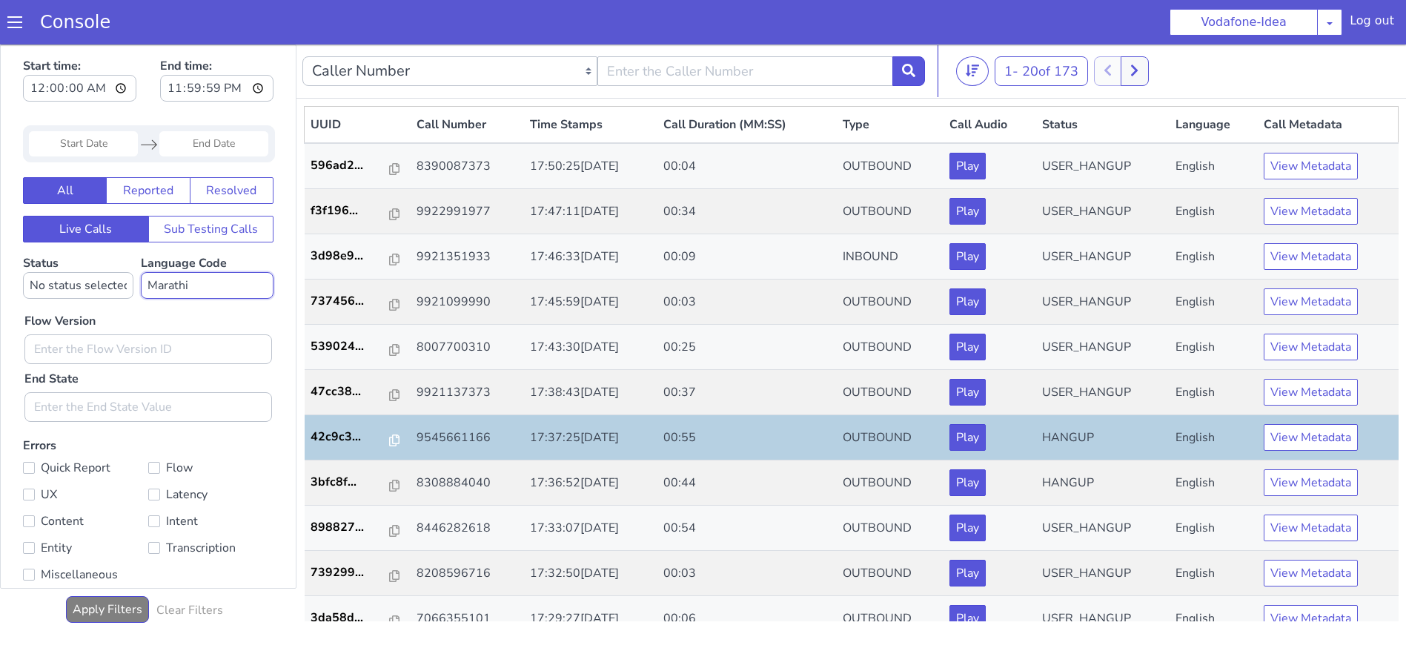
click at [144, 272] on select "No language selected Hindi English Tamil Telugu [GEOGRAPHIC_DATA] Marathi Malay…" at bounding box center [207, 285] width 133 height 27
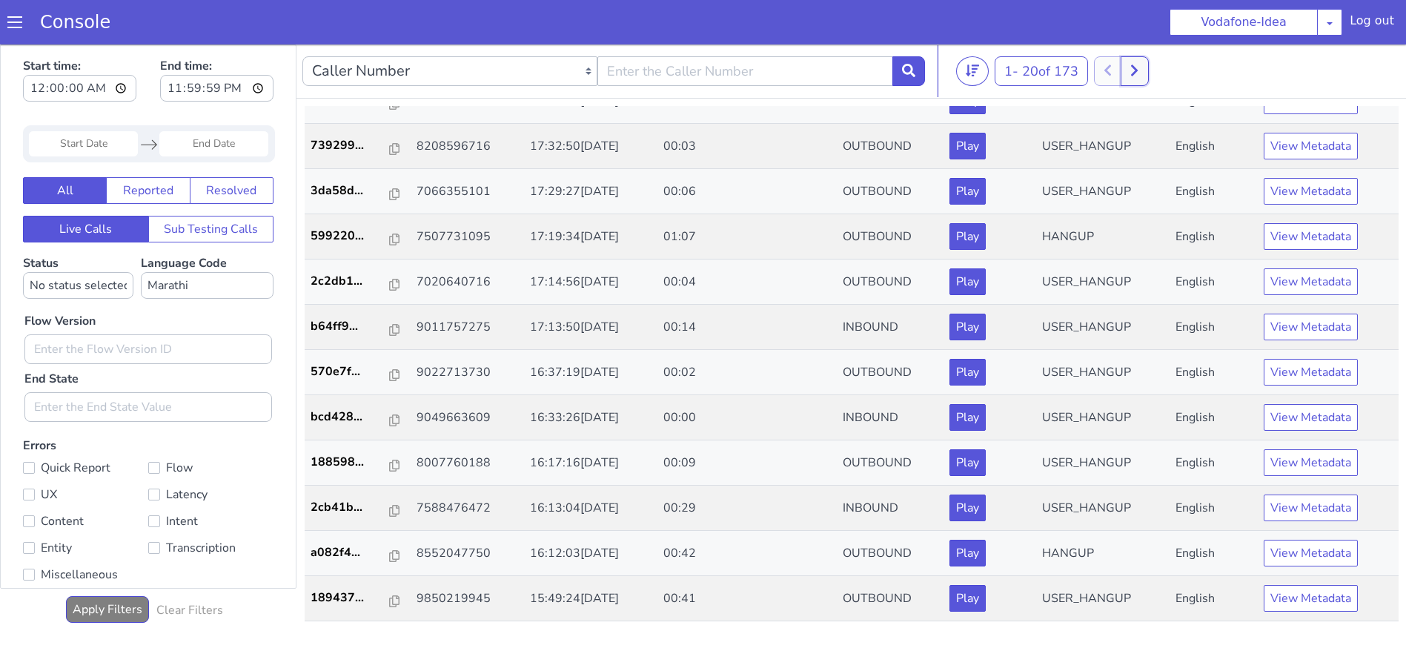
click at [1143, 62] on button at bounding box center [1134, 71] width 27 height 30
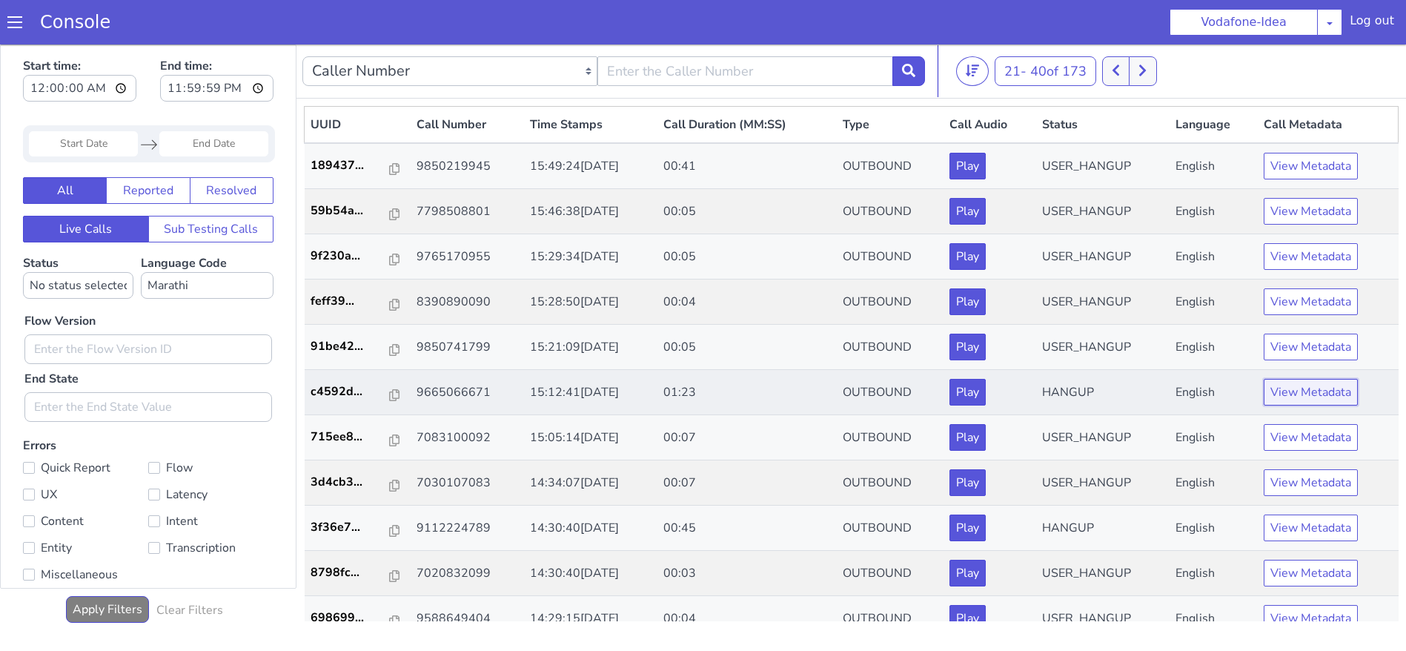
click at [1304, 394] on button "View Metadata" at bounding box center [1311, 392] width 94 height 27
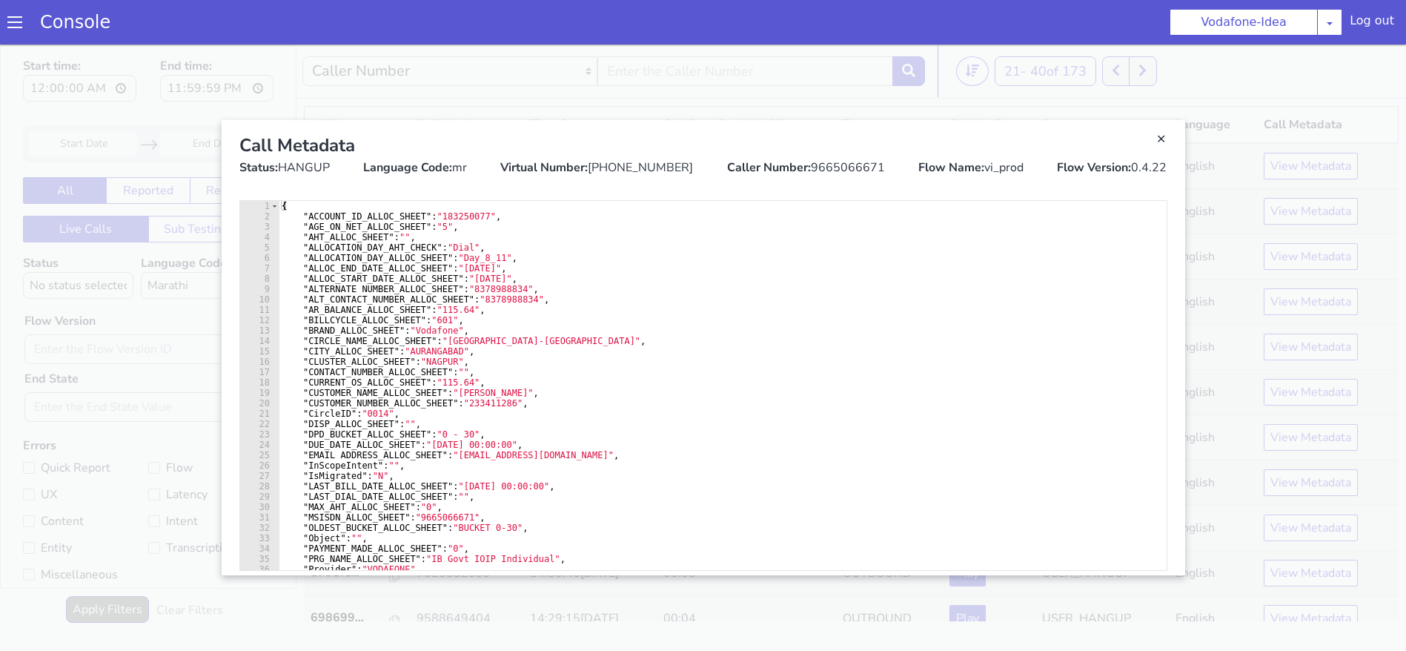
click at [844, 167] on div "Caller Number: 9665066671" at bounding box center [806, 168] width 158 height 18
click at [1171, 156] on div "Call Metadata Status: HANGUP Language Code: mr Virtual Number: [PHONE_NUMBER] C…" at bounding box center [704, 154] width 952 height 68
click at [1161, 135] on link "Close" at bounding box center [1161, 139] width 15 height 15
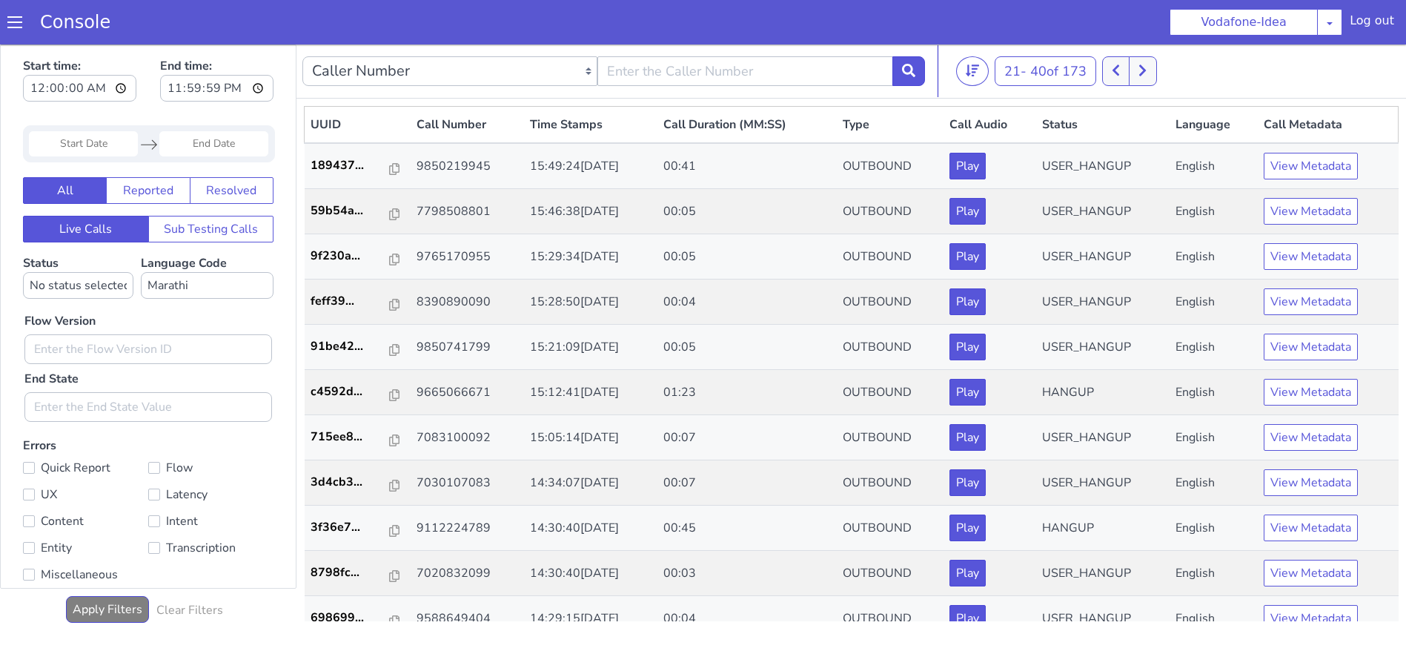
scroll to position [427, 0]
